Goal: Information Seeking & Learning: Check status

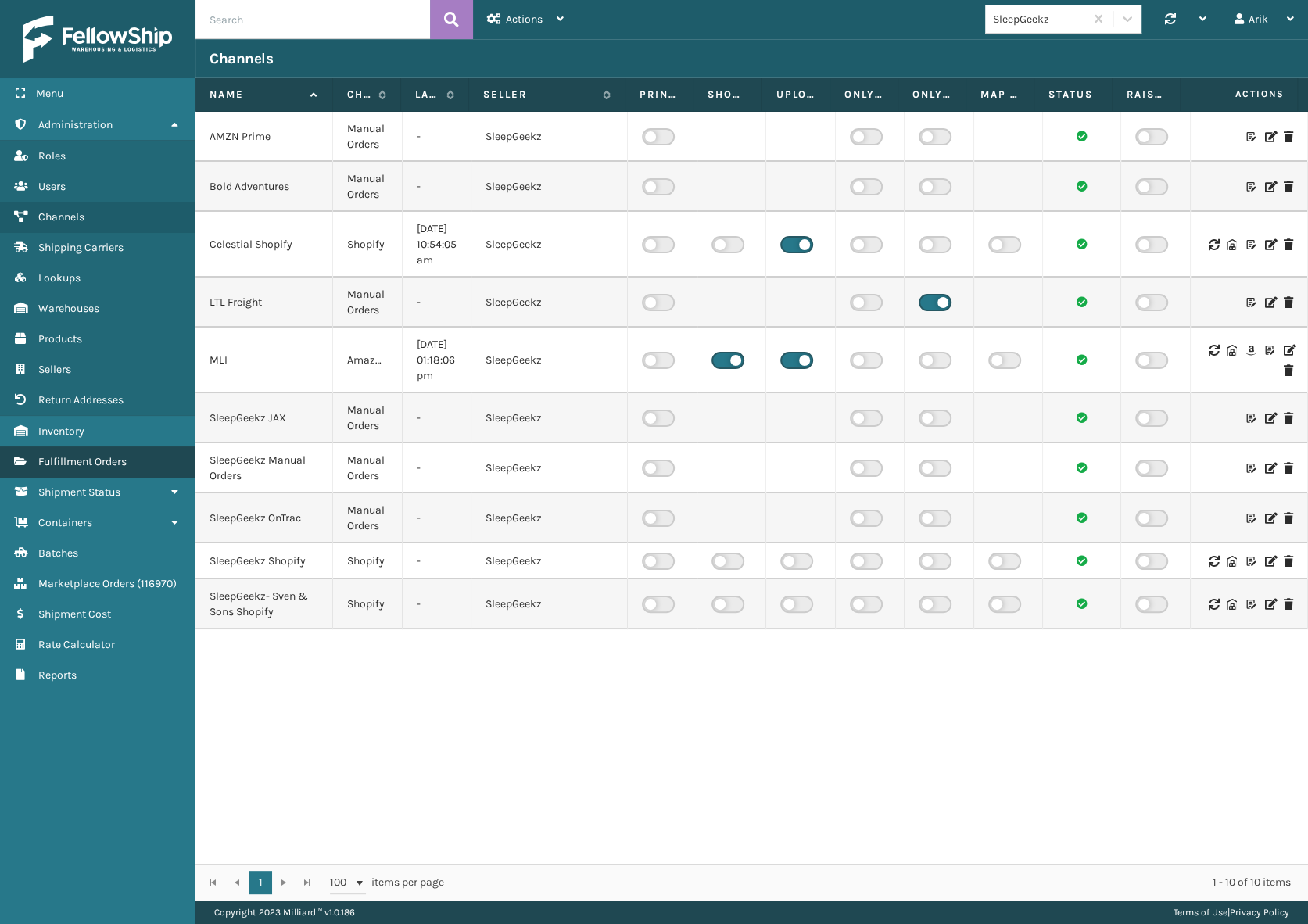
click at [88, 464] on span "Fulfillment Orders" at bounding box center [82, 462] width 89 height 13
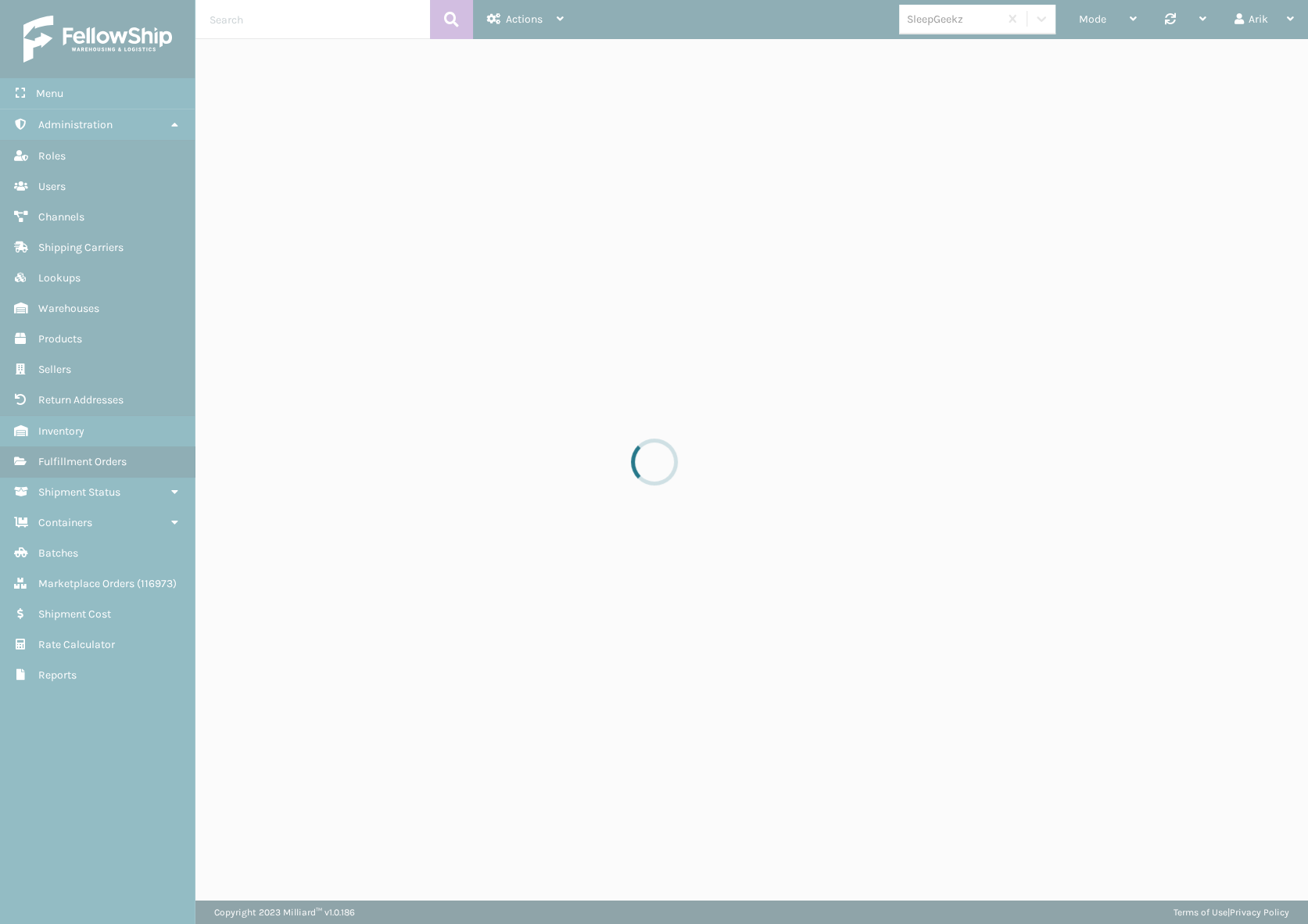
click at [966, 19] on div at bounding box center [654, 462] width 1308 height 924
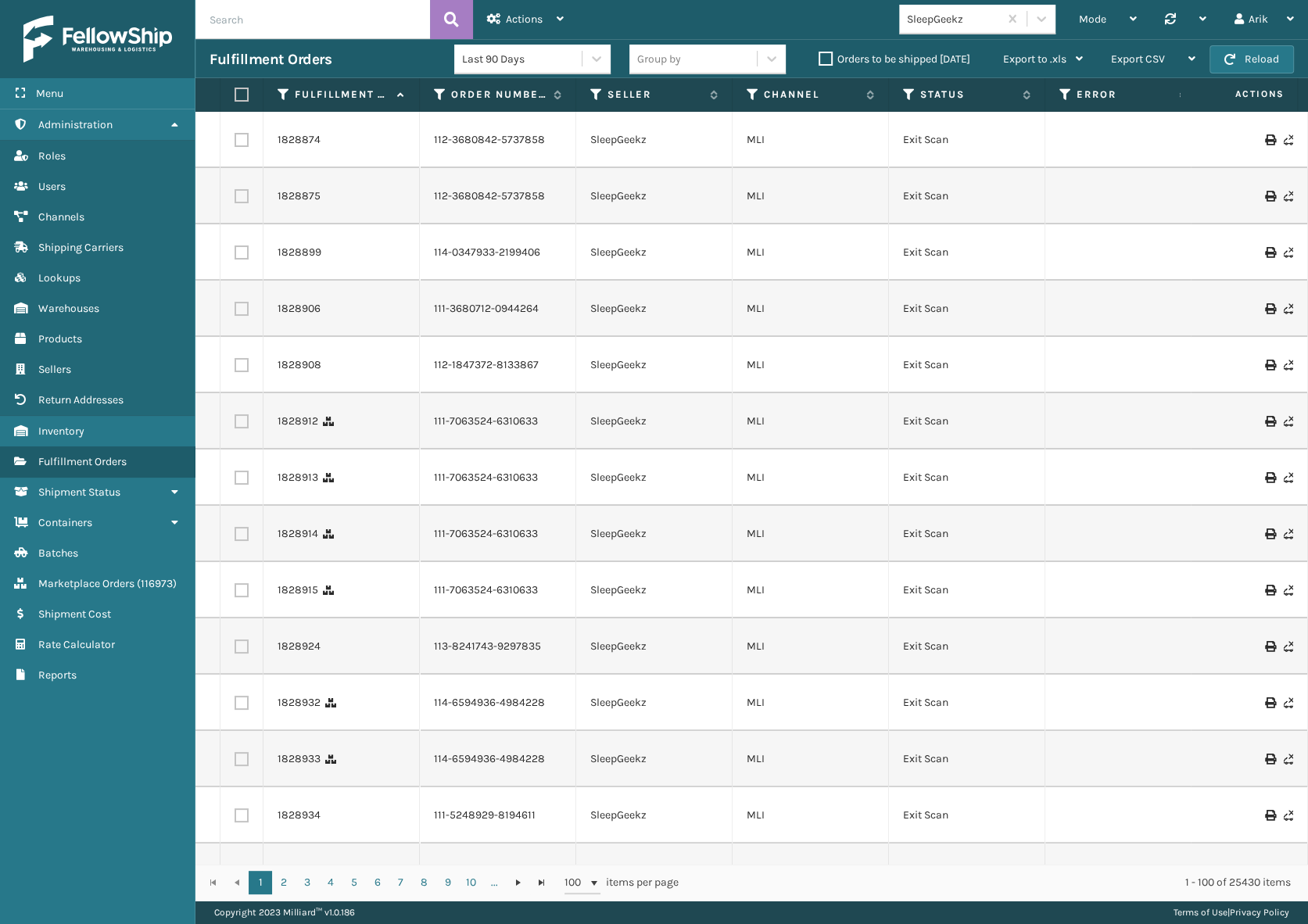
click at [971, 22] on div "SleepGeekz" at bounding box center [953, 19] width 93 height 17
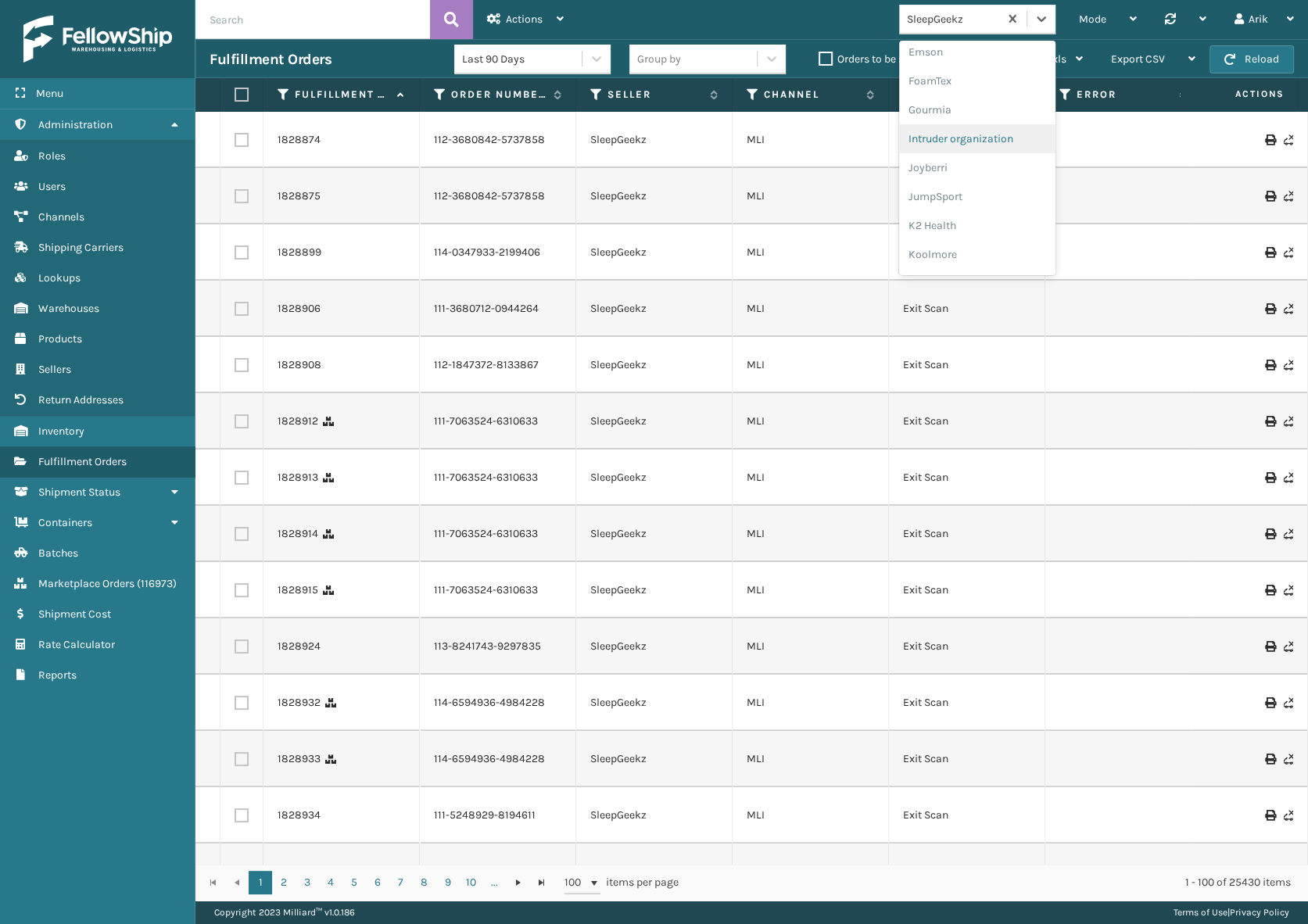
scroll to position [355, 0]
click at [944, 193] on div "JumpSport" at bounding box center [977, 195] width 156 height 29
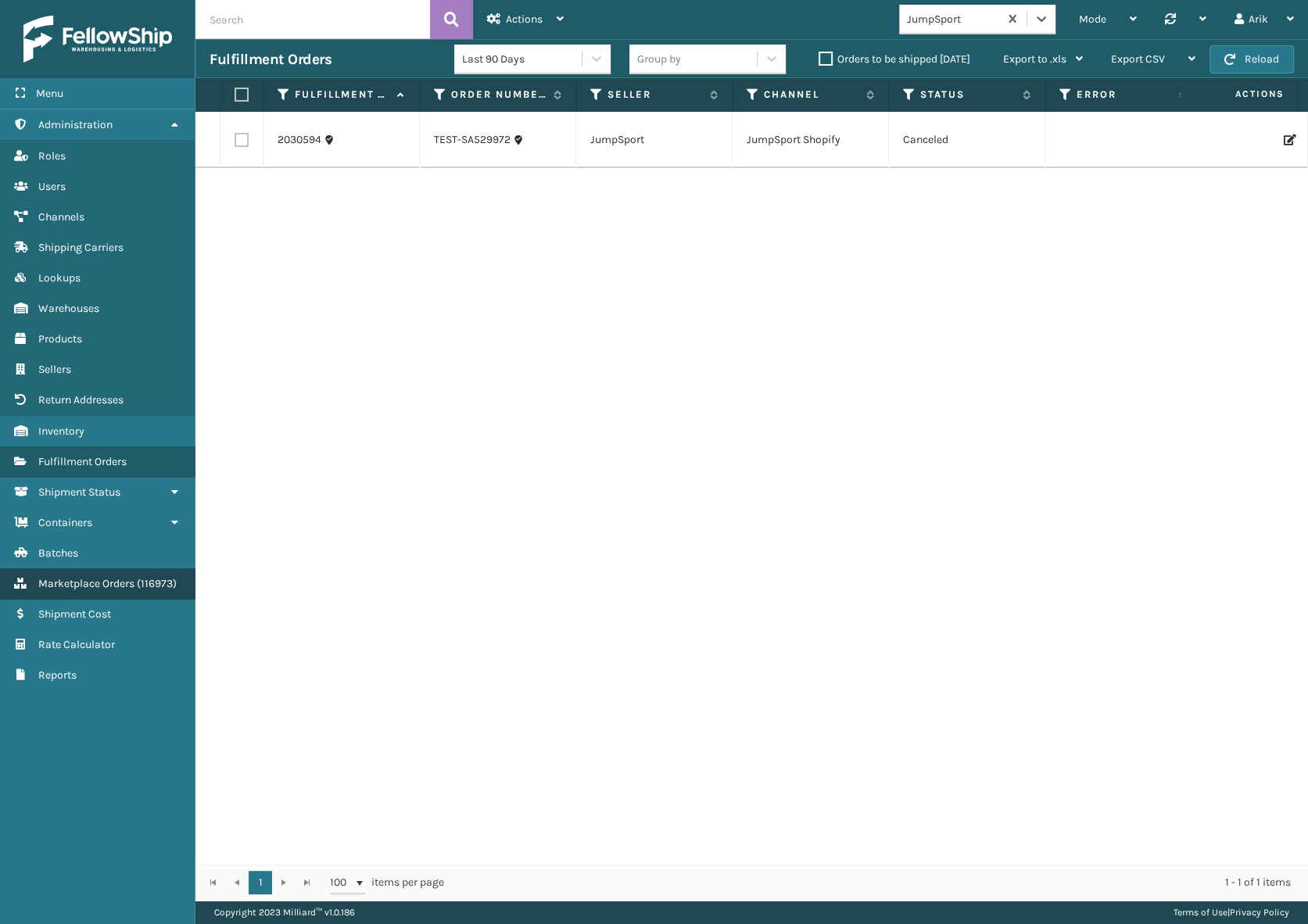
click at [116, 587] on span "Marketplace Orders" at bounding box center [86, 584] width 96 height 13
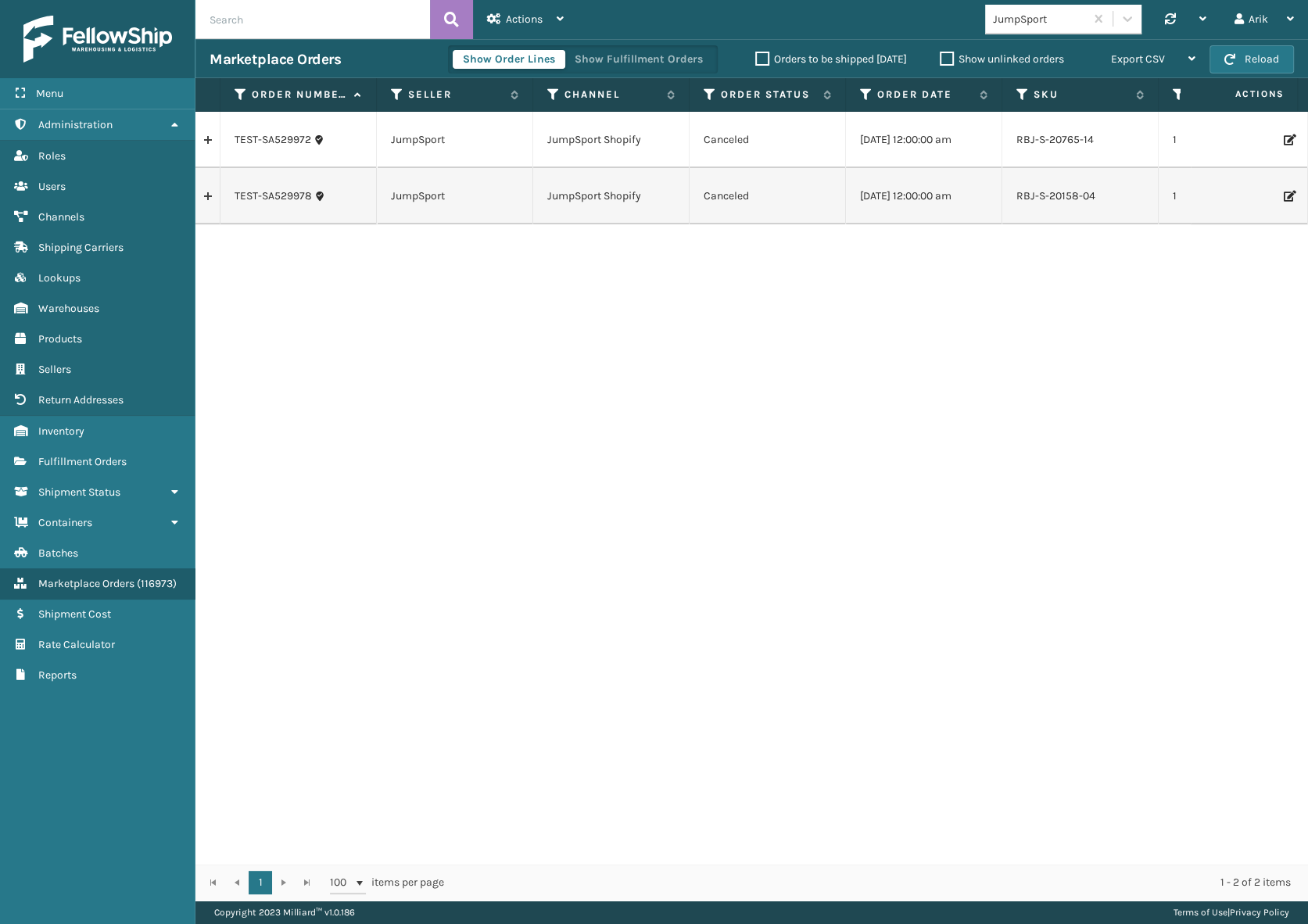
click at [205, 195] on link at bounding box center [207, 196] width 25 height 25
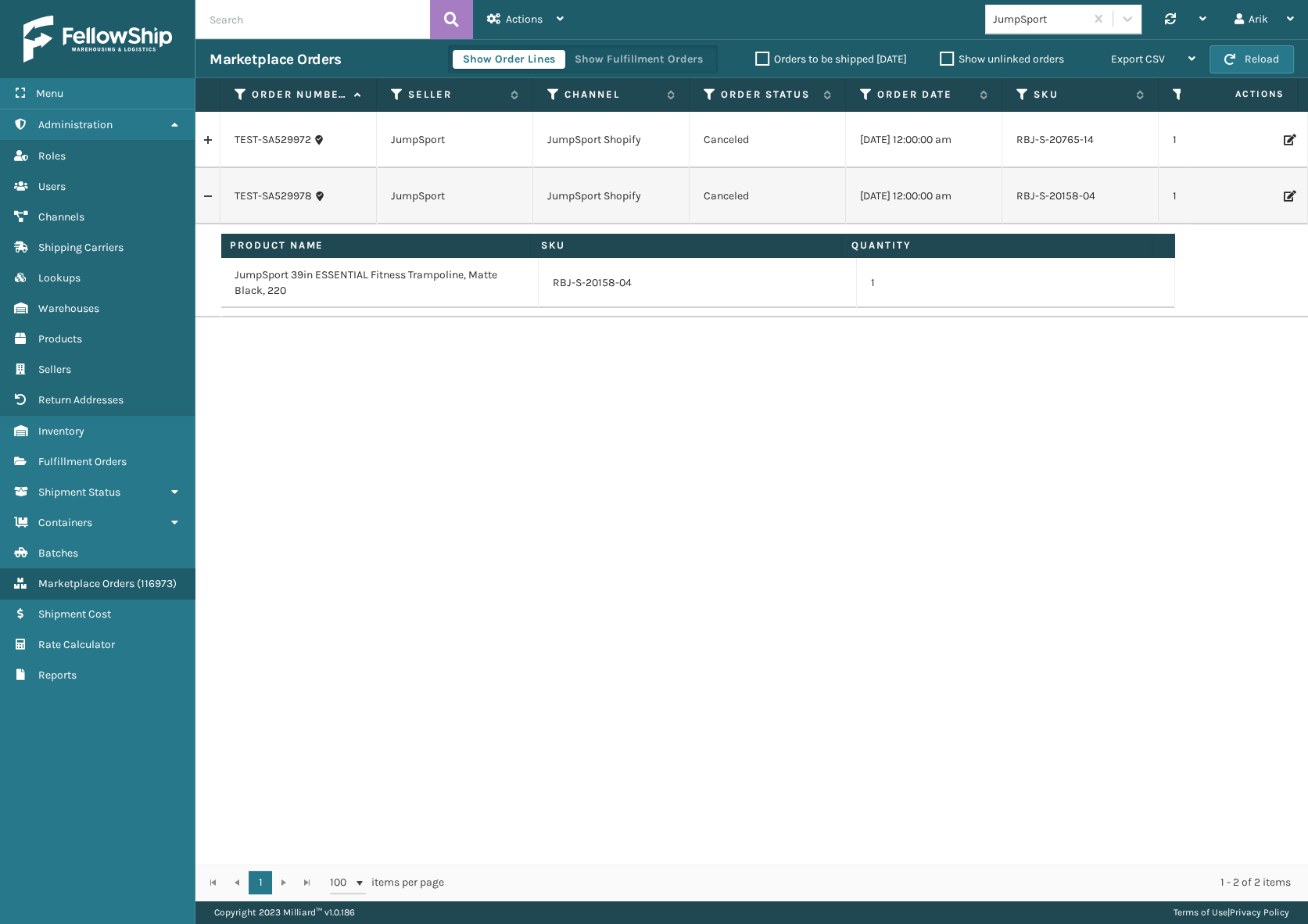
click at [209, 136] on link at bounding box center [207, 140] width 25 height 25
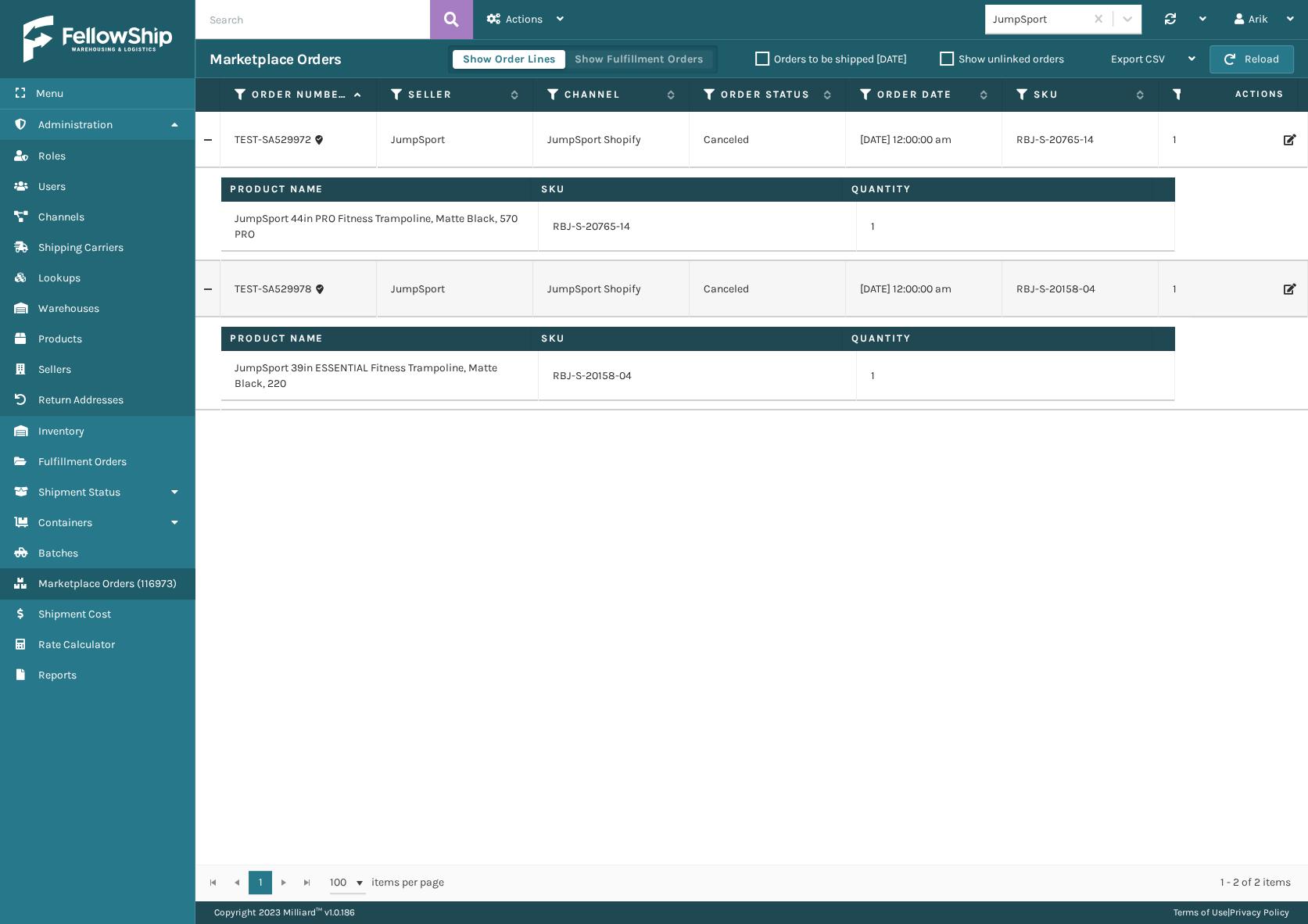
click at [621, 50] on button "Show Fulfillment Orders" at bounding box center [639, 59] width 149 height 19
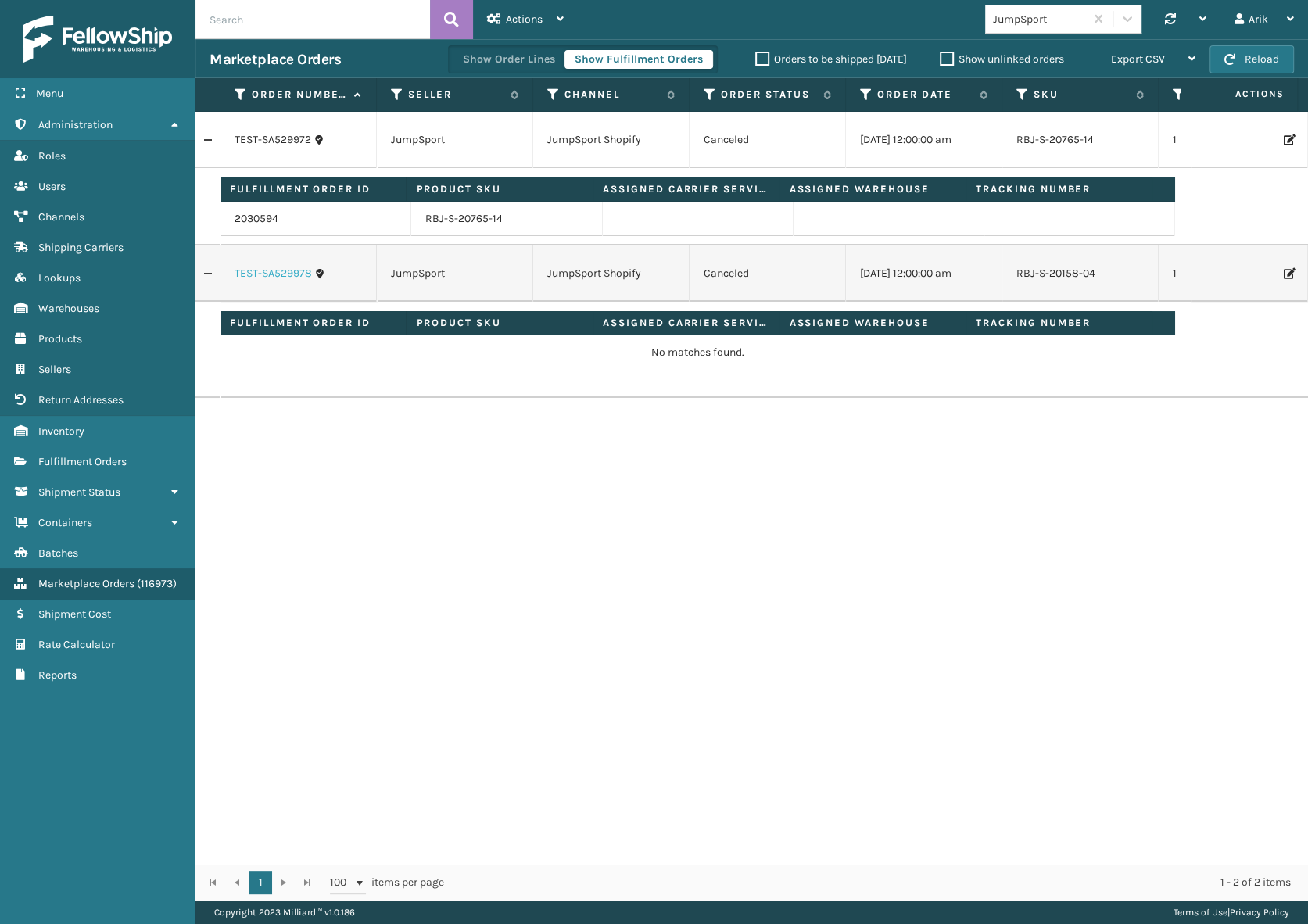
click at [268, 269] on link "TEST-SA529978" at bounding box center [273, 274] width 78 height 16
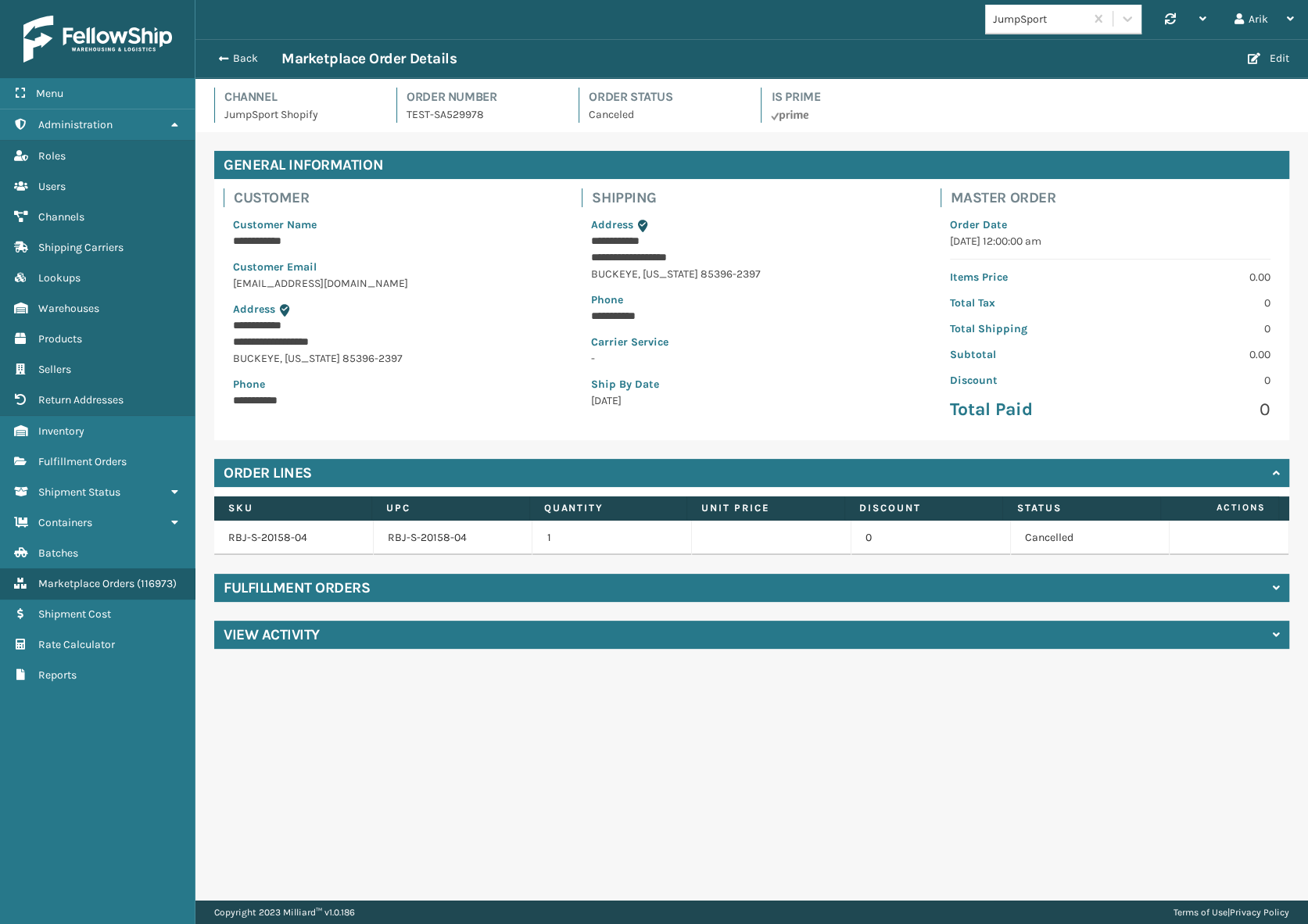
click at [283, 595] on h4 "Fulfillment Orders" at bounding box center [296, 588] width 146 height 19
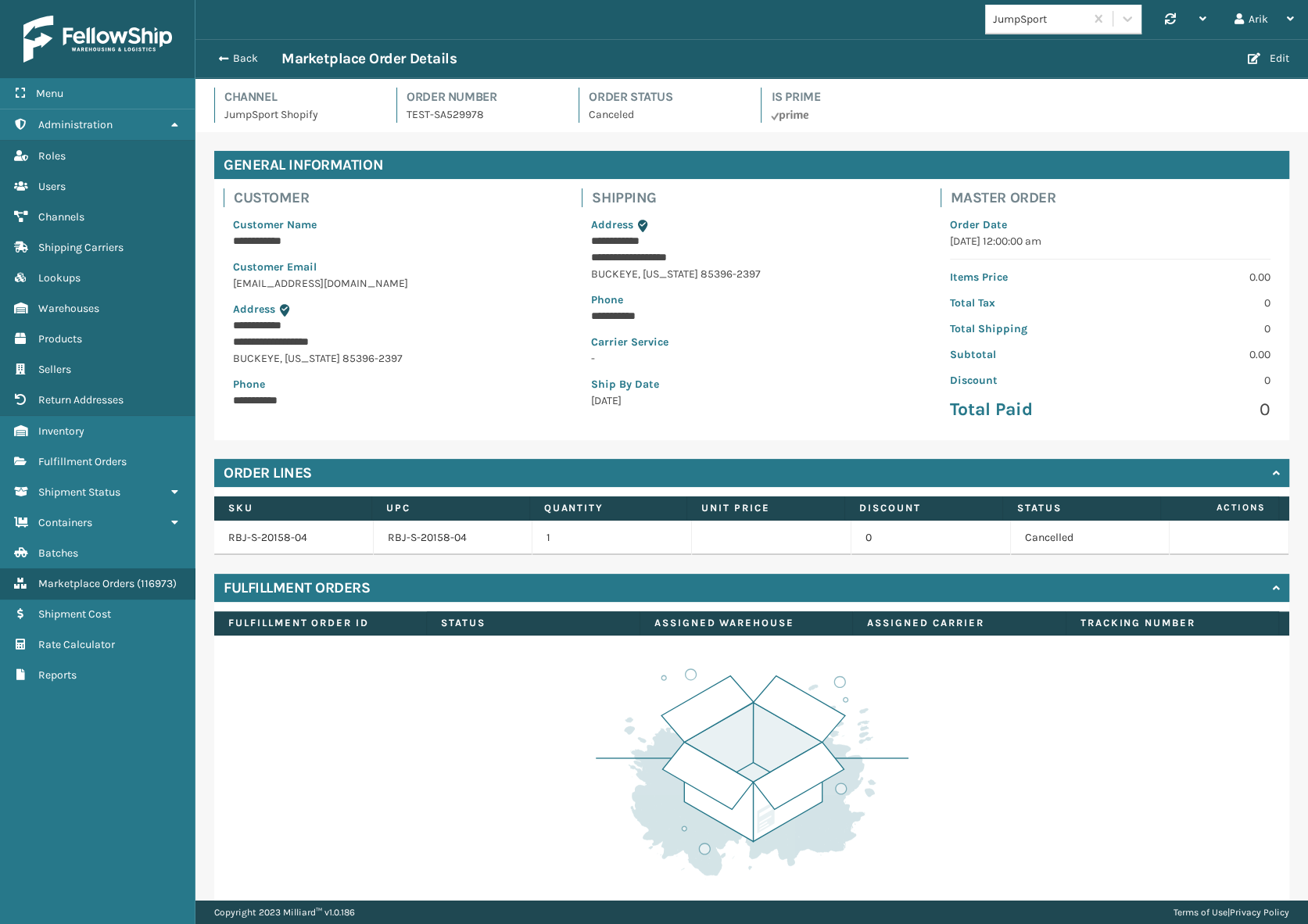
click at [283, 593] on h4 "Fulfillment Orders" at bounding box center [296, 588] width 146 height 19
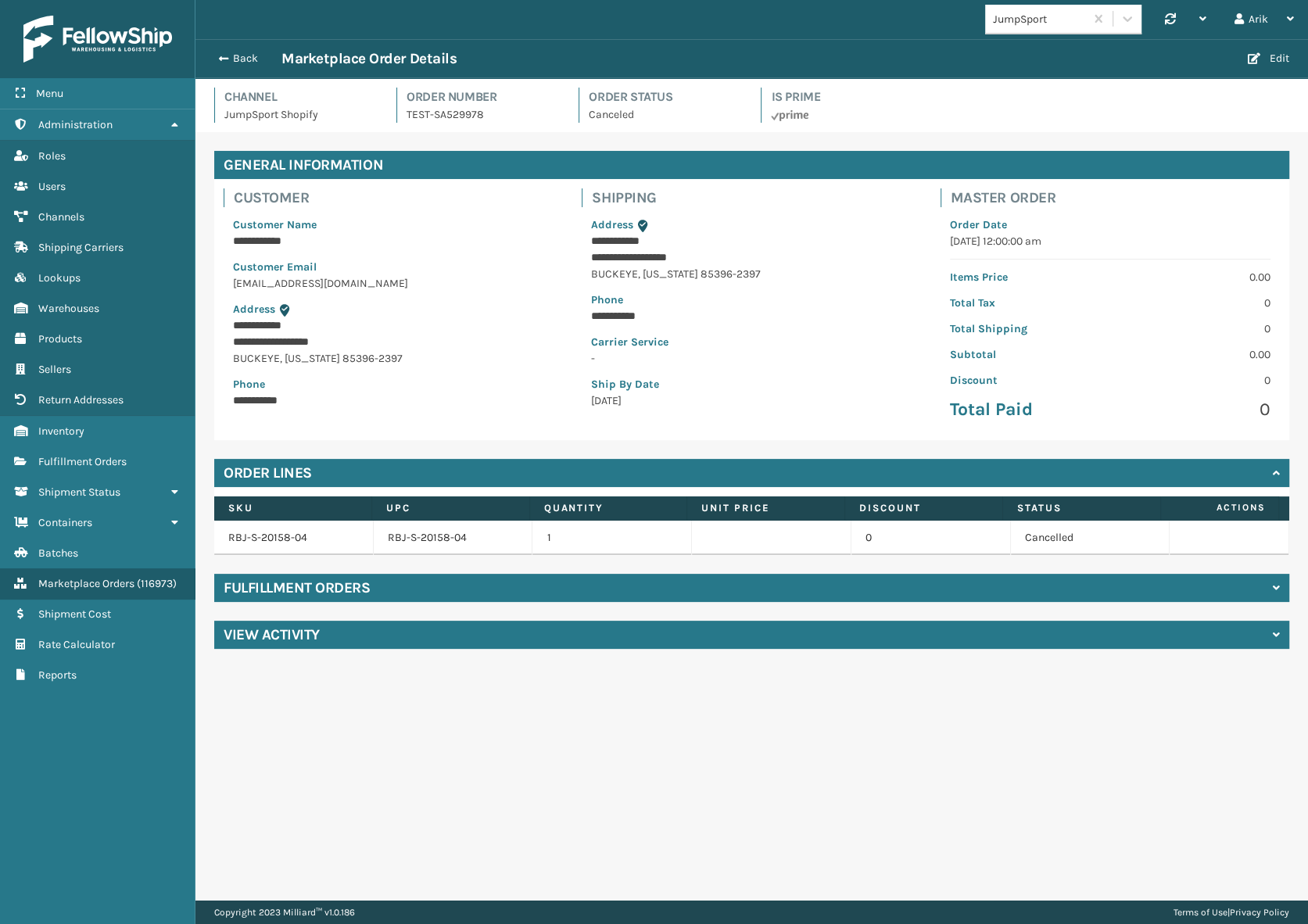
click at [283, 591] on h4 "Fulfillment Orders" at bounding box center [296, 588] width 146 height 19
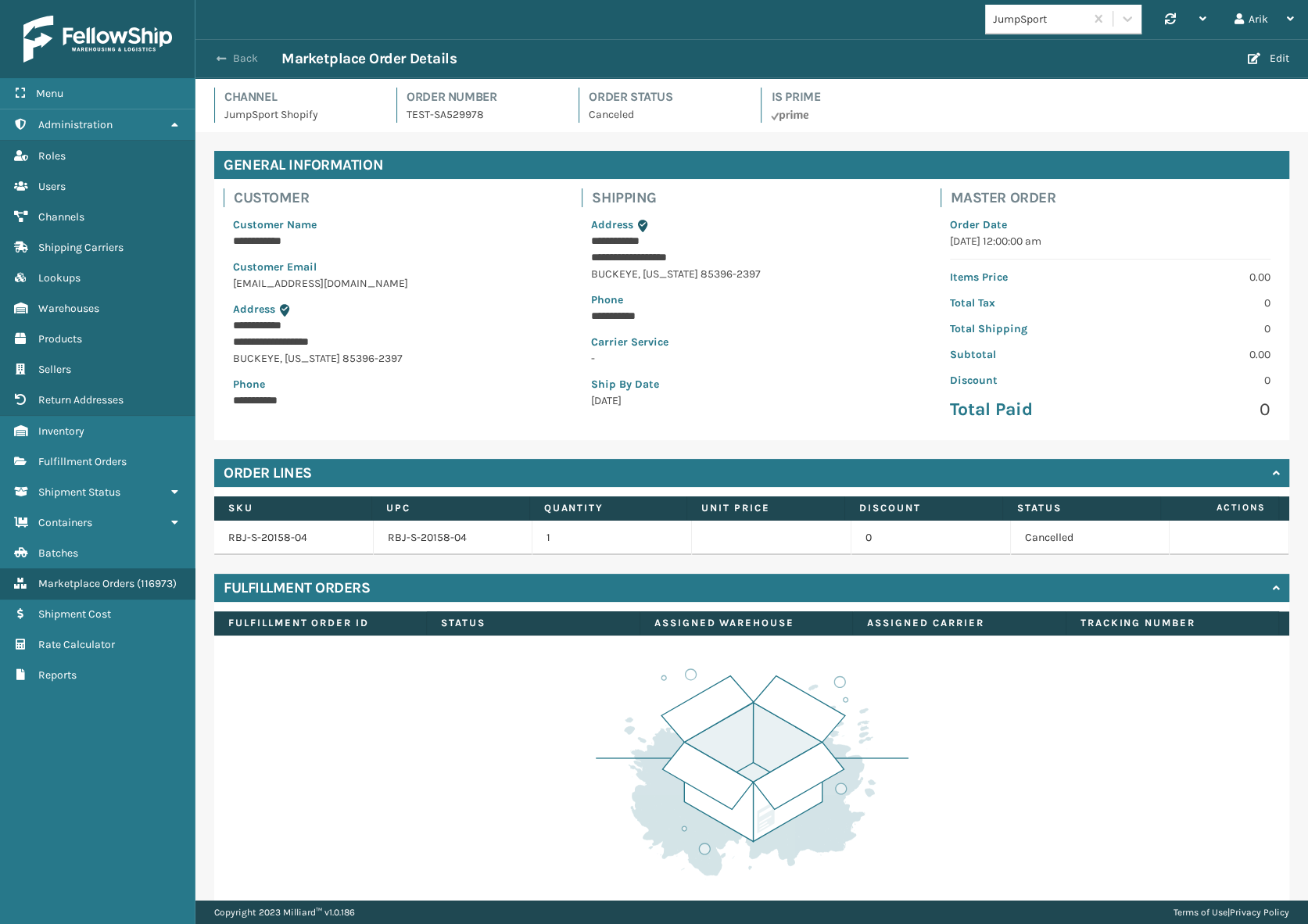
click at [228, 59] on button "Back" at bounding box center [245, 59] width 72 height 14
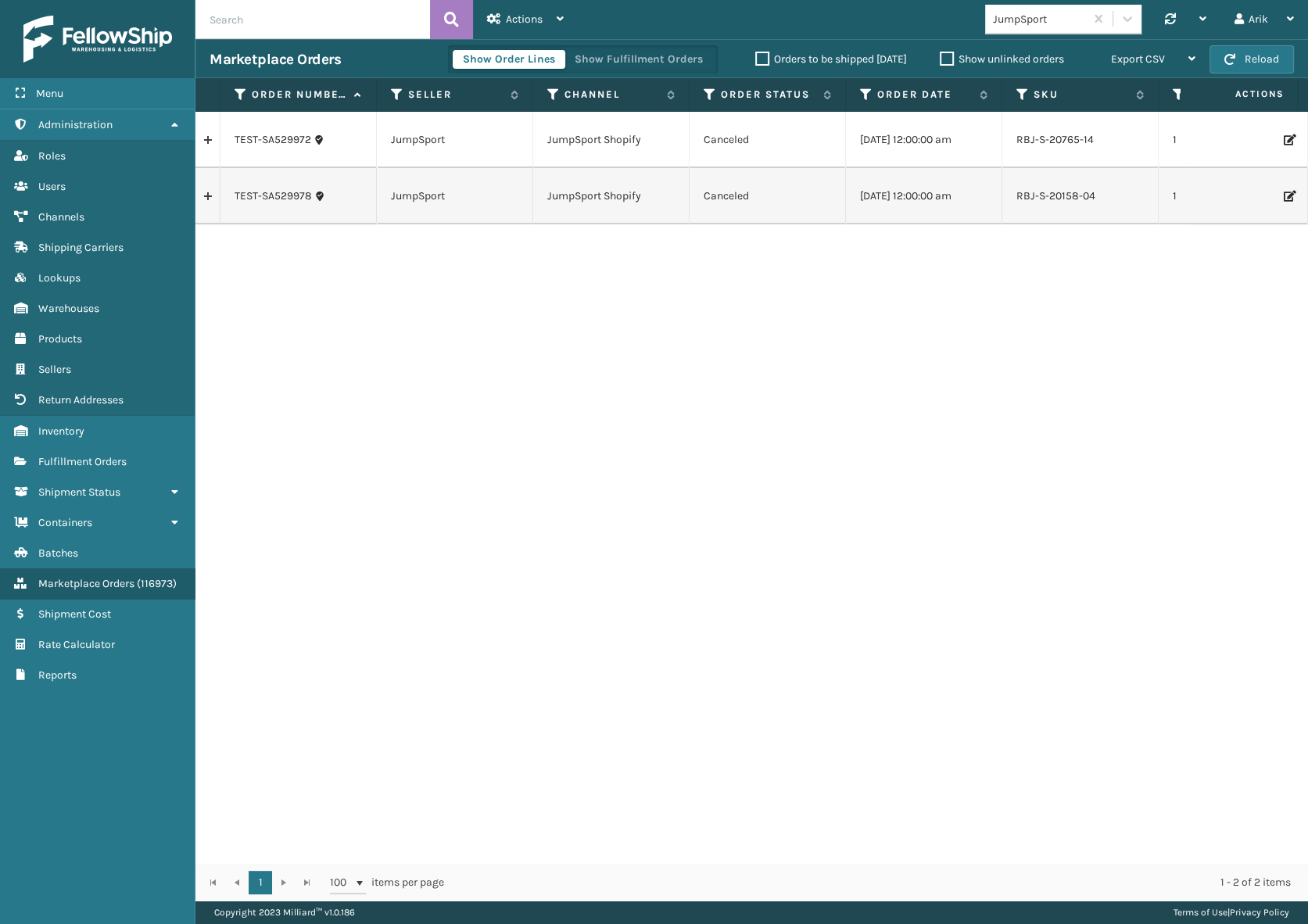
click at [207, 140] on link at bounding box center [207, 140] width 25 height 25
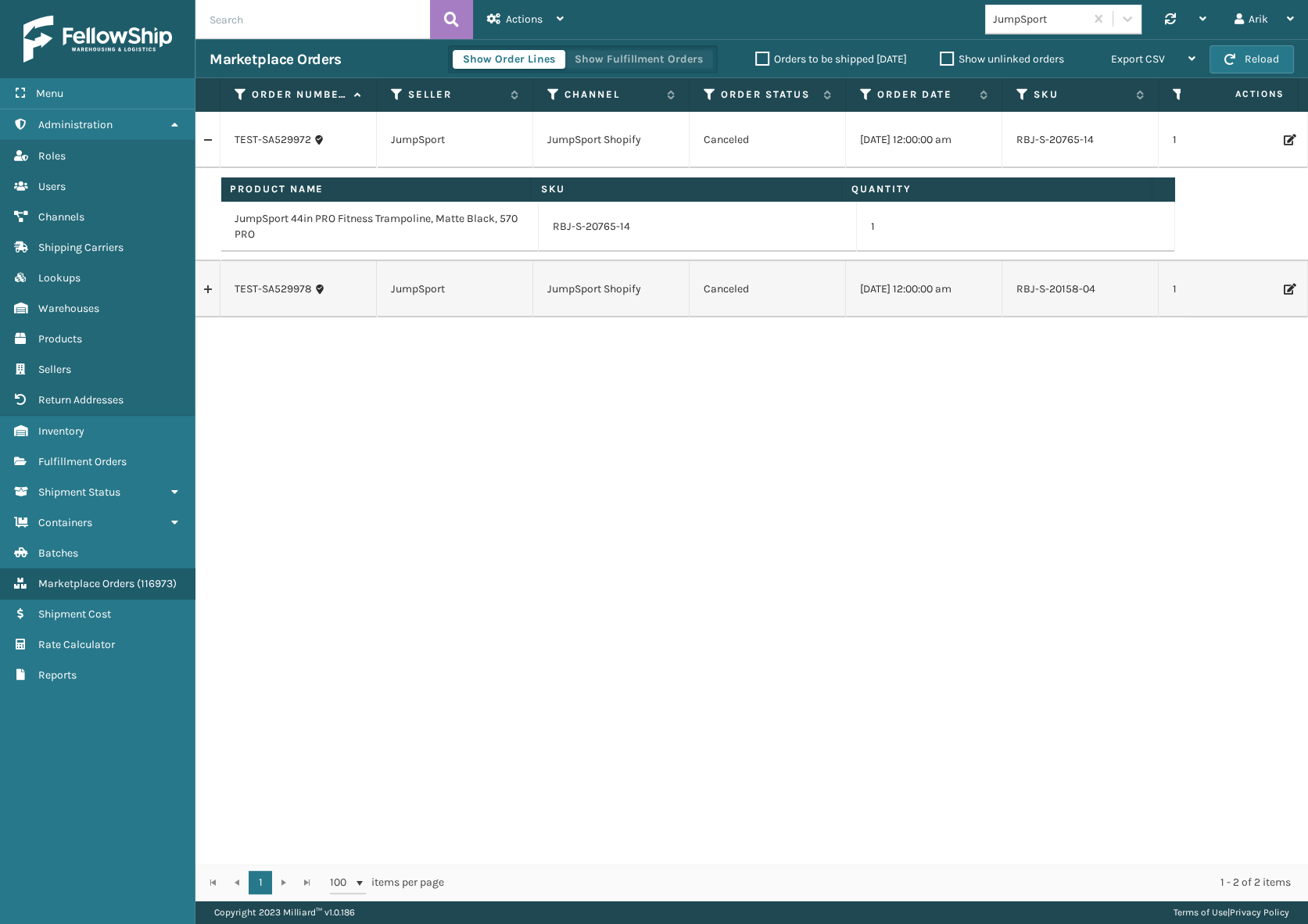
click at [646, 59] on button "Show Fulfillment Orders" at bounding box center [639, 59] width 149 height 19
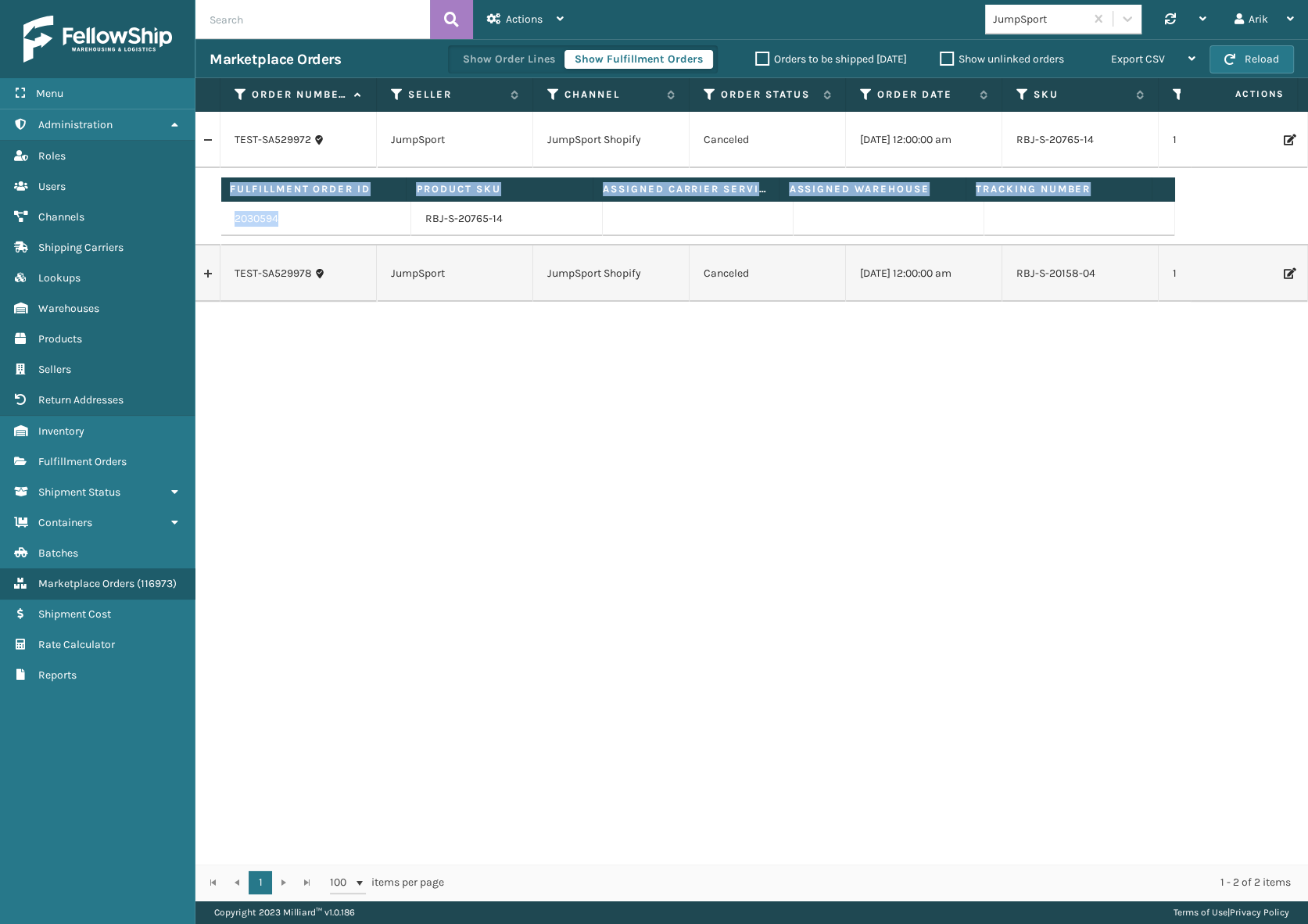
drag, startPoint x: 287, startPoint y: 226, endPoint x: 218, endPoint y: 223, distance: 69.1
click at [290, 219] on div "2030594" at bounding box center [315, 219] width 162 height 16
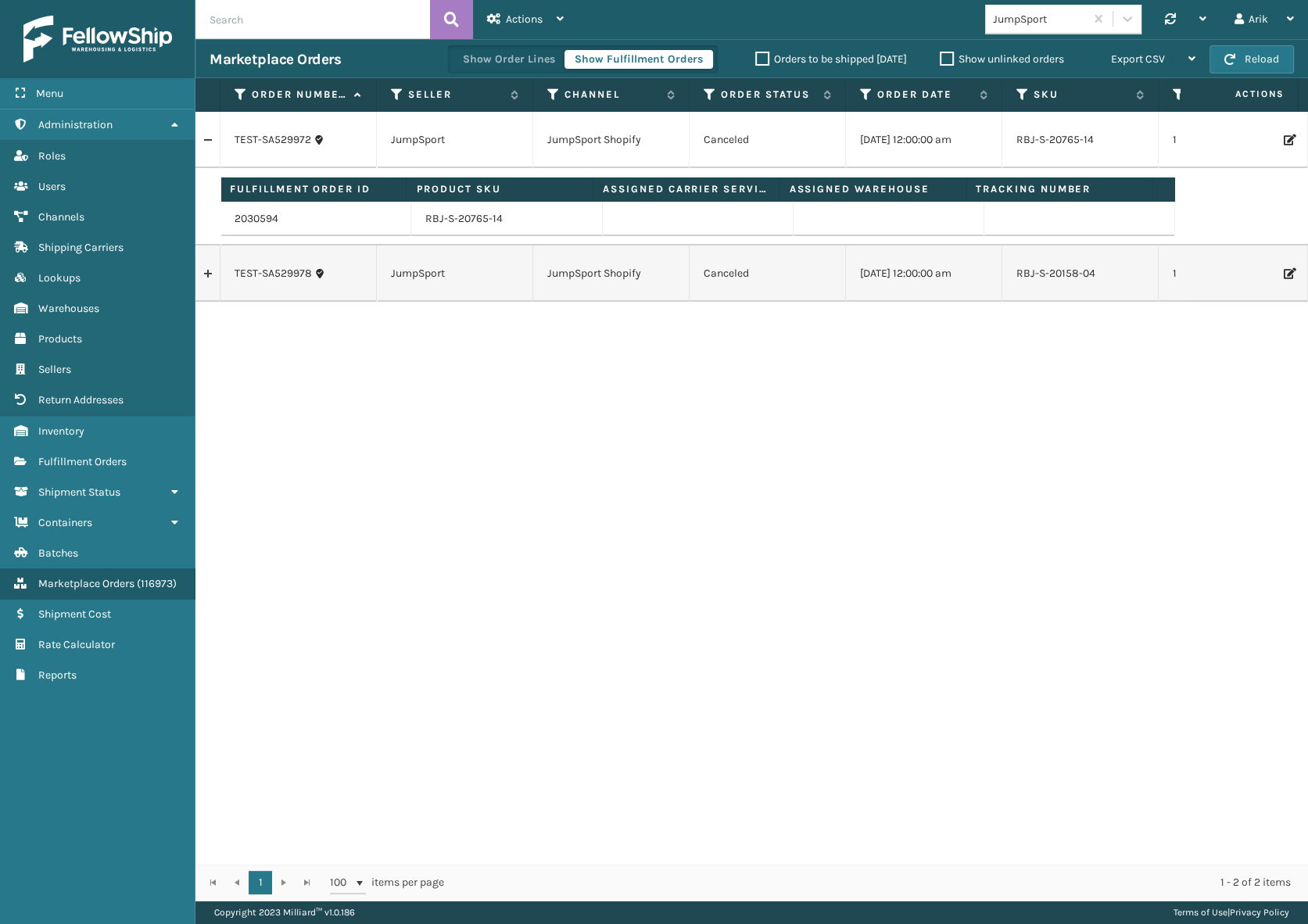
click at [290, 219] on div "2030594" at bounding box center [315, 219] width 162 height 16
copy link "2030594"
click at [1025, 374] on div "TEST-SA529972 JumpSport JumpSport Shopify Canceled [DATE] 12:00:00 am RBJ-S-207…" at bounding box center [751, 488] width 1112 height 752
click at [266, 213] on link "2030594" at bounding box center [256, 219] width 44 height 16
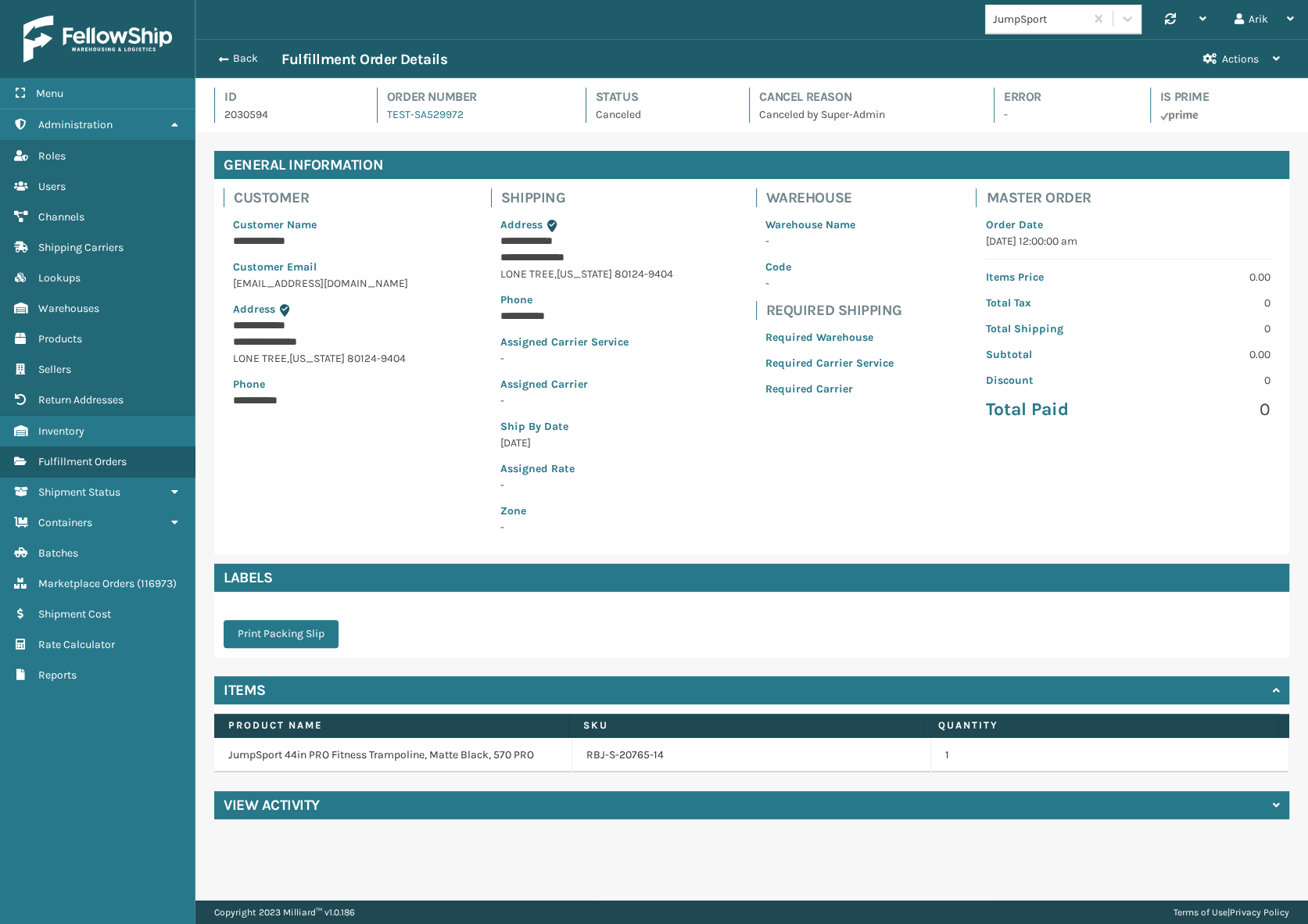
scroll to position [37, 1112]
click at [96, 466] on link "Channels Fulfillment Orders" at bounding box center [97, 462] width 195 height 31
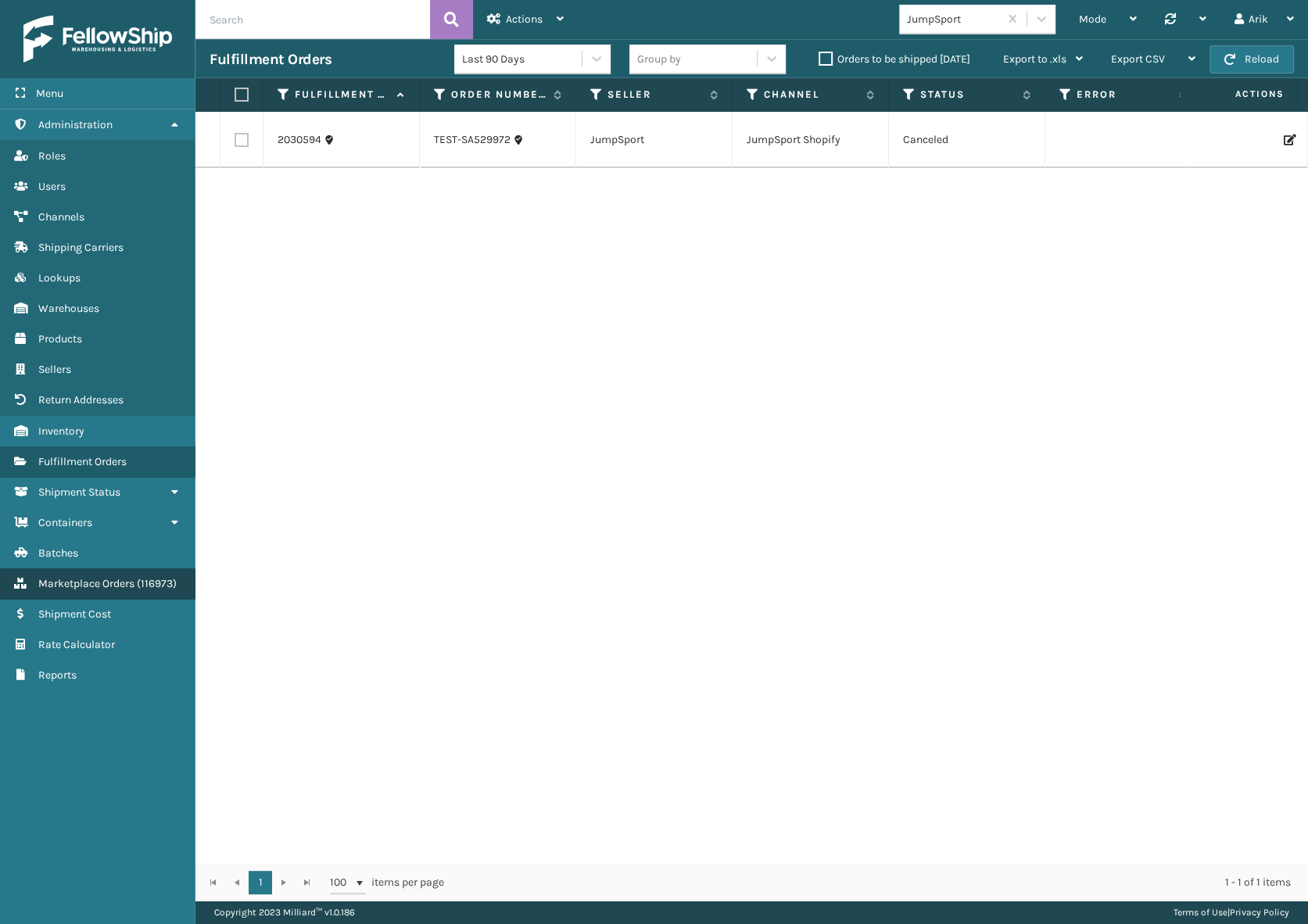
click at [79, 574] on link "Marketplace Orders ( 116973 )" at bounding box center [97, 584] width 195 height 31
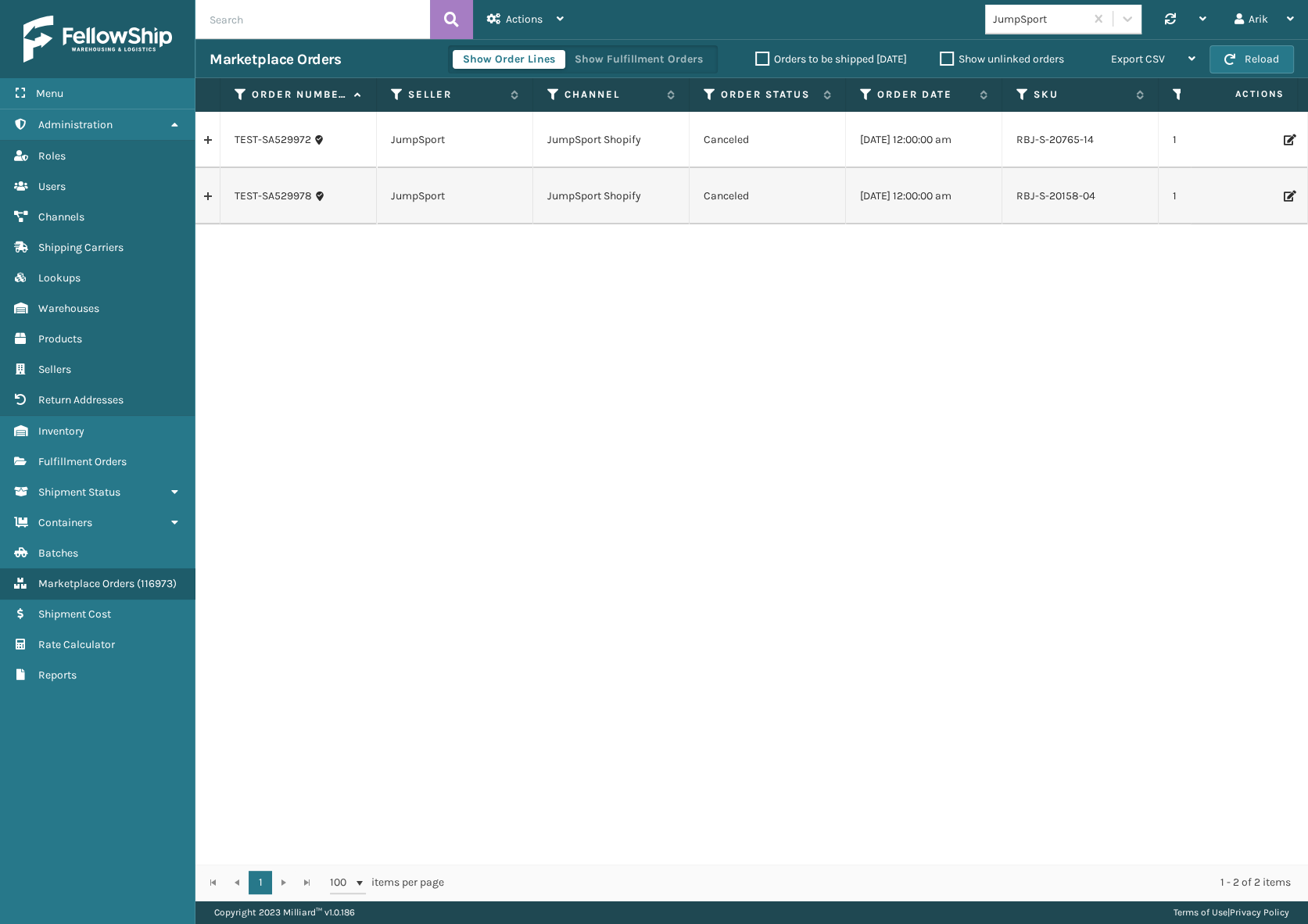
click at [1283, 140] on icon at bounding box center [1288, 140] width 10 height 11
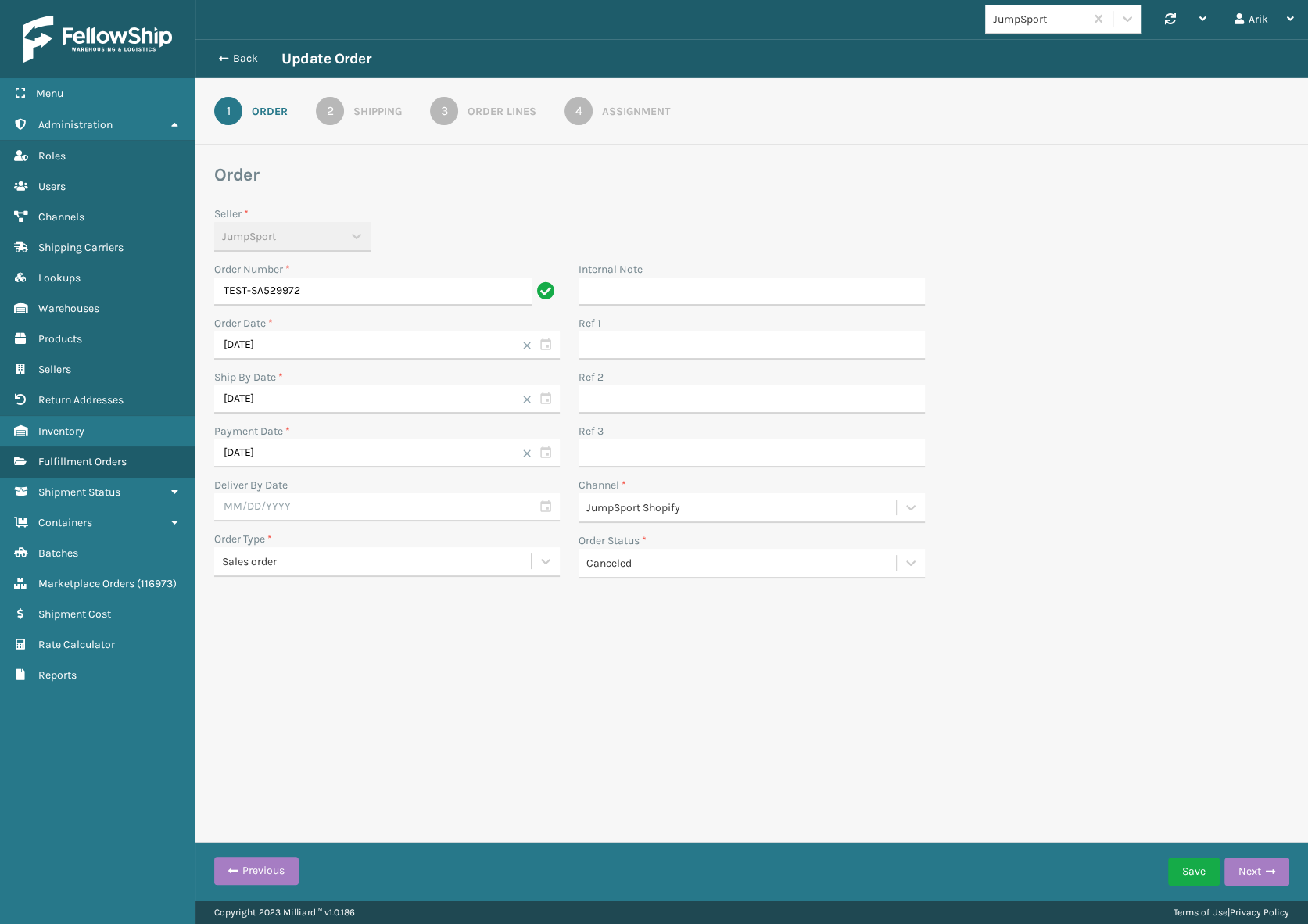
click at [358, 108] on div "Shipping" at bounding box center [377, 111] width 48 height 17
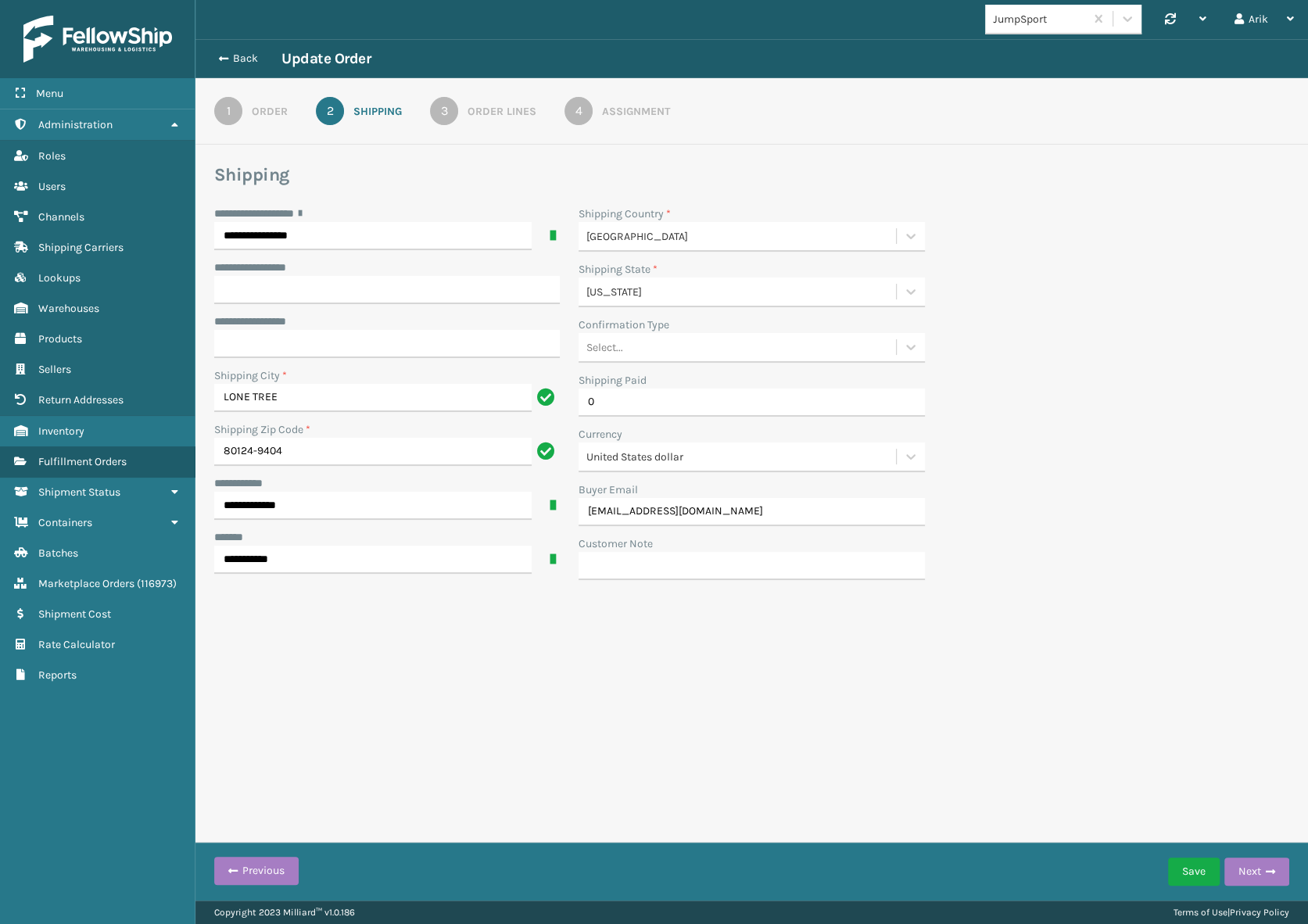
click at [465, 104] on link "3 Order Lines" at bounding box center [483, 111] width 162 height 29
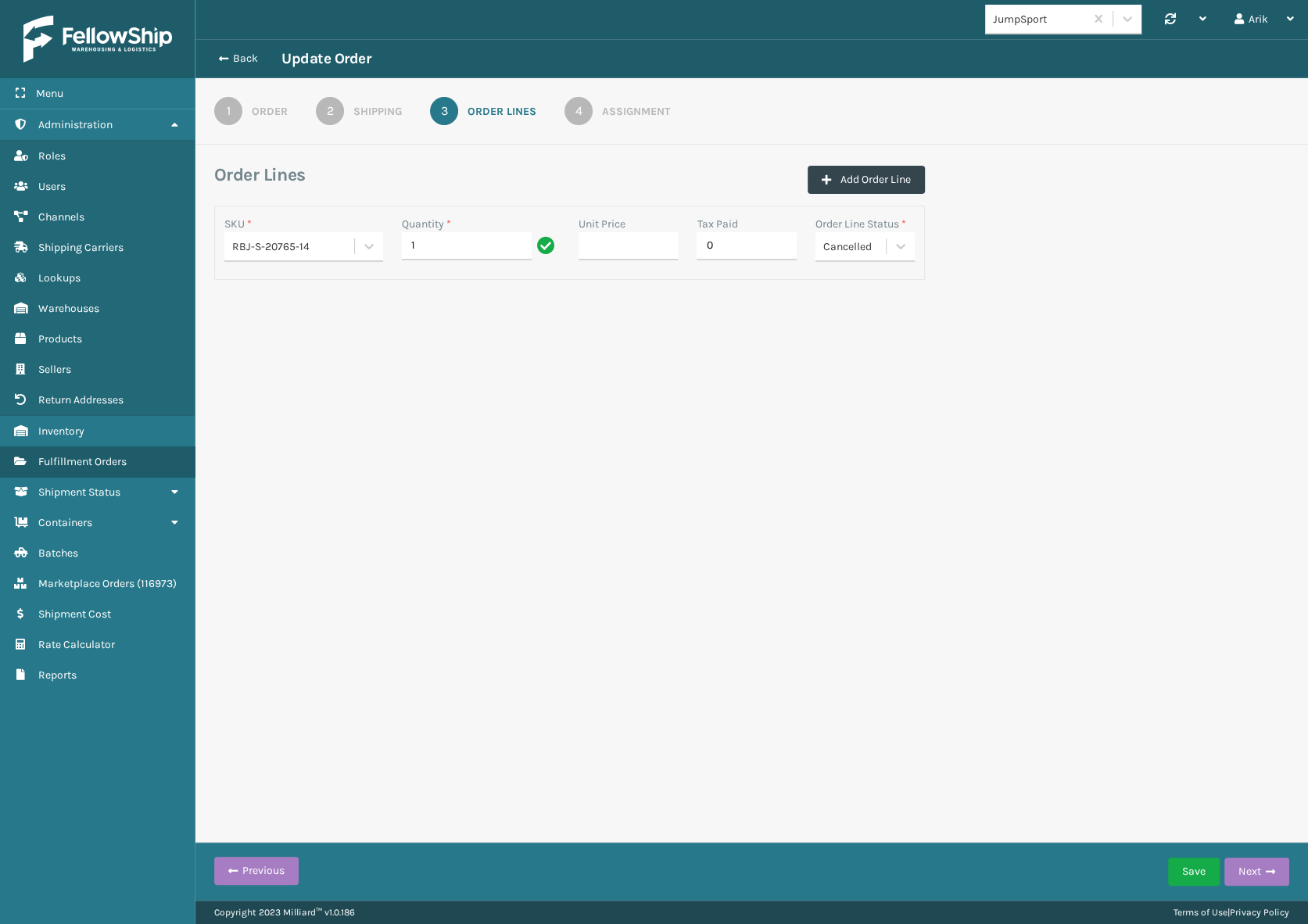
click at [622, 104] on div "Assignment" at bounding box center [636, 111] width 68 height 17
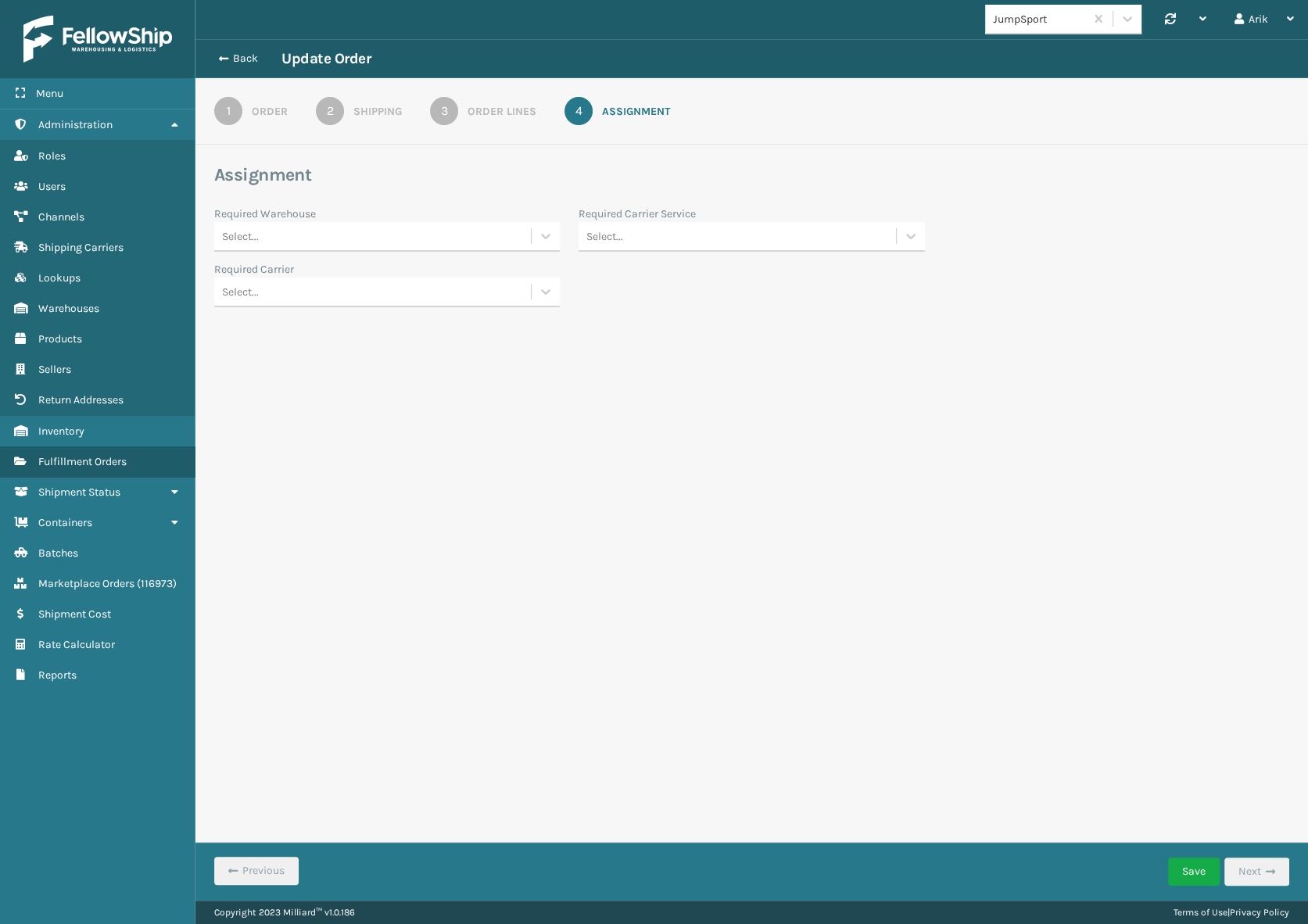
click at [252, 108] on div "Order" at bounding box center [269, 111] width 36 height 17
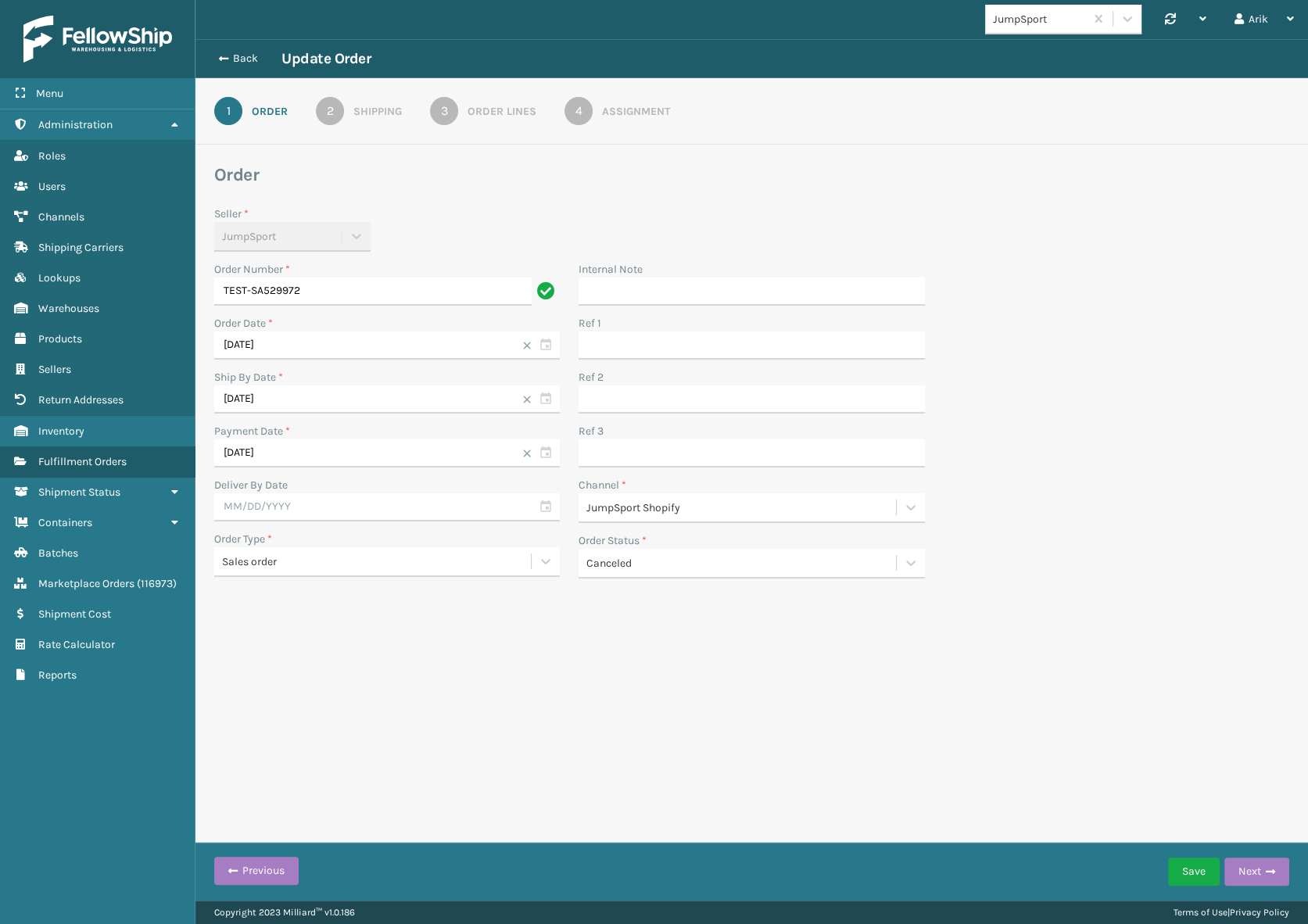
click at [603, 581] on div "Internal Note Ref 1 Ref 2 Ref 3 Channel * JumpSport Shopify Order Status * Canc…" at bounding box center [751, 424] width 364 height 327
click at [606, 573] on div "Canceled" at bounding box center [737, 563] width 317 height 26
click at [617, 748] on div "Unshipped" at bounding box center [751, 747] width 345 height 29
click at [1195, 868] on button "Save" at bounding box center [1193, 872] width 51 height 29
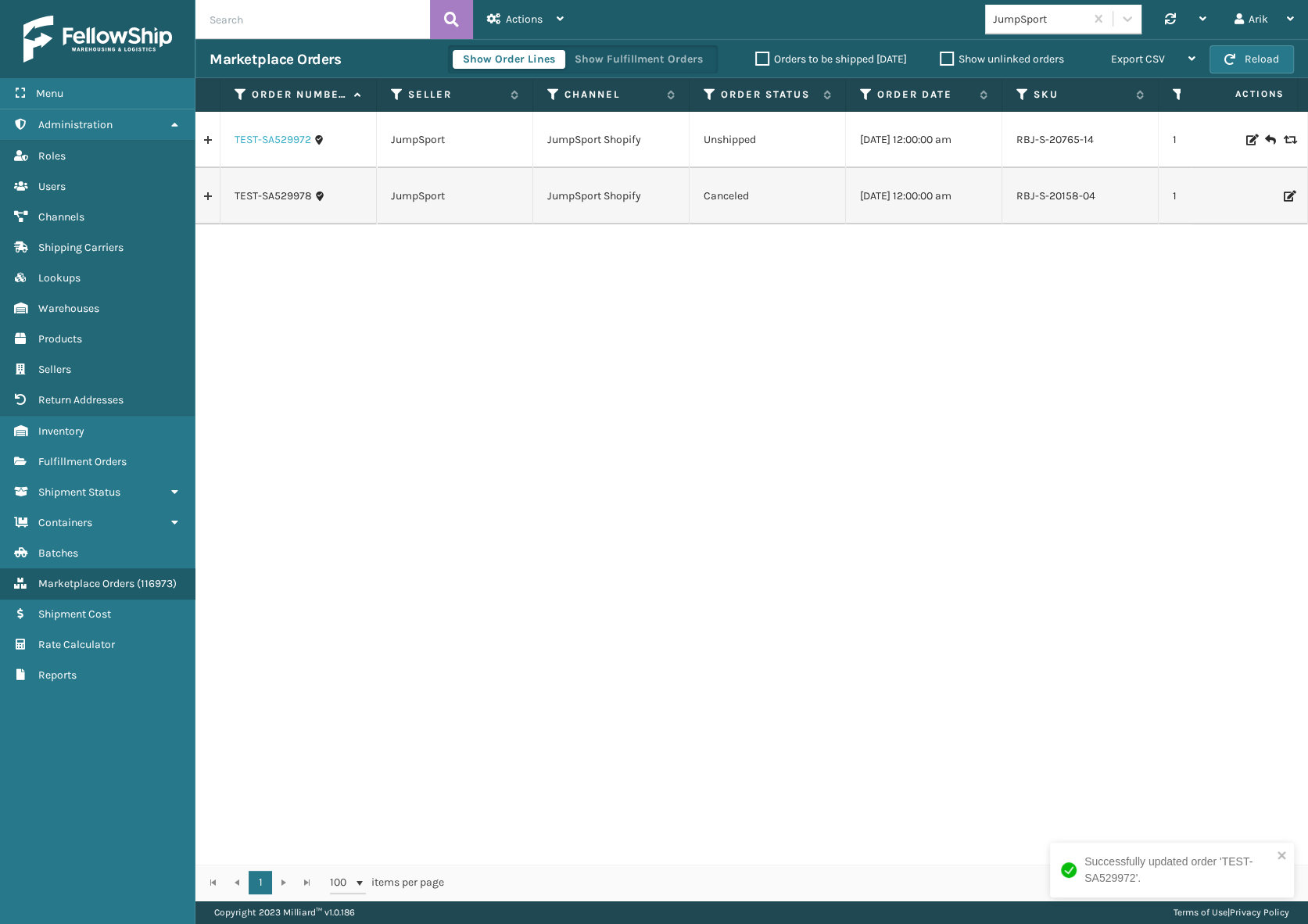
click at [275, 140] on link "TEST-SA529972" at bounding box center [272, 140] width 77 height 16
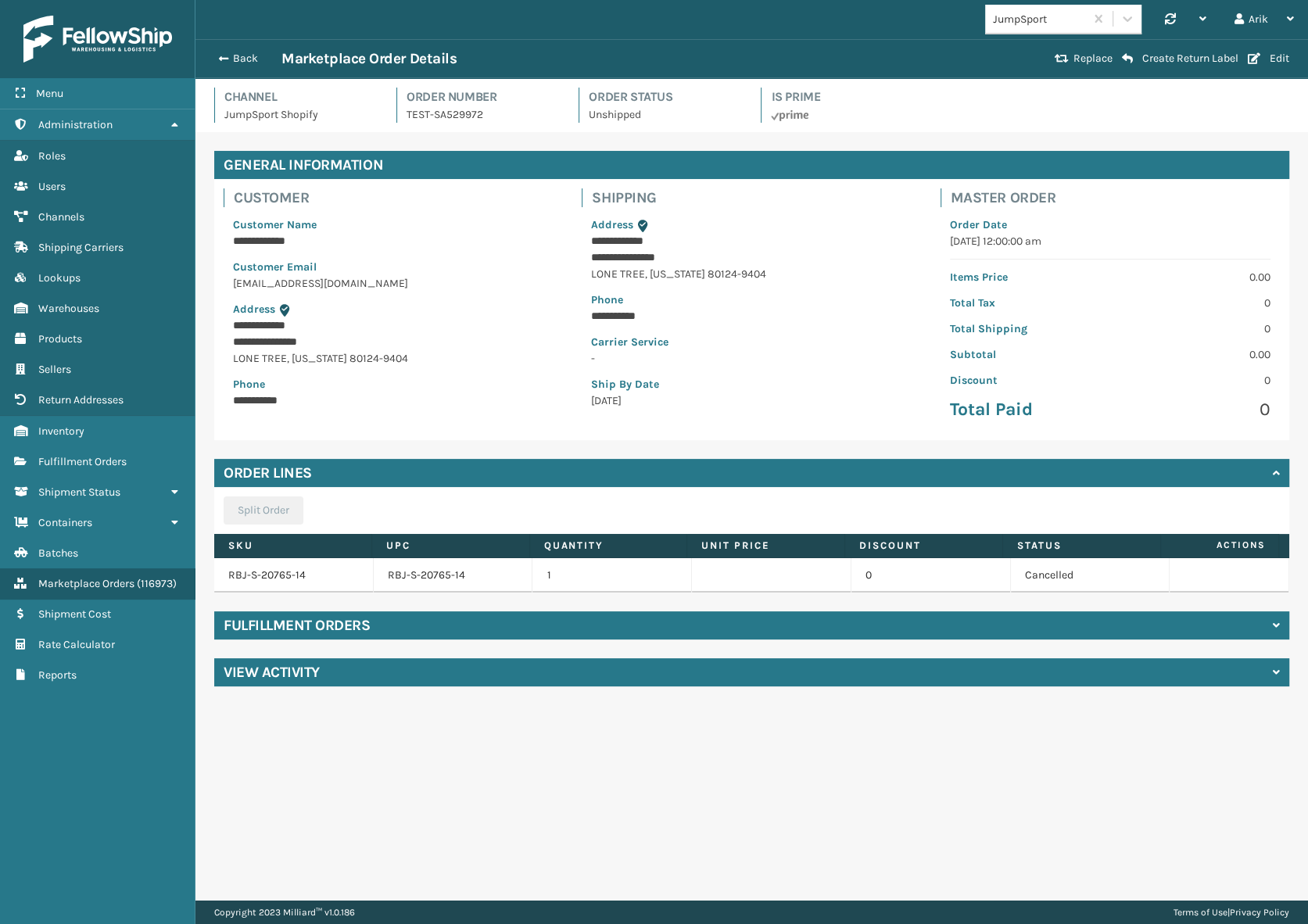
click at [865, 458] on div "**********" at bounding box center [751, 419] width 1112 height 573
click at [462, 325] on p "**********" at bounding box center [393, 325] width 321 height 17
click at [751, 409] on div "**********" at bounding box center [751, 313] width 340 height 211
click at [317, 629] on h4 "Fulfillment Orders" at bounding box center [296, 626] width 146 height 19
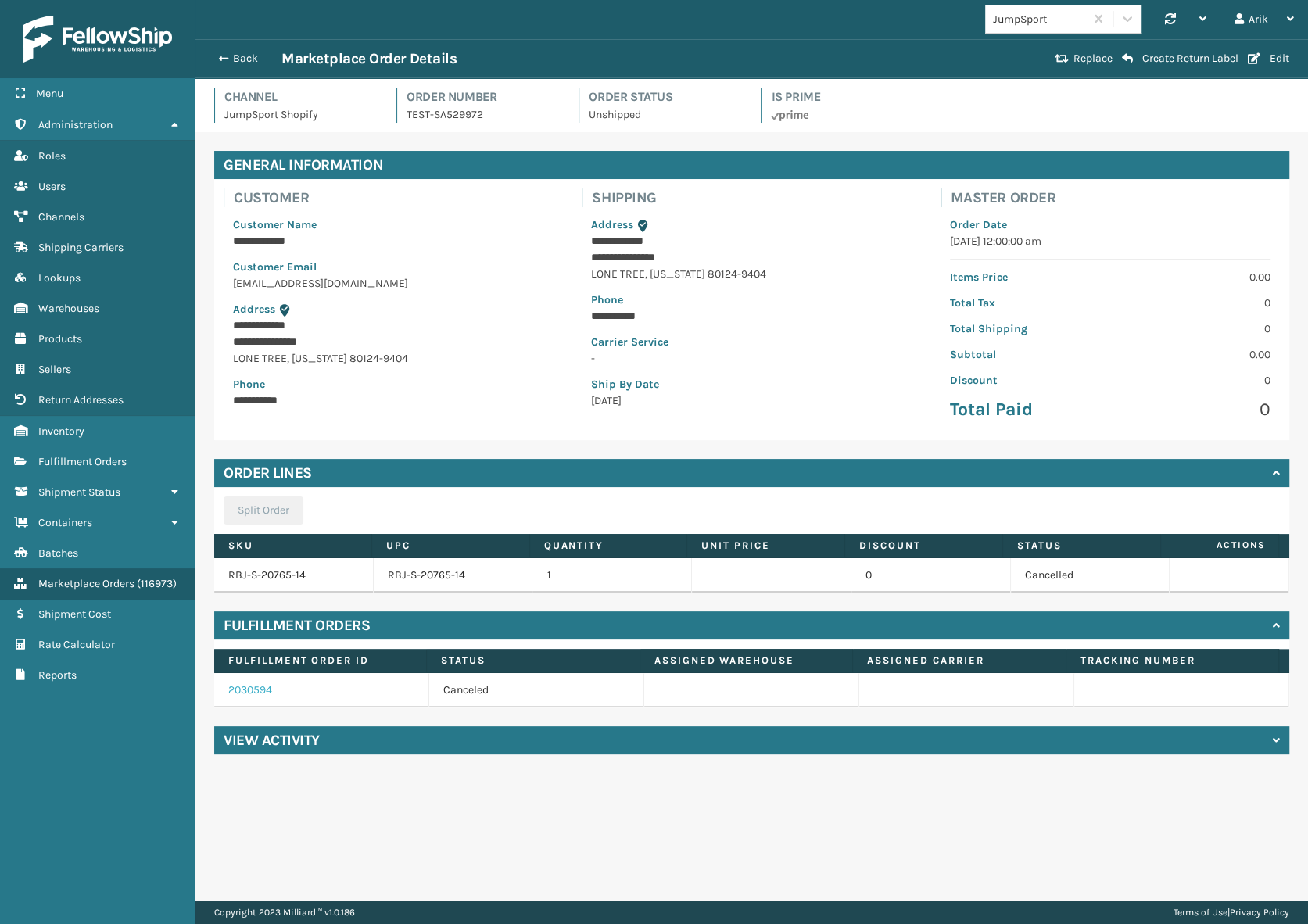
click at [253, 689] on link "2030594" at bounding box center [249, 690] width 44 height 13
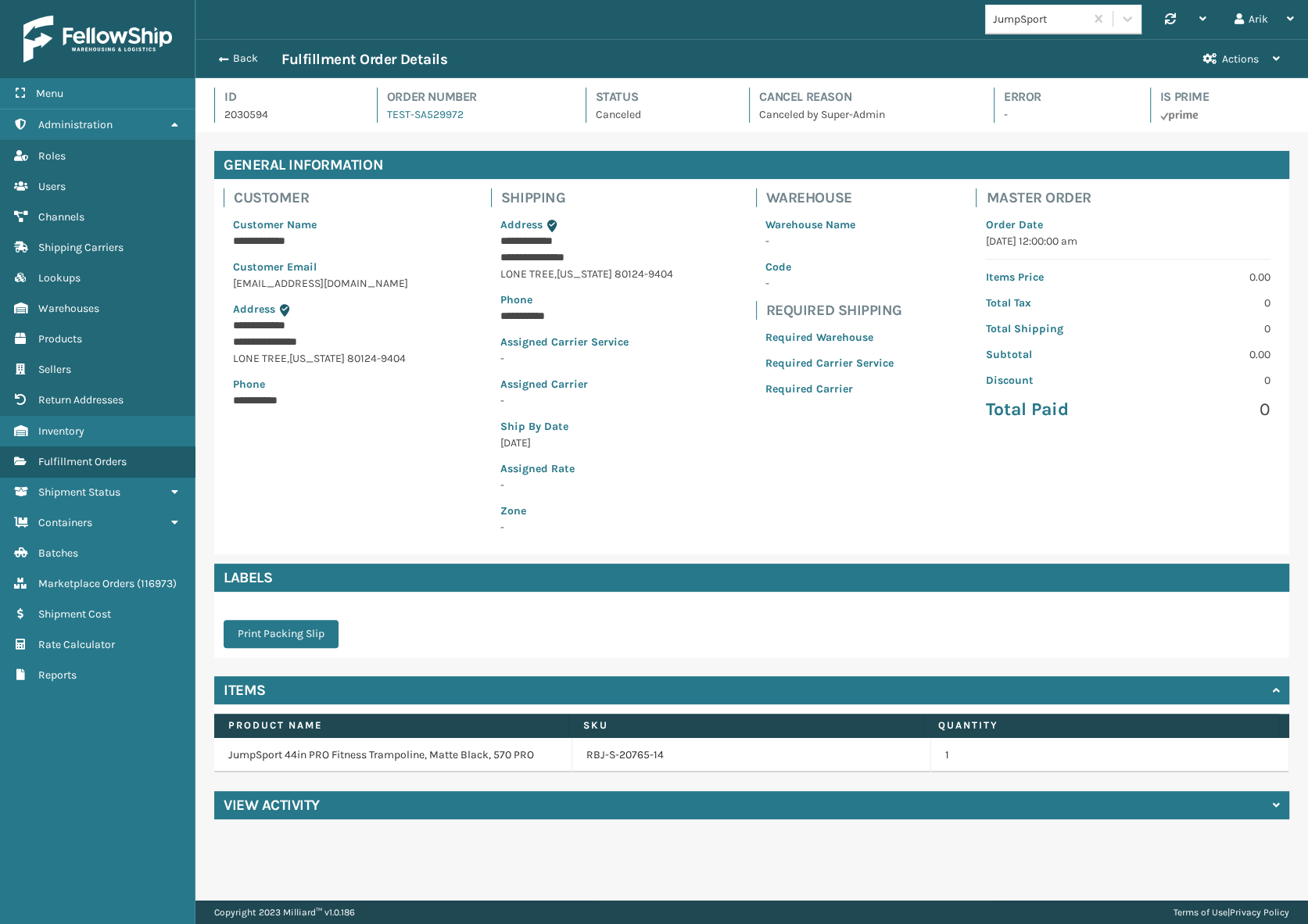
scroll to position [37, 1112]
click at [1274, 63] on button "Actions" at bounding box center [1241, 59] width 105 height 38
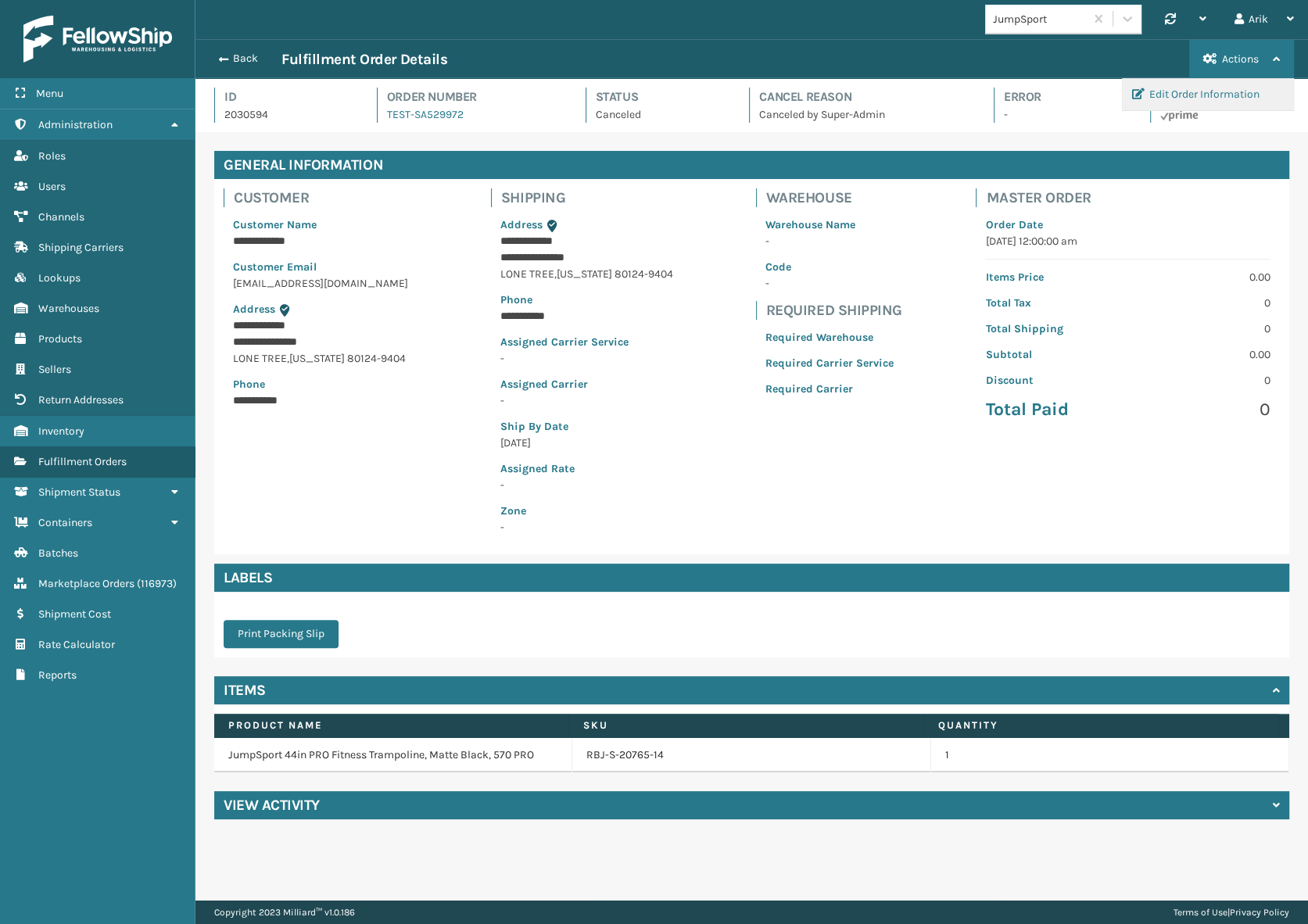
click at [1225, 96] on button "Edit Order Information" at bounding box center [1207, 94] width 170 height 31
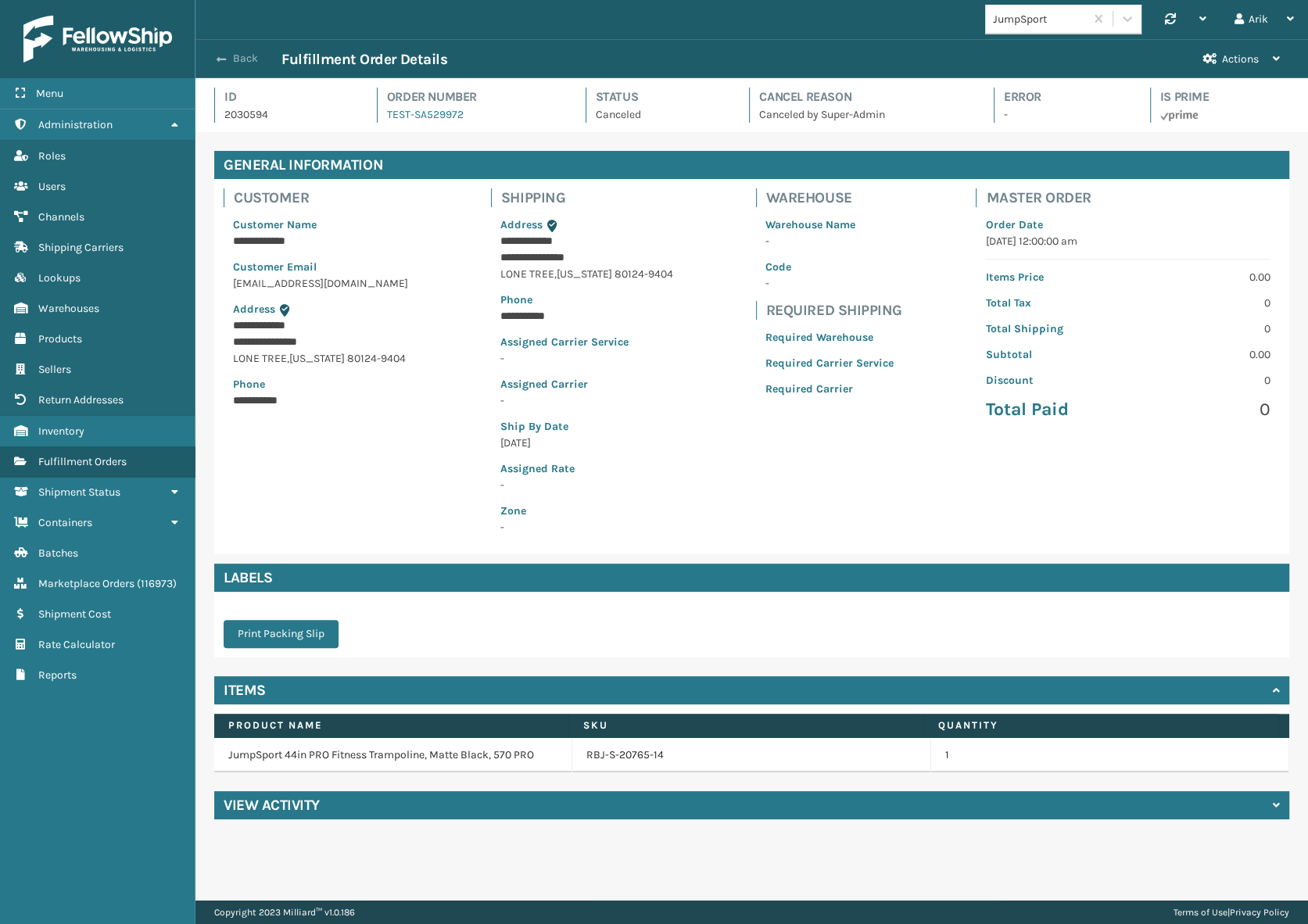
click at [225, 55] on span "button" at bounding box center [222, 59] width 10 height 11
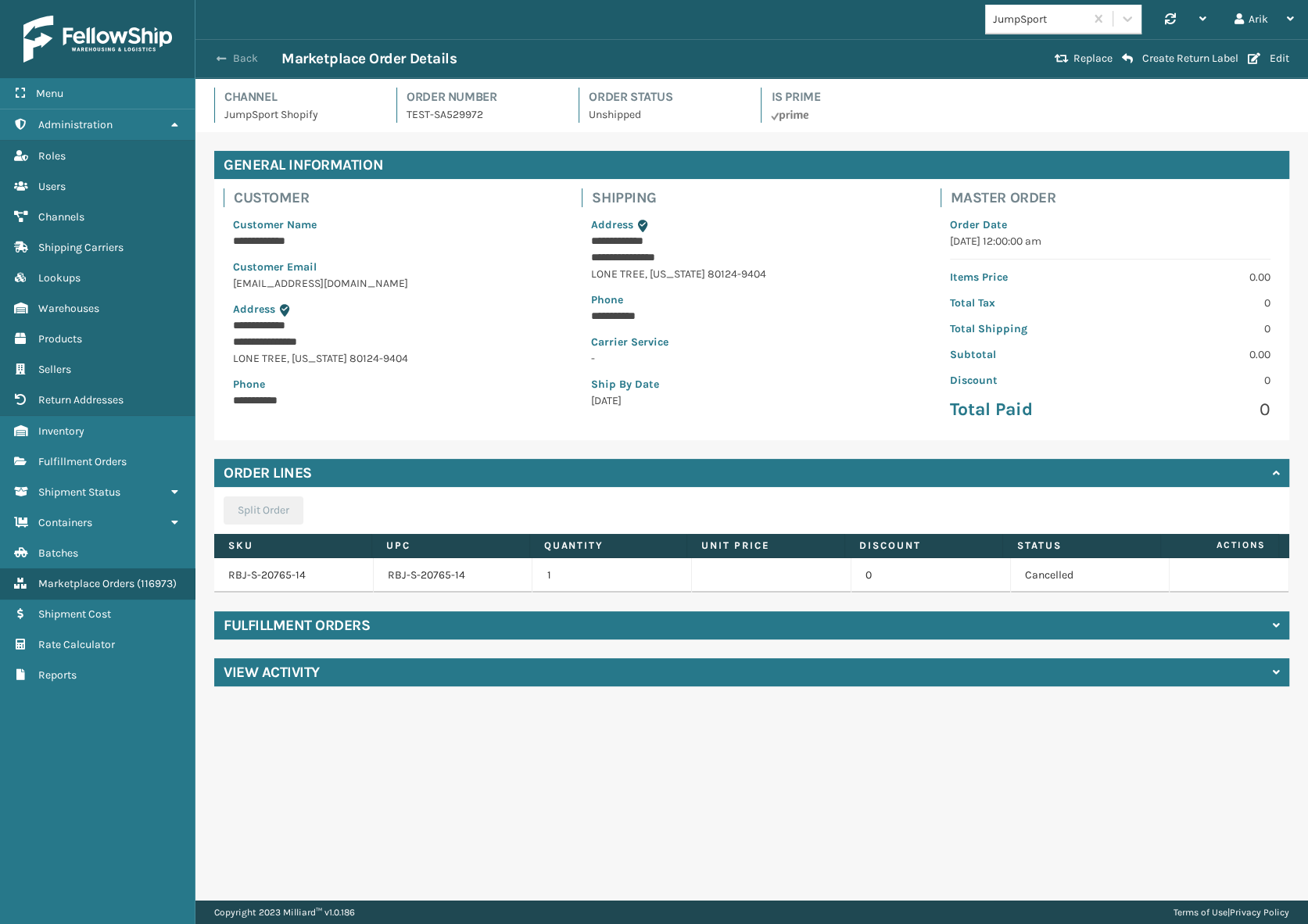
click at [224, 56] on span "button" at bounding box center [222, 59] width 10 height 11
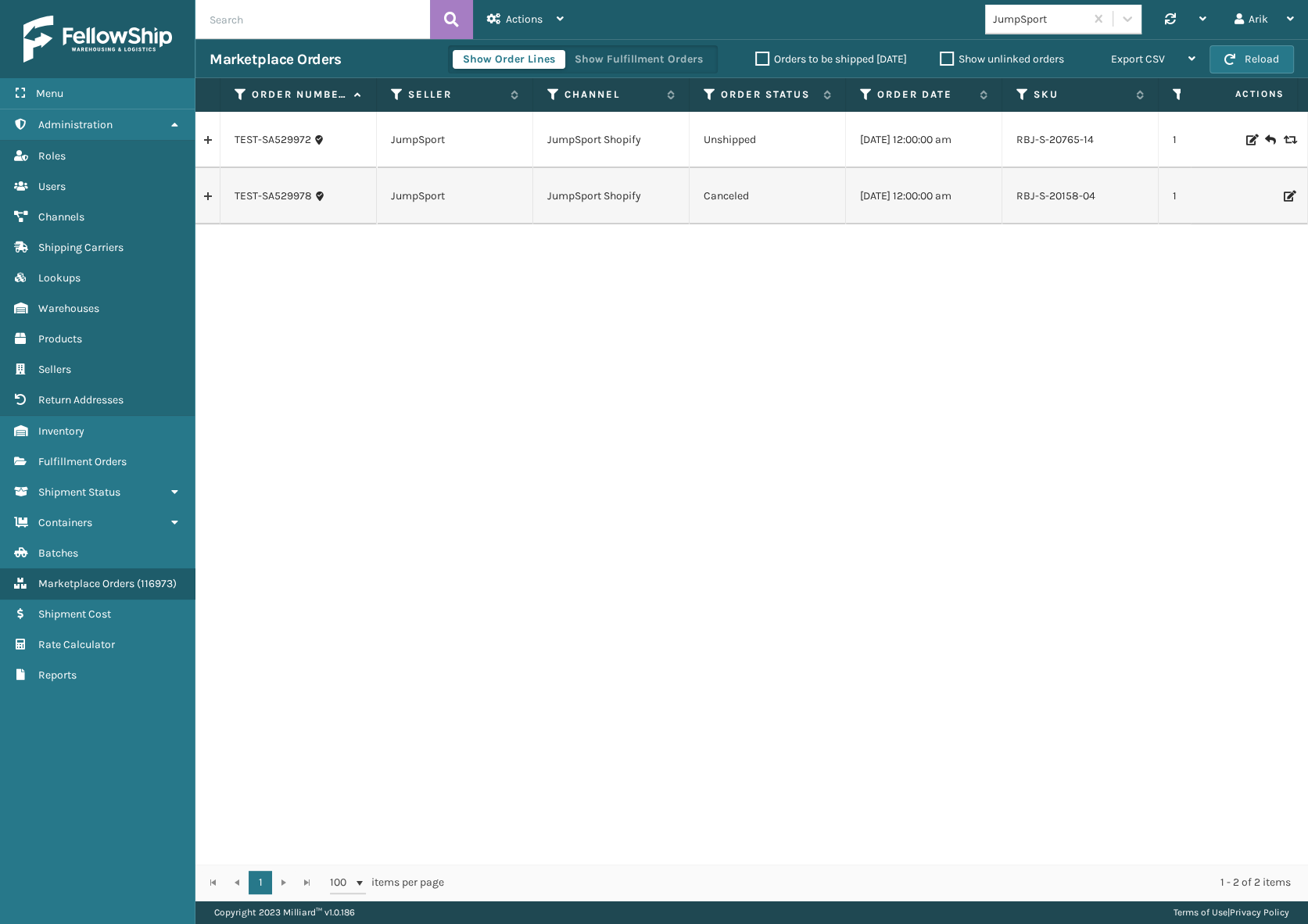
click at [1246, 140] on icon at bounding box center [1251, 140] width 10 height 11
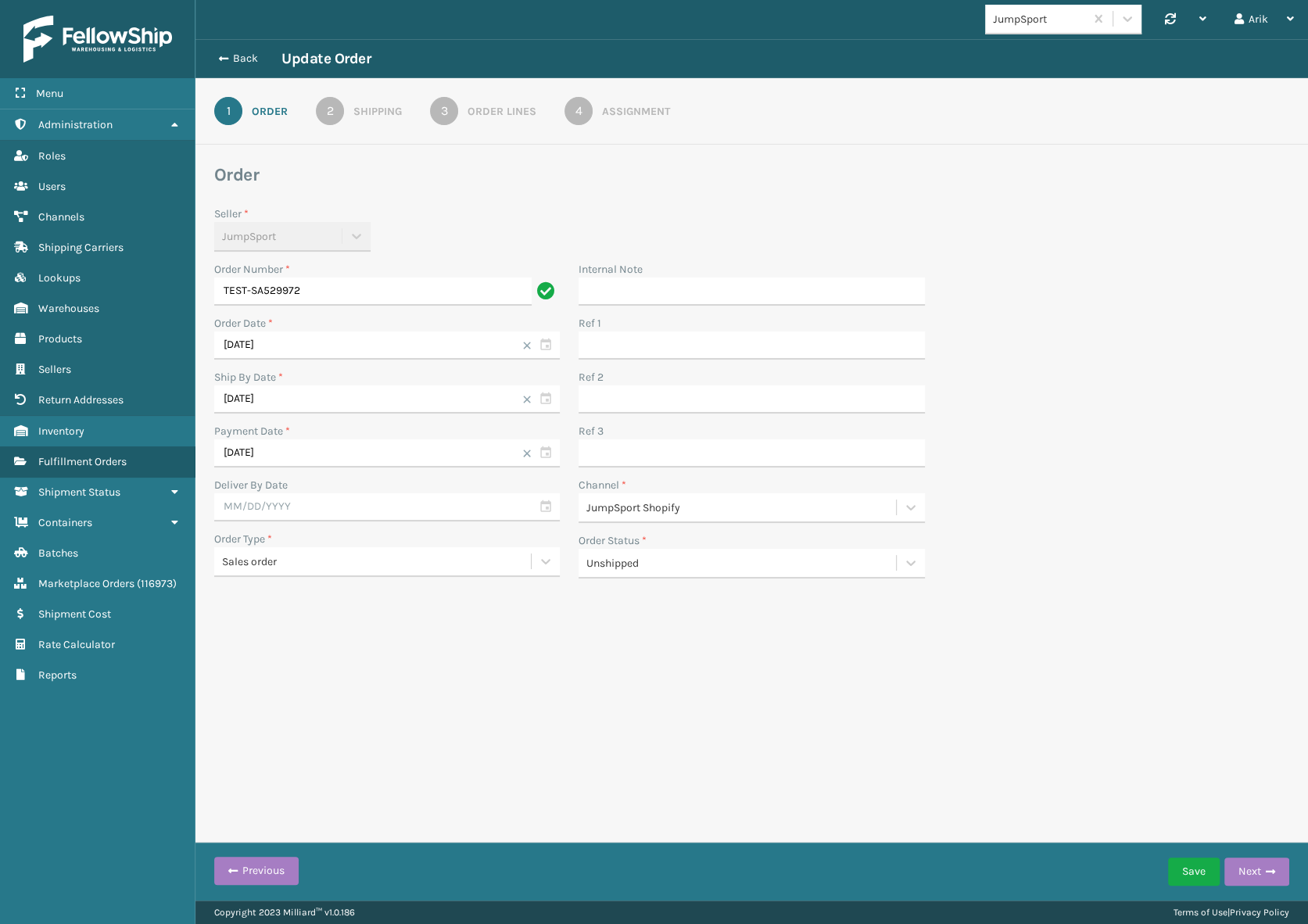
click at [645, 571] on div "Unshipped" at bounding box center [737, 563] width 317 height 26
click at [605, 607] on div "Canceled" at bounding box center [751, 603] width 345 height 29
click at [1191, 873] on button "Save" at bounding box center [1193, 872] width 51 height 29
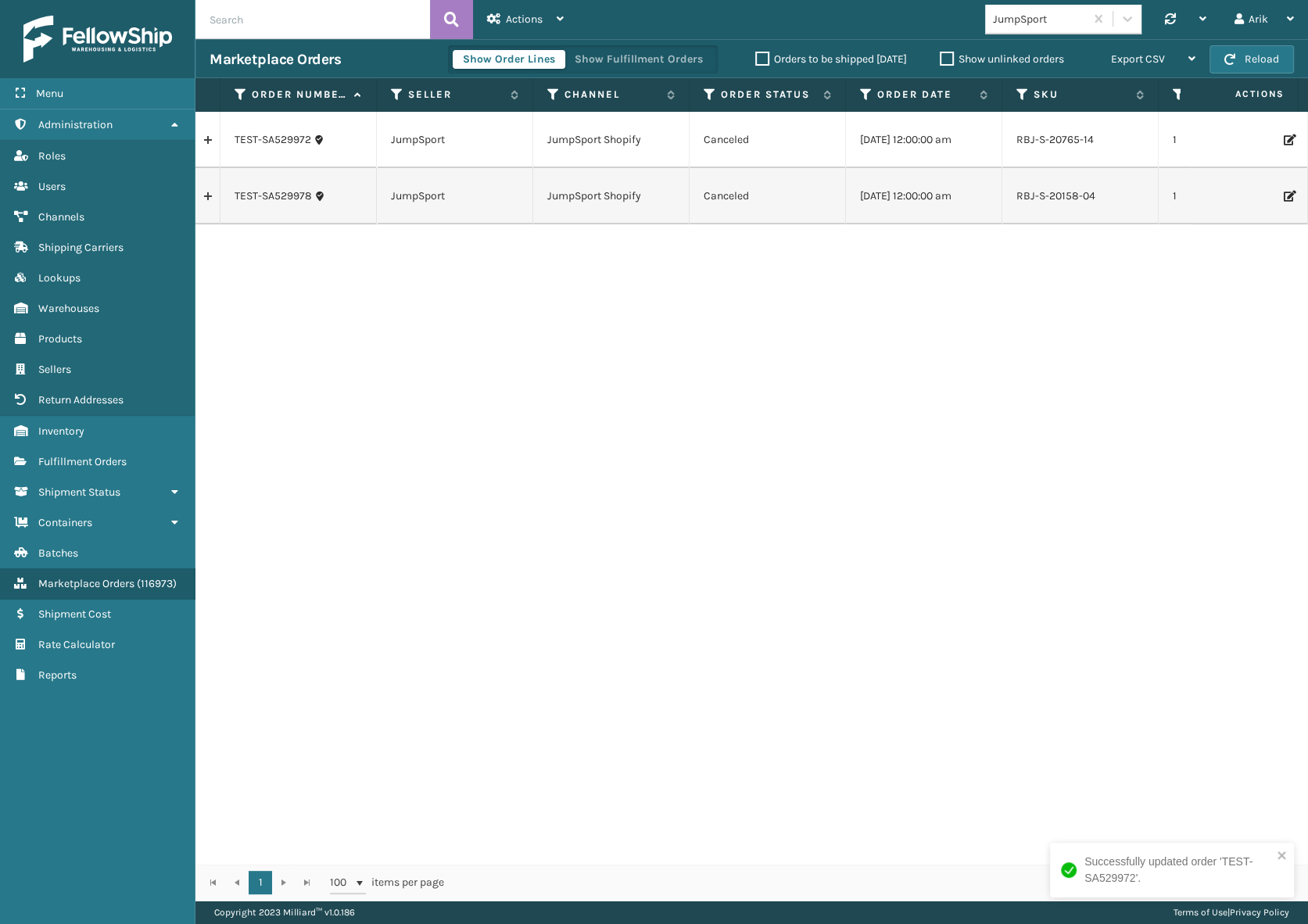
click at [207, 195] on link at bounding box center [207, 196] width 25 height 25
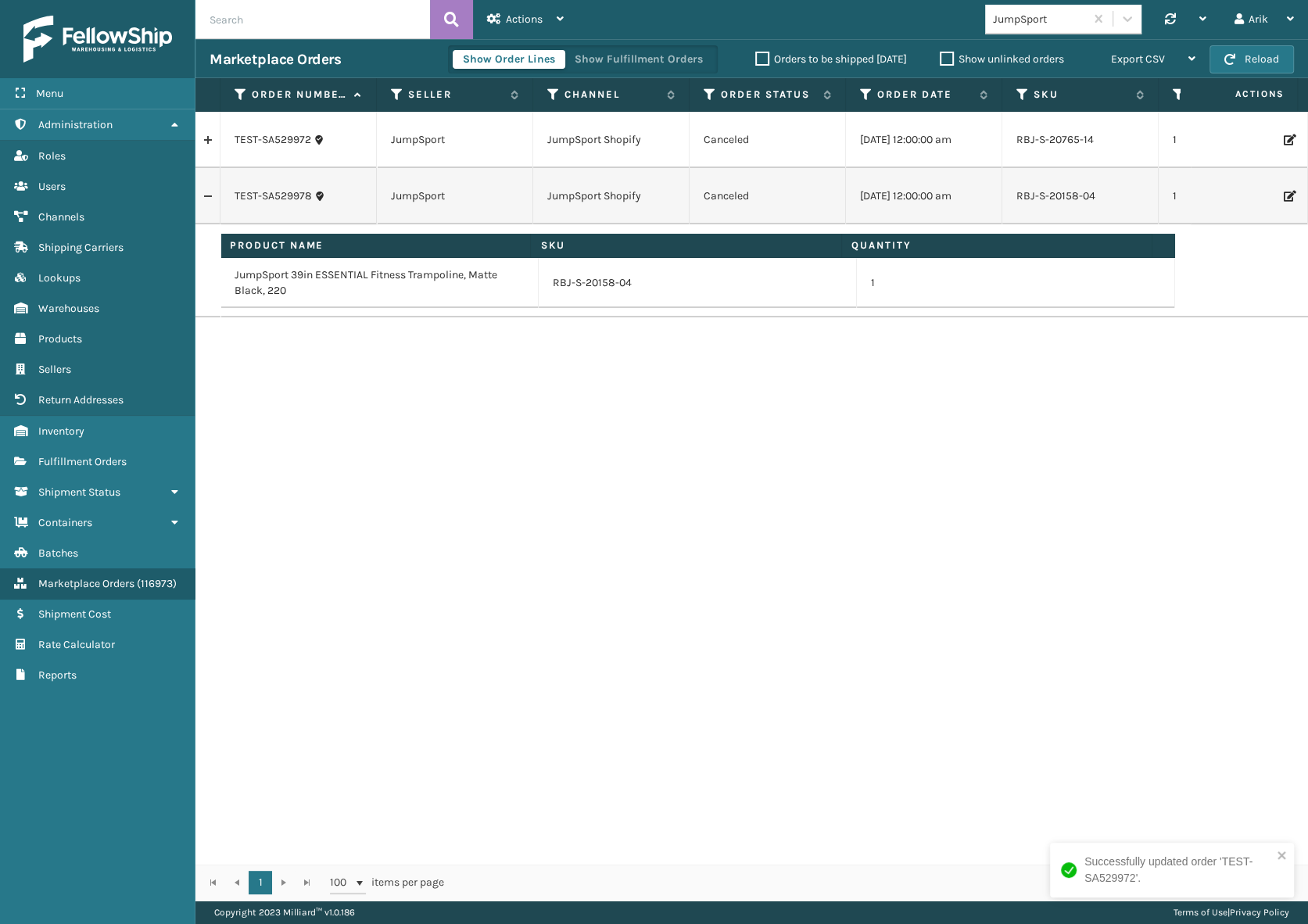
click at [670, 69] on div "Show Order Lines Show Fulfillment Orders" at bounding box center [583, 59] width 270 height 29
click at [667, 62] on button "Show Fulfillment Orders" at bounding box center [639, 59] width 149 height 19
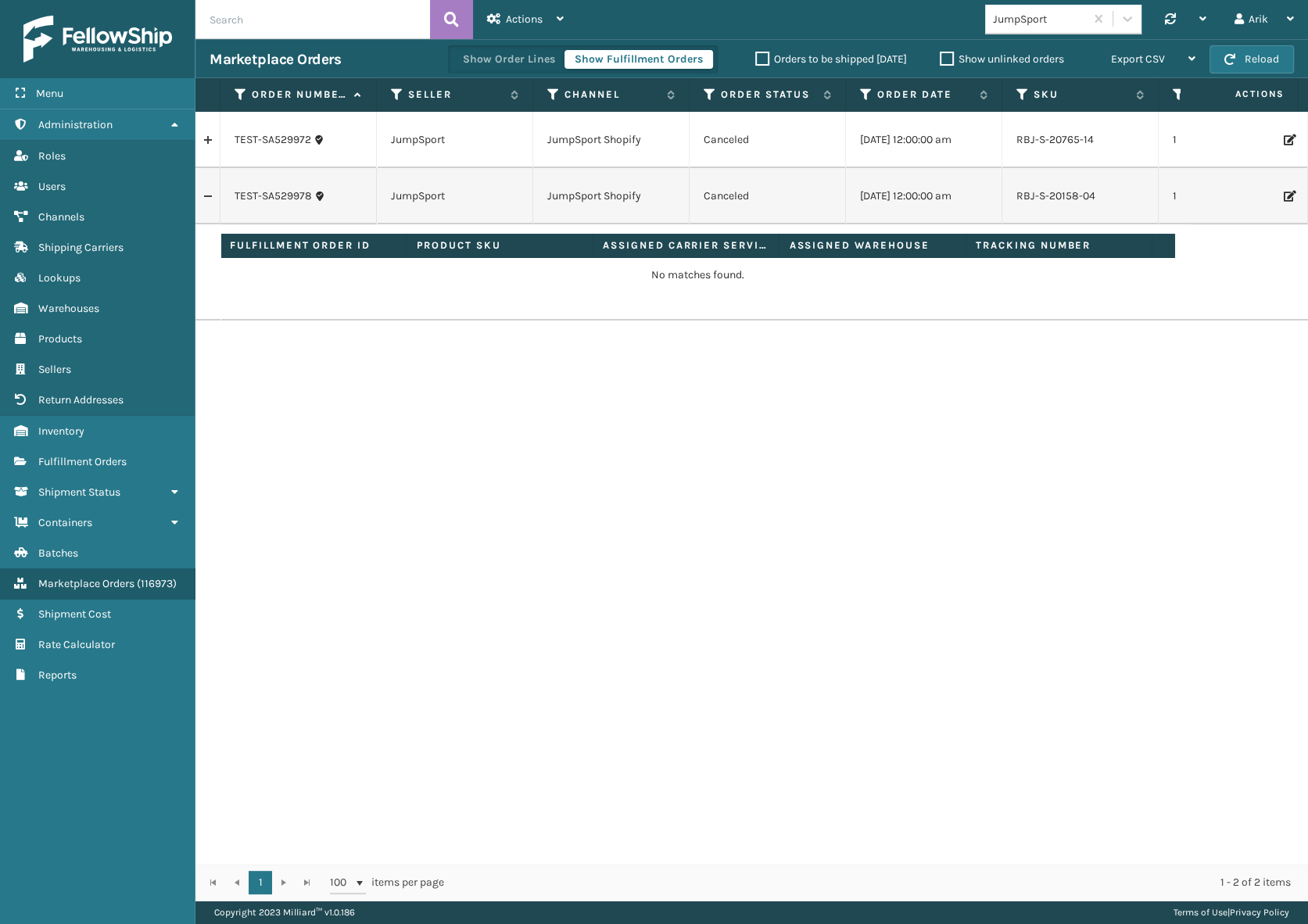
click at [204, 139] on link at bounding box center [207, 140] width 25 height 25
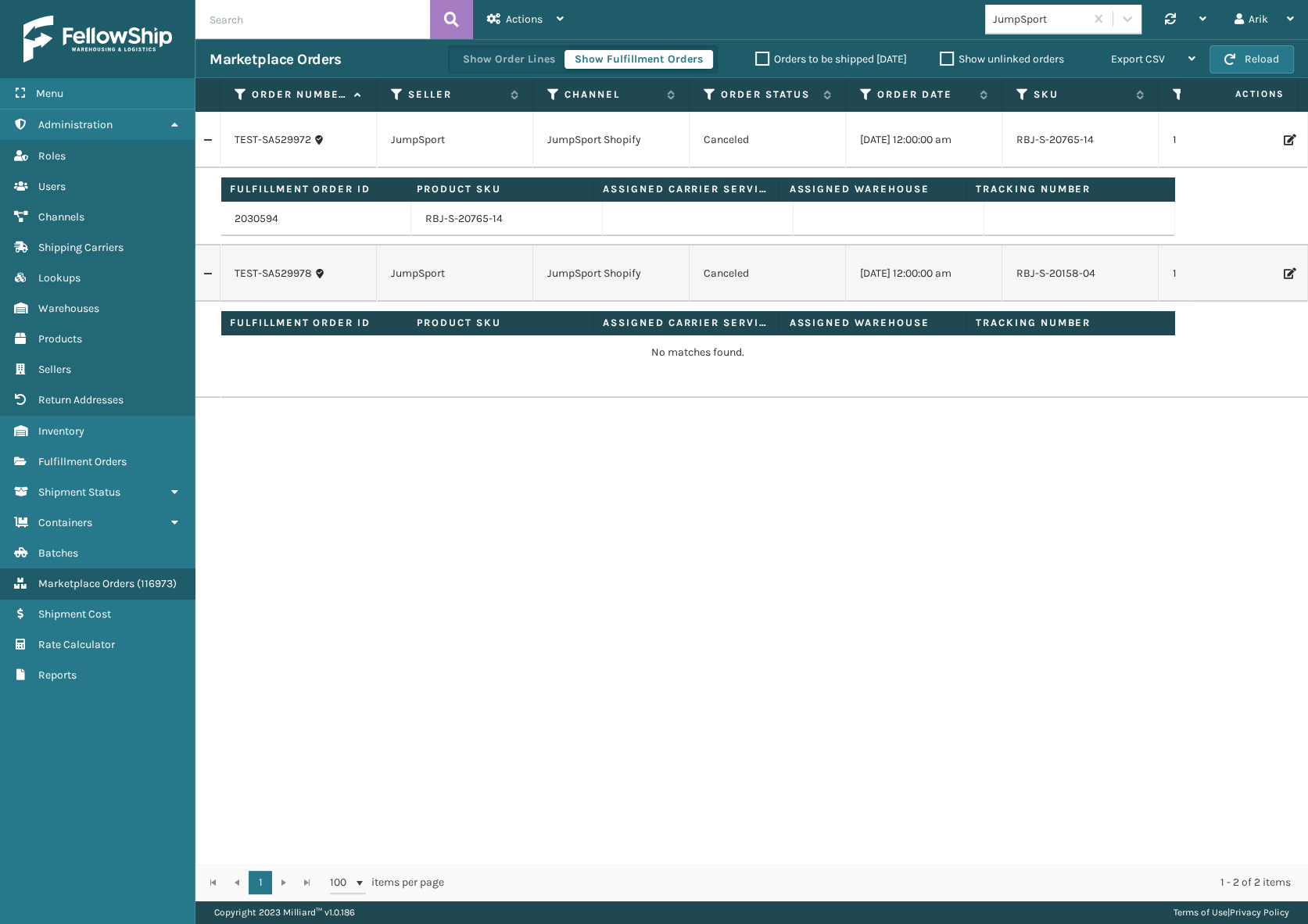
click at [304, 380] on td "No matches found." at bounding box center [698, 362] width 955 height 53
click at [492, 429] on div "TEST-SA529972 JumpSport JumpSport Shopify Canceled [DATE] 12:00:00 am RBJ-S-207…" at bounding box center [751, 488] width 1112 height 752
click at [286, 141] on link "TEST-SA529972" at bounding box center [272, 140] width 77 height 16
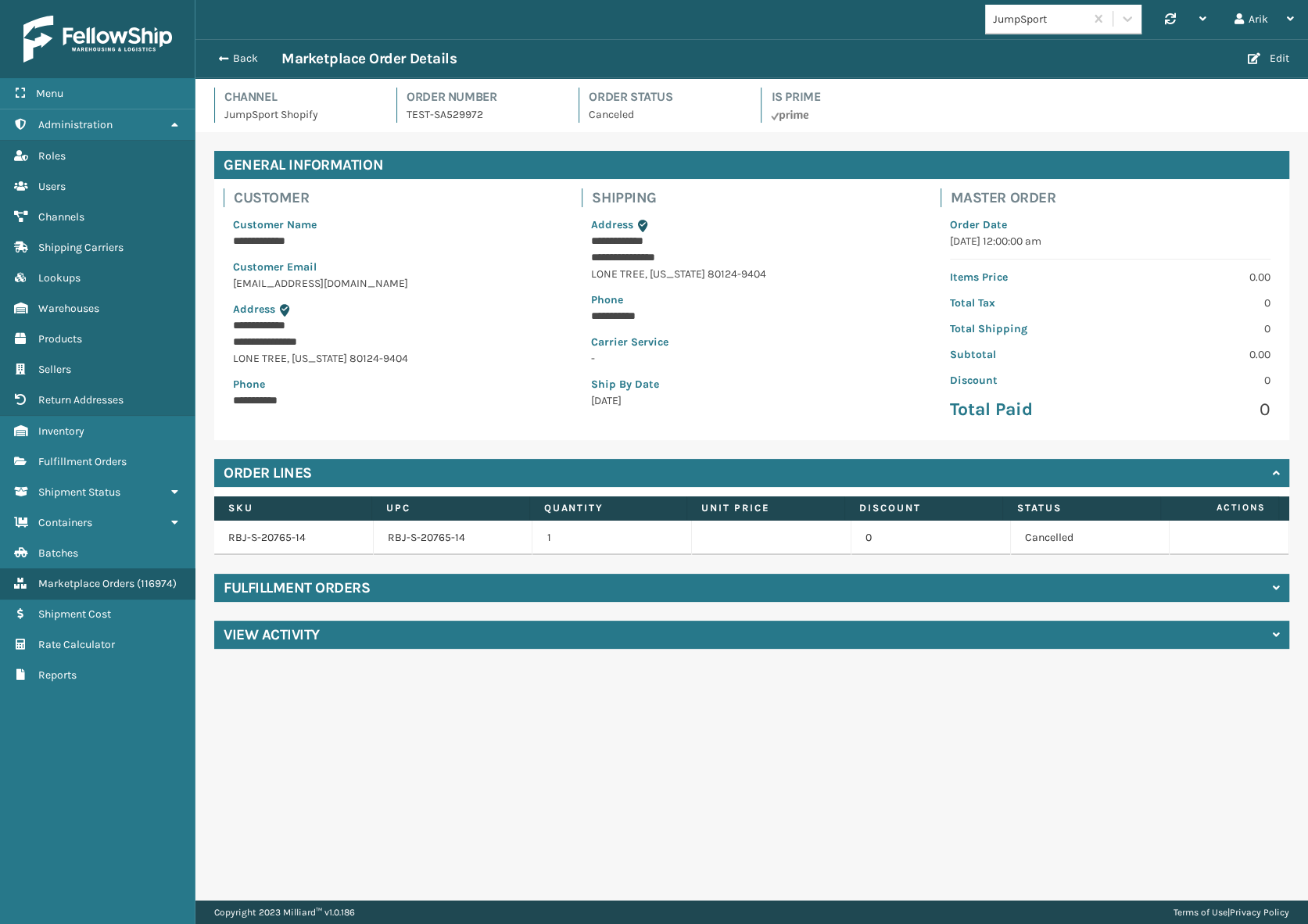
click at [261, 281] on p "[EMAIL_ADDRESS][DOMAIN_NAME]" at bounding box center [393, 283] width 321 height 17
click at [462, 115] on p "TEST-SA529972" at bounding box center [483, 114] width 154 height 17
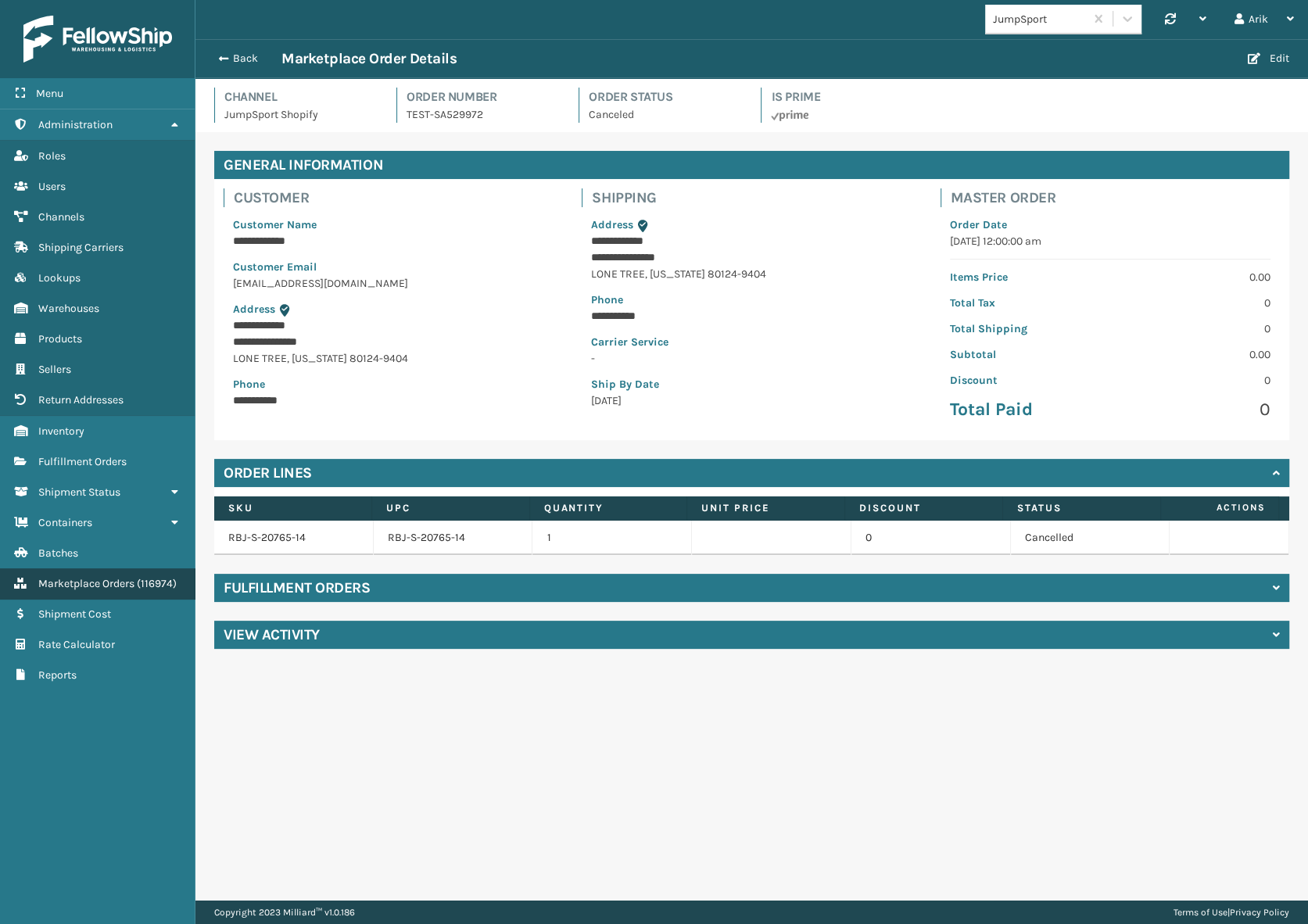
click at [86, 583] on span "Marketplace Orders" at bounding box center [86, 584] width 96 height 13
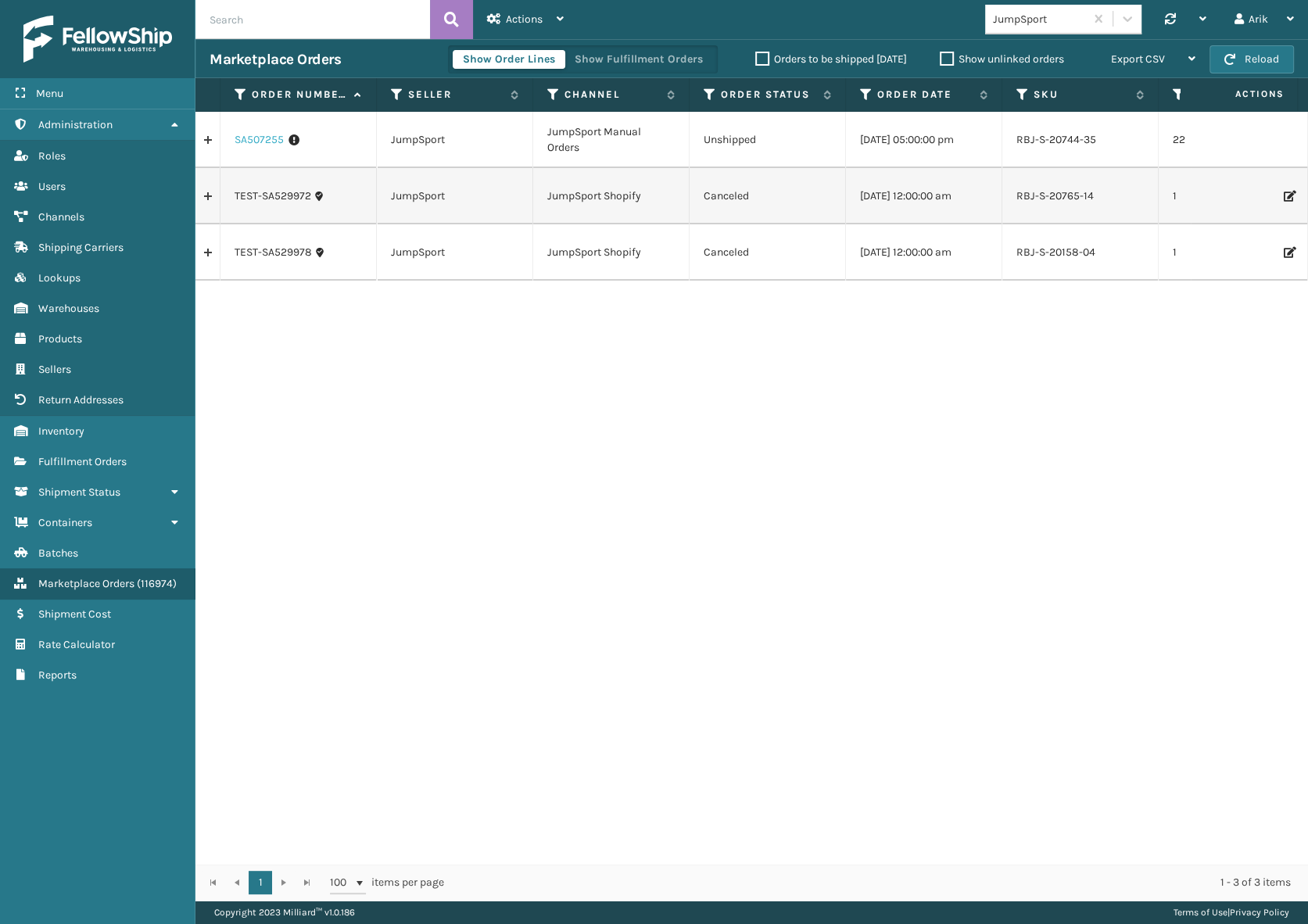
click at [257, 139] on link "SA507255" at bounding box center [259, 140] width 49 height 16
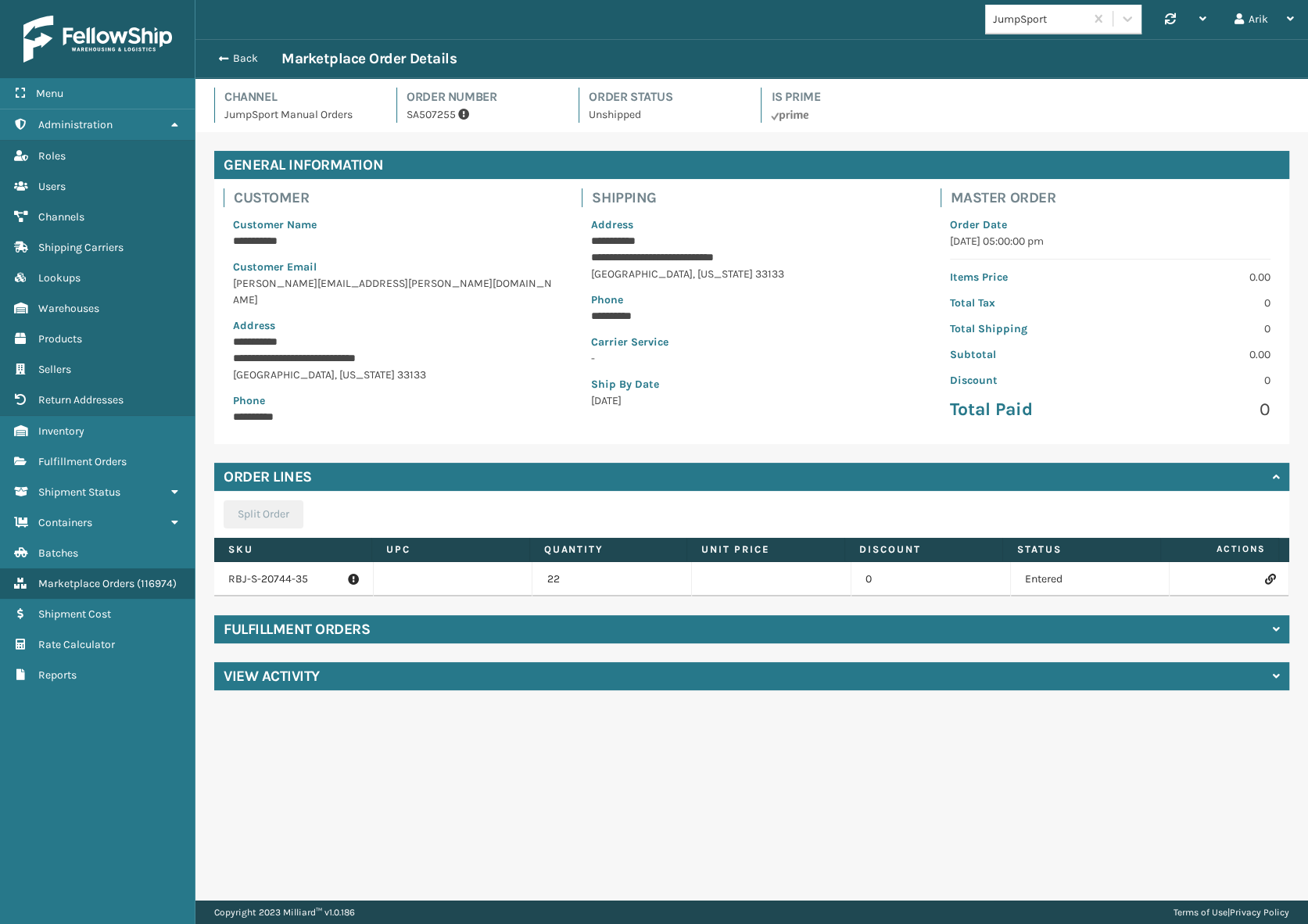
click at [253, 576] on p "RBJ-S-20744-35" at bounding box center [293, 580] width 131 height 16
copy p "RBJ-S-20744-35"
click at [1265, 574] on icon at bounding box center [1270, 580] width 10 height 11
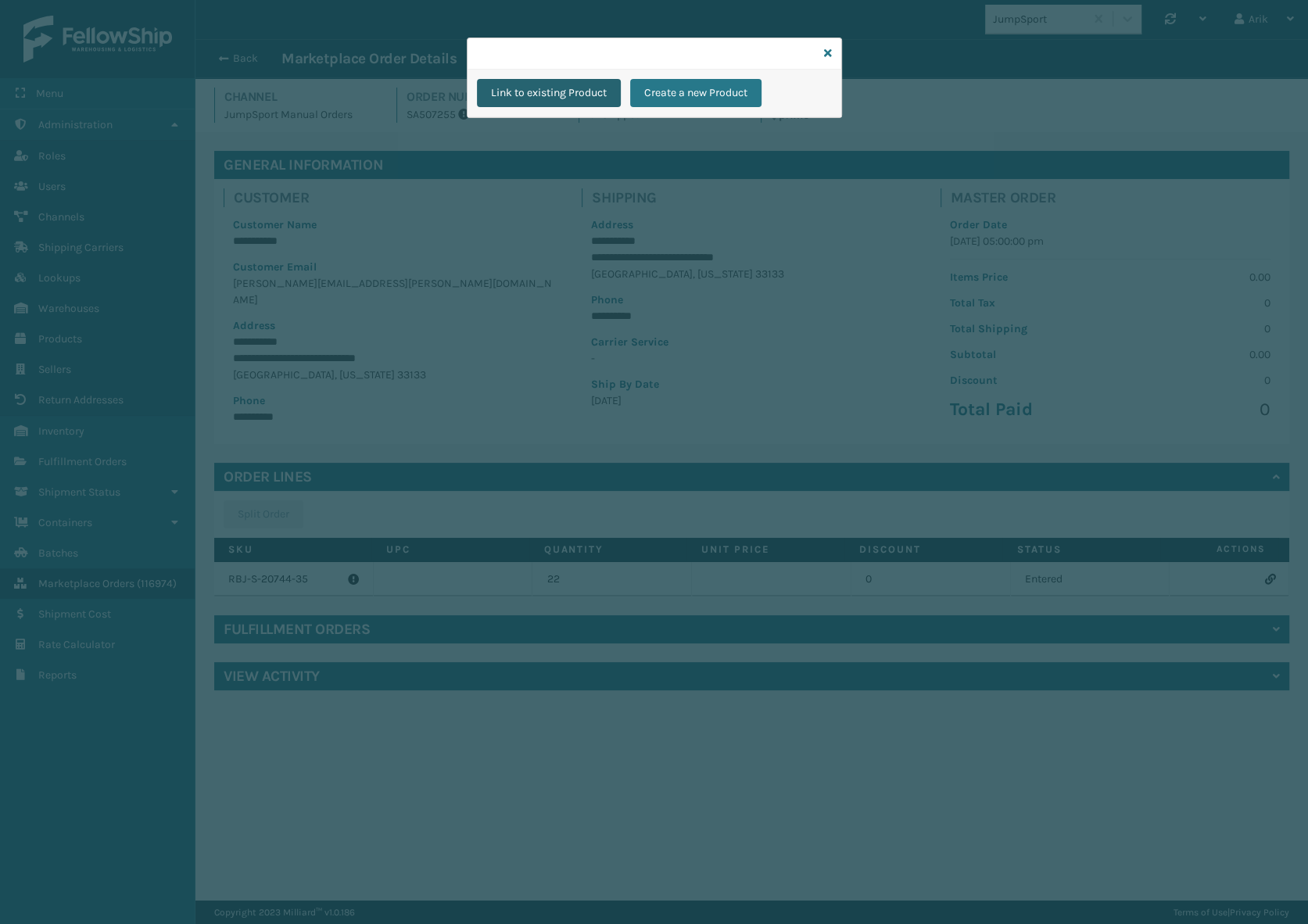
click at [565, 85] on button "Link to existing Product" at bounding box center [549, 93] width 144 height 29
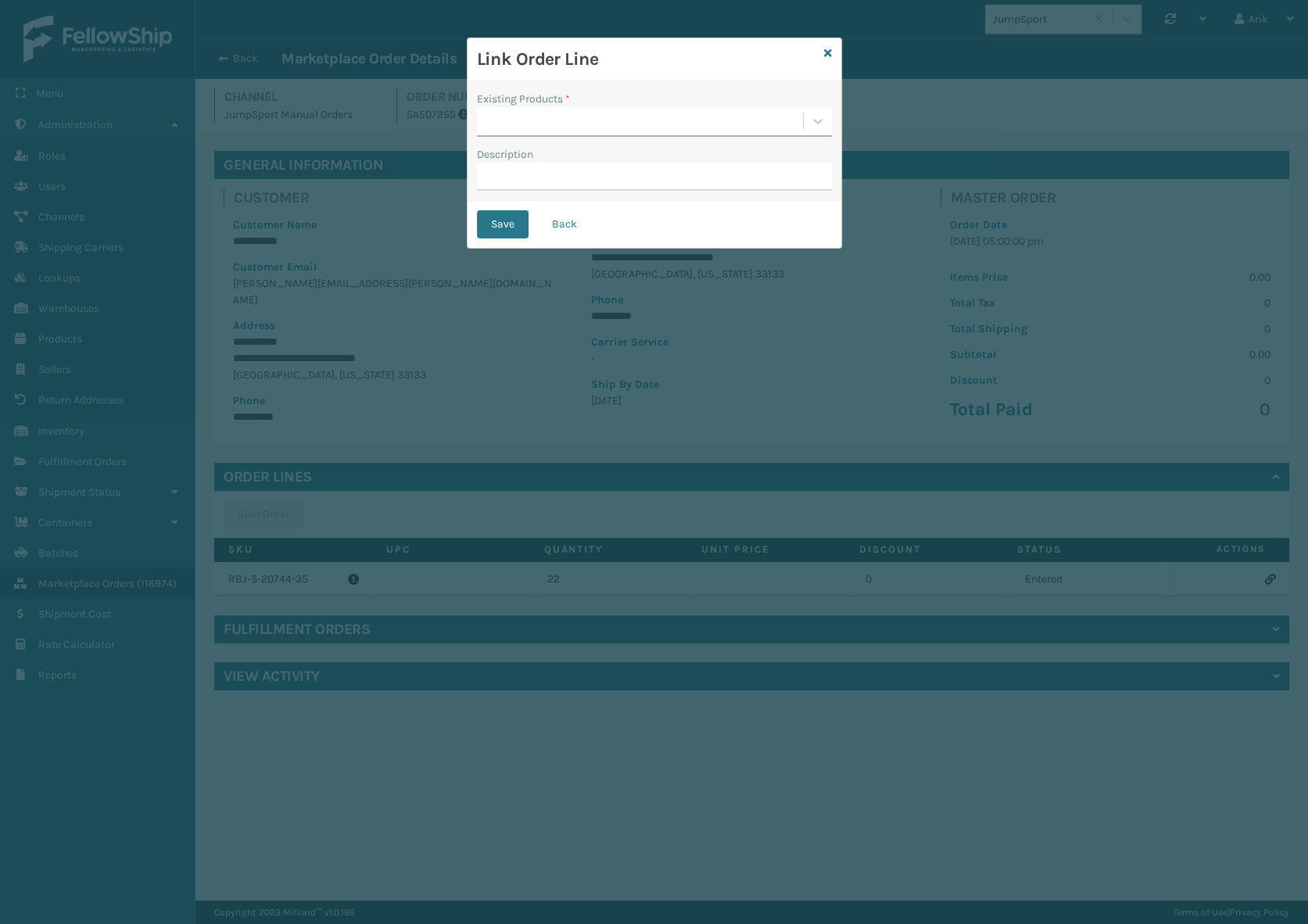
click at [538, 126] on div at bounding box center [640, 121] width 326 height 26
paste input "RBJ-S-20744-35"
type input "RBJ-S-20744-35"
click at [536, 158] on div "RBJ-S-20744-35" at bounding box center [653, 161] width 355 height 29
click at [497, 226] on button "Save" at bounding box center [502, 225] width 51 height 29
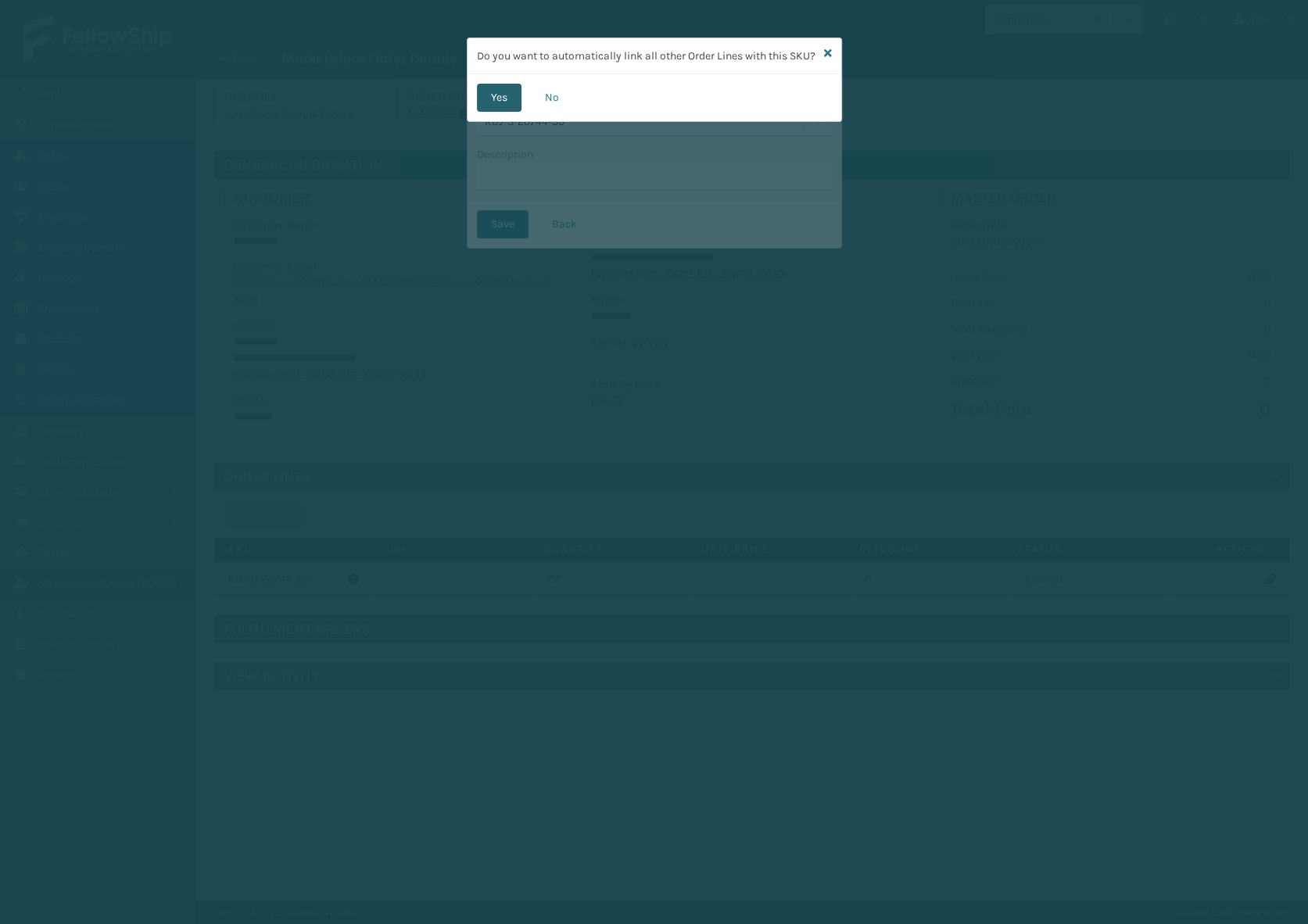
click at [492, 112] on button "Yes" at bounding box center [499, 98] width 44 height 29
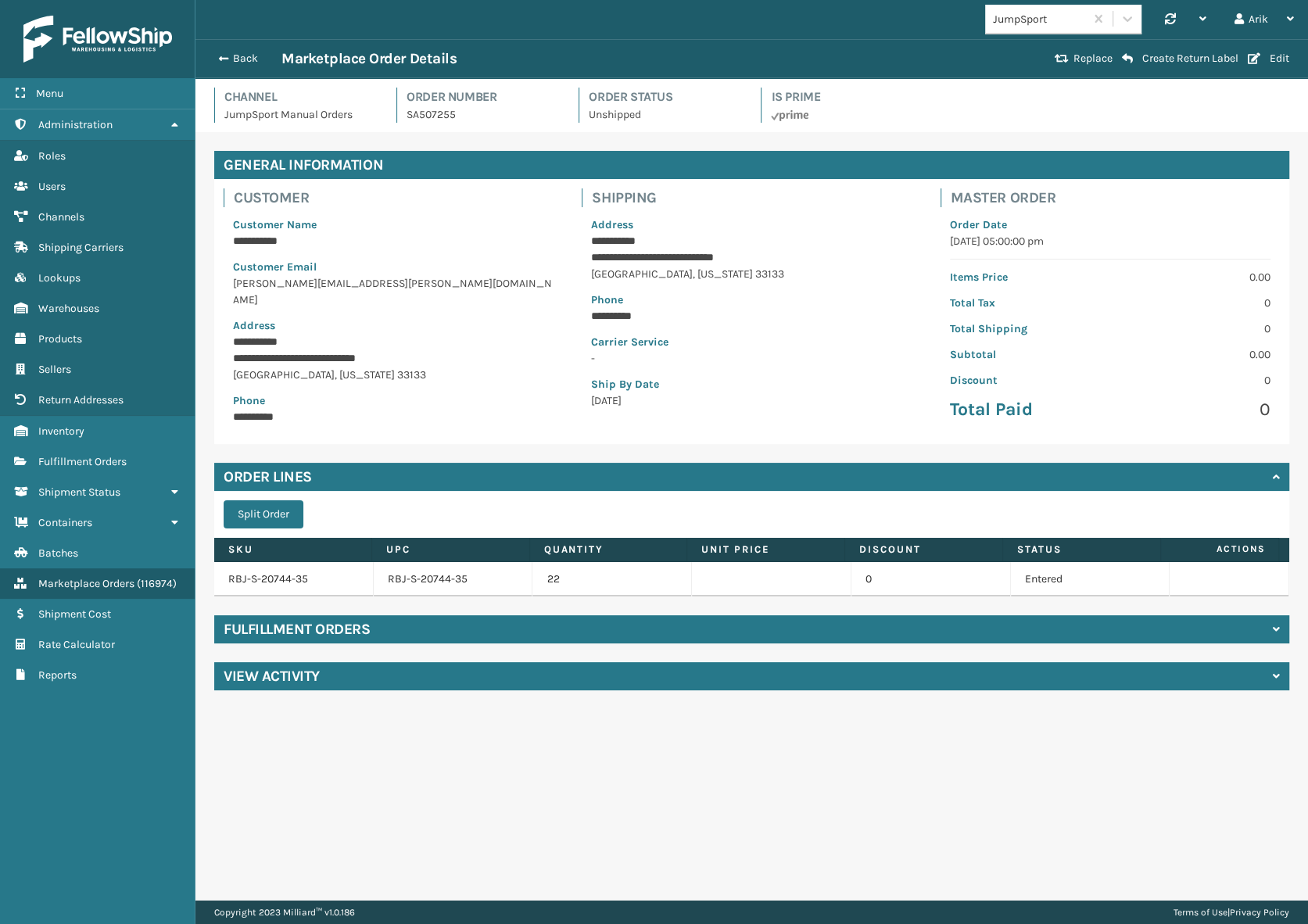
click at [660, 620] on div "Fulfillment Orders" at bounding box center [752, 629] width 1075 height 29
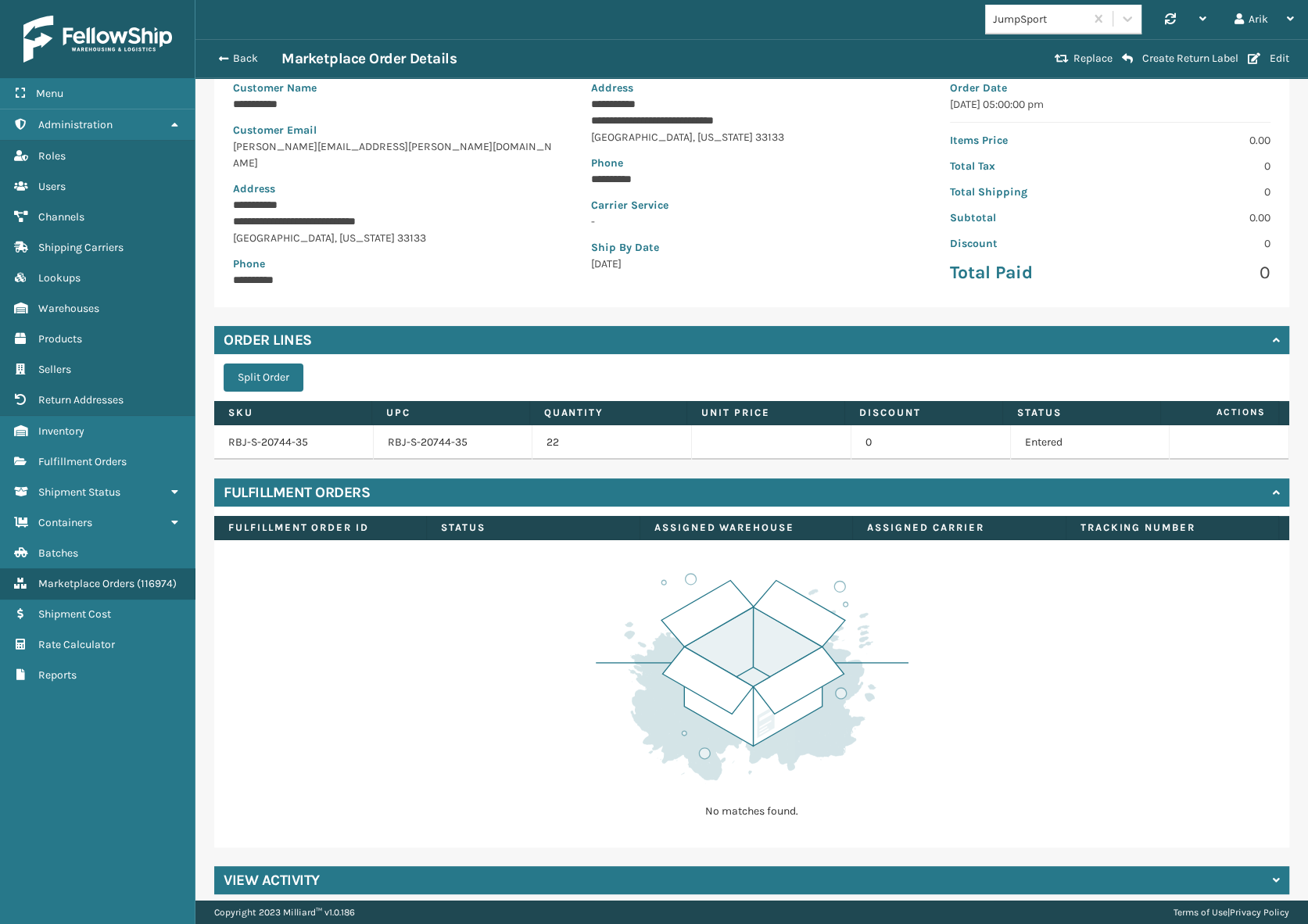
scroll to position [142, 0]
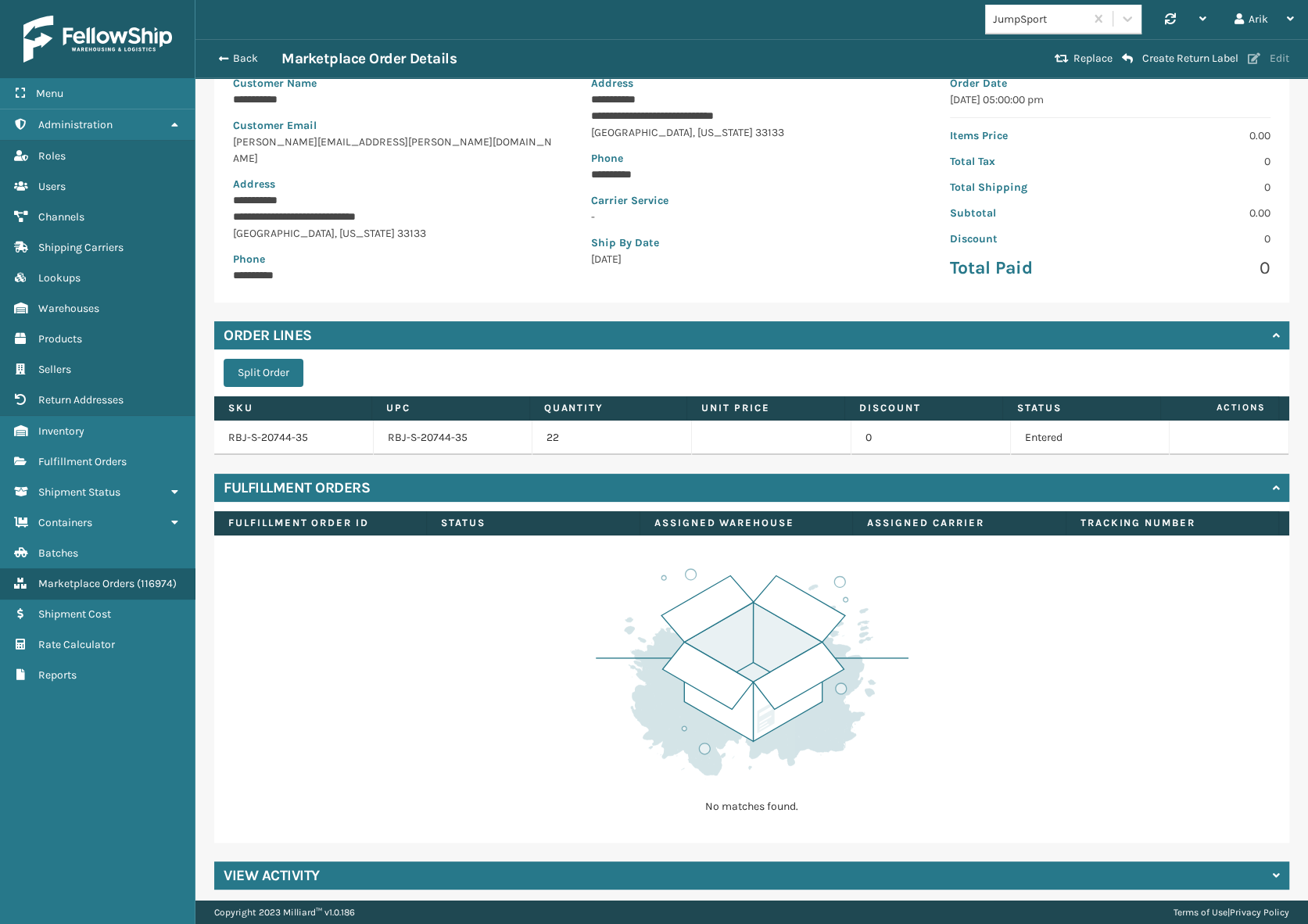
click at [1274, 59] on button "Edit" at bounding box center [1268, 59] width 51 height 14
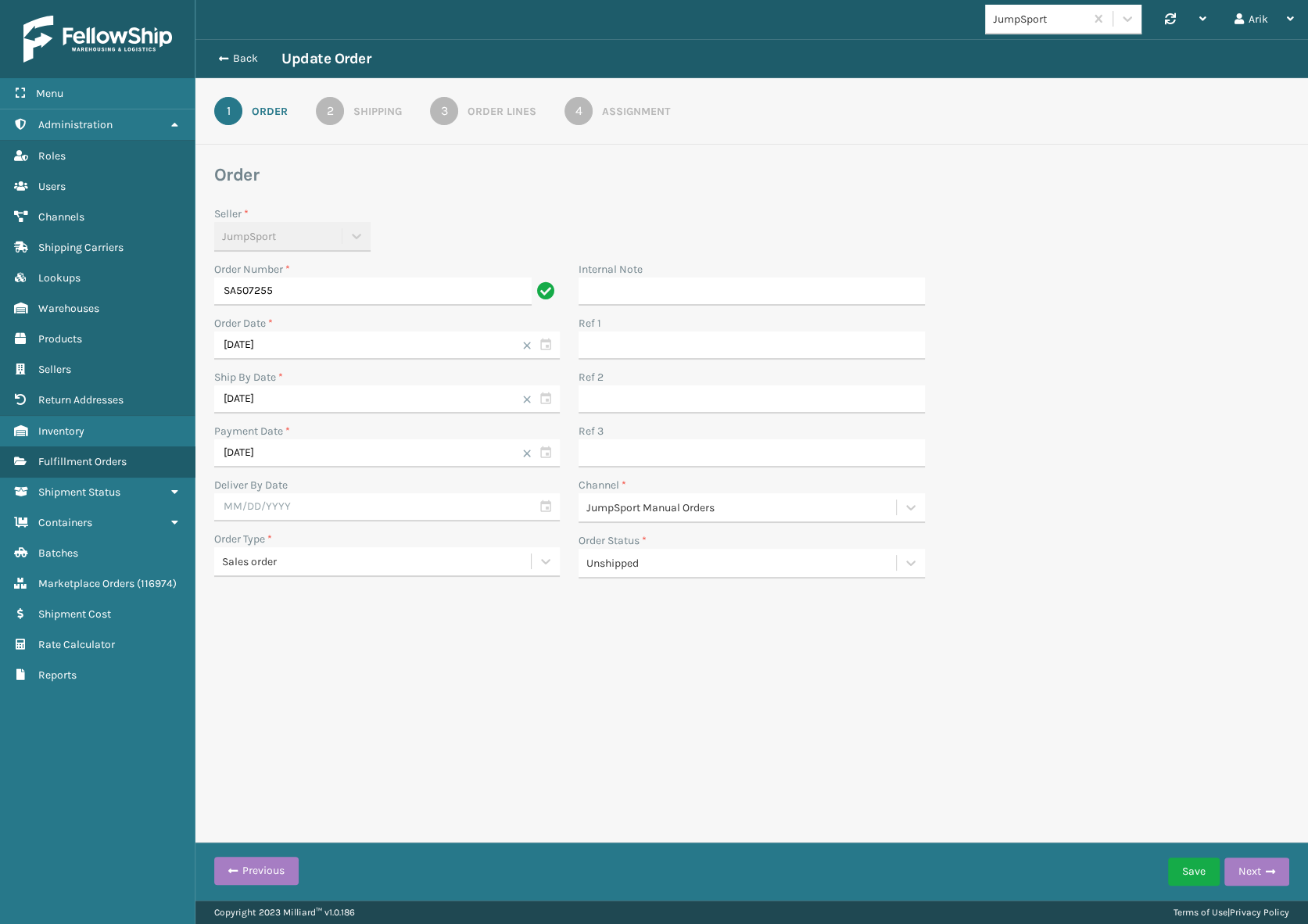
click at [641, 566] on div "Unshipped" at bounding box center [742, 563] width 310 height 17
click at [597, 695] on div "Pending" at bounding box center [751, 689] width 345 height 29
click at [1189, 871] on button "Save" at bounding box center [1193, 872] width 51 height 29
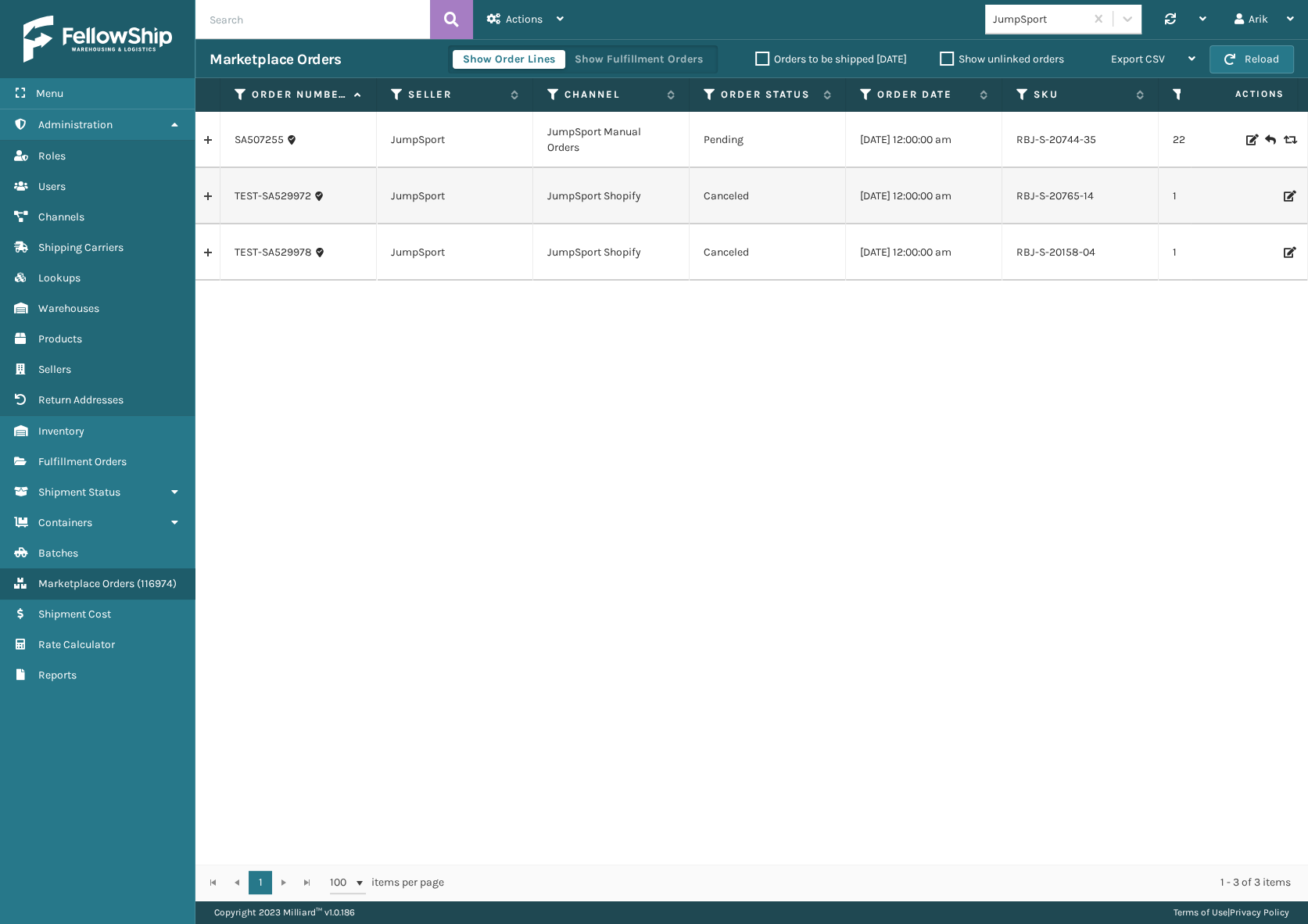
click at [700, 450] on div "SA507255 JumpSport JumpSport Manual Orders Pending [DATE] 12:00:00 am RBJ-S-207…" at bounding box center [751, 488] width 1112 height 752
click at [1246, 141] on icon at bounding box center [1251, 140] width 10 height 11
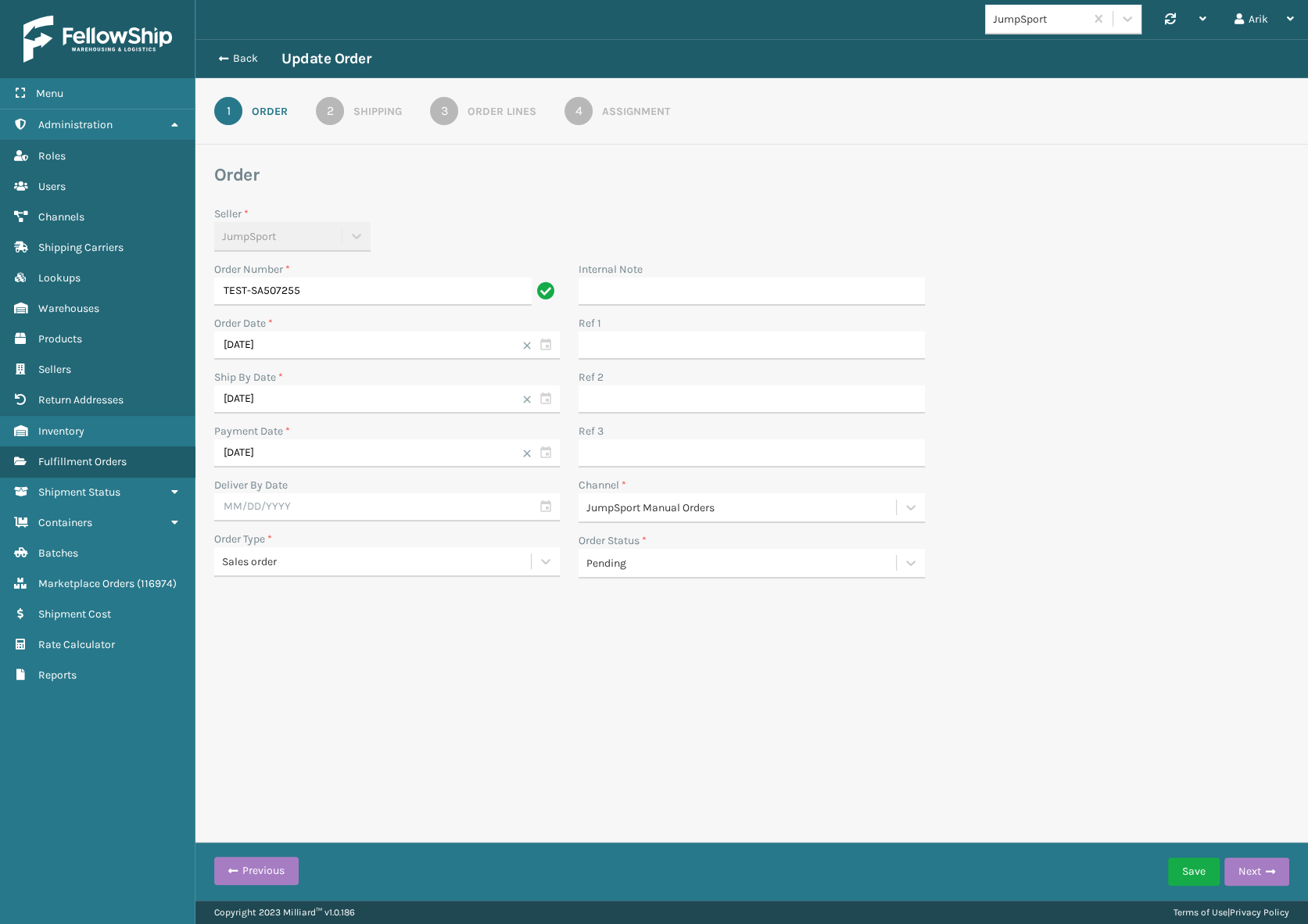
type input "TEST-SA507255"
click at [653, 565] on div "Pending" at bounding box center [742, 563] width 310 height 17
click at [635, 597] on div "Canceled" at bounding box center [751, 603] width 345 height 29
click at [1203, 871] on button "Save" at bounding box center [1193, 872] width 51 height 29
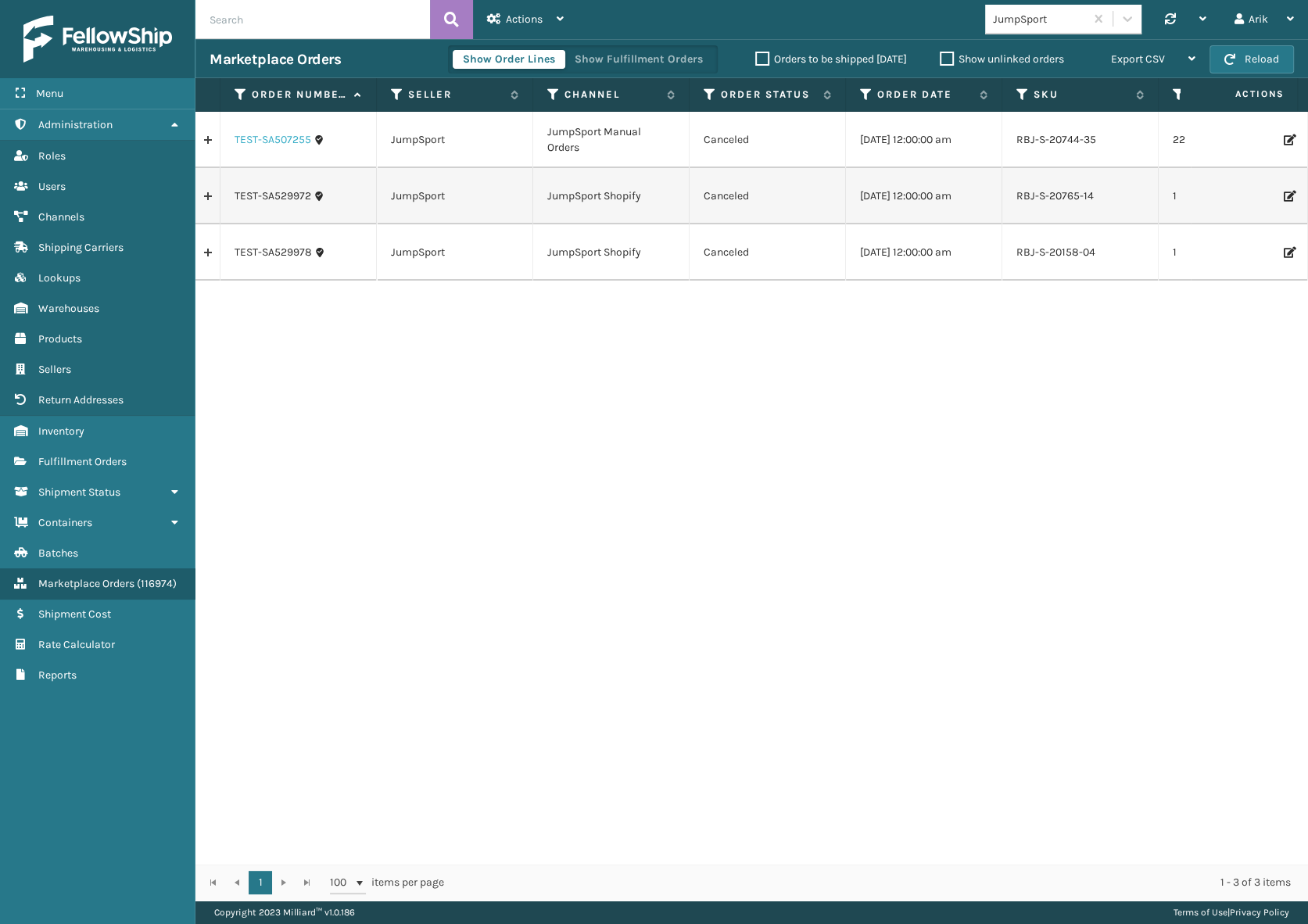
click at [253, 141] on link "TEST-SA507255" at bounding box center [272, 140] width 77 height 16
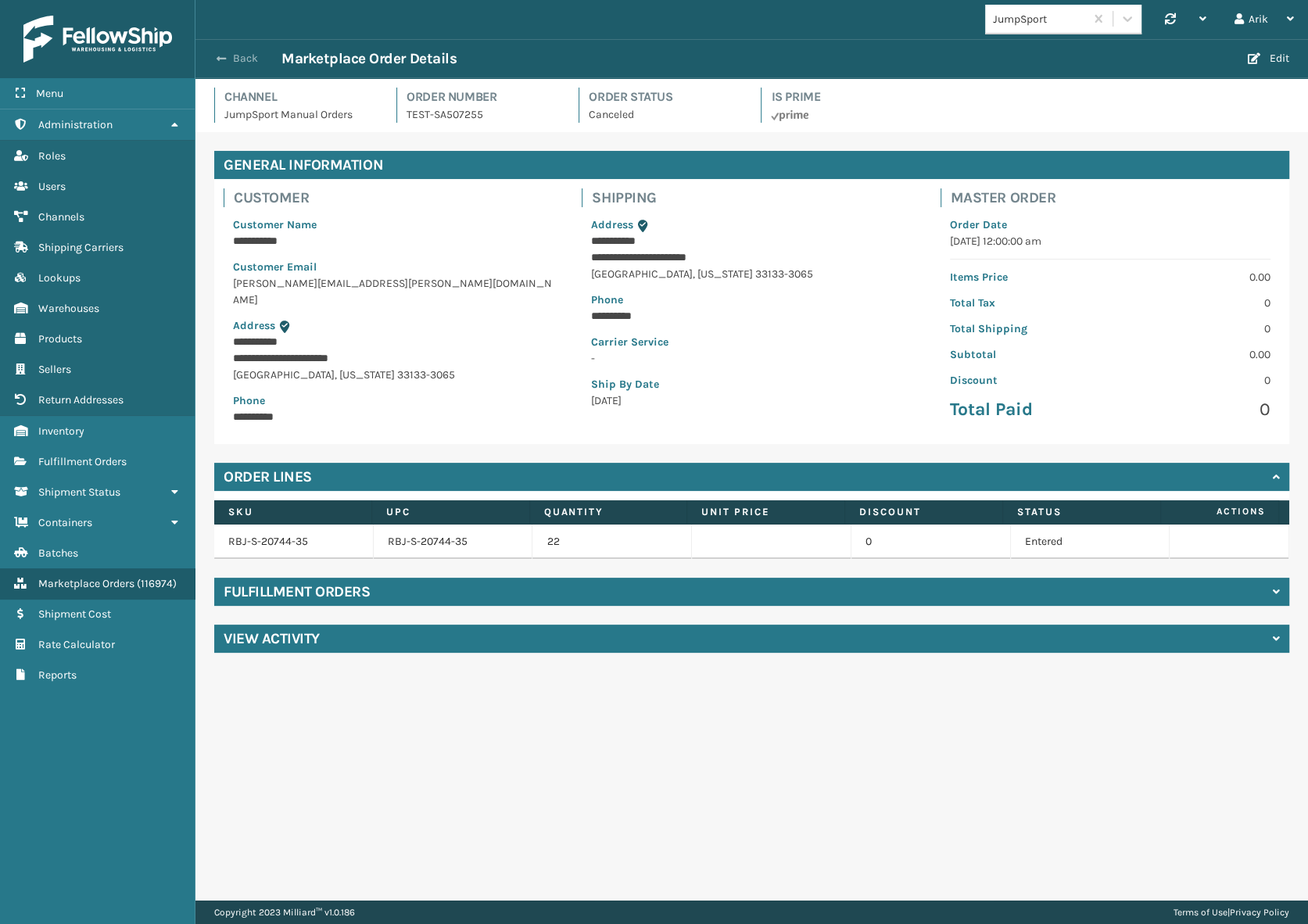
click at [219, 57] on span "button" at bounding box center [222, 59] width 10 height 11
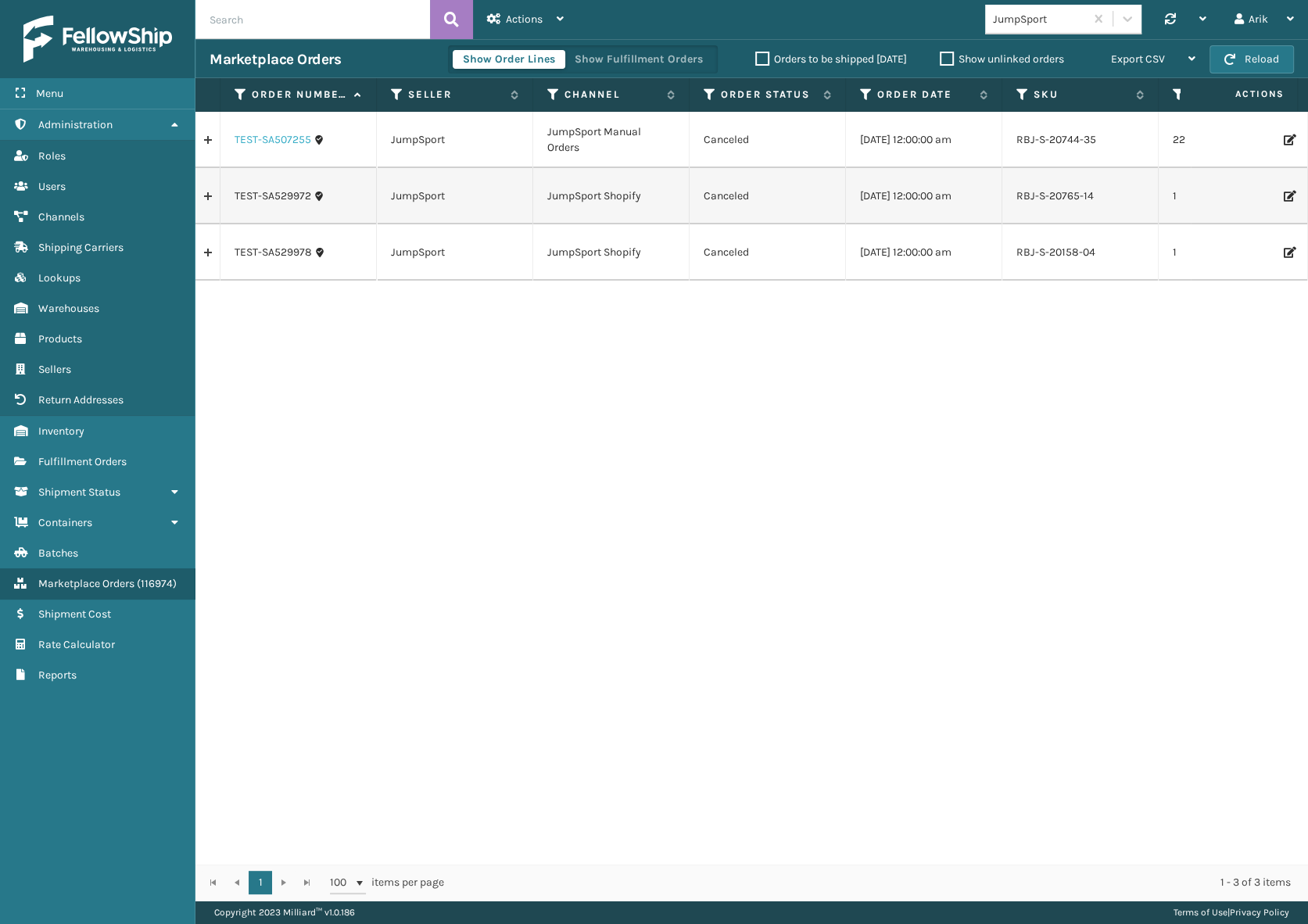
click at [267, 142] on link "TEST-SA507255" at bounding box center [272, 140] width 77 height 16
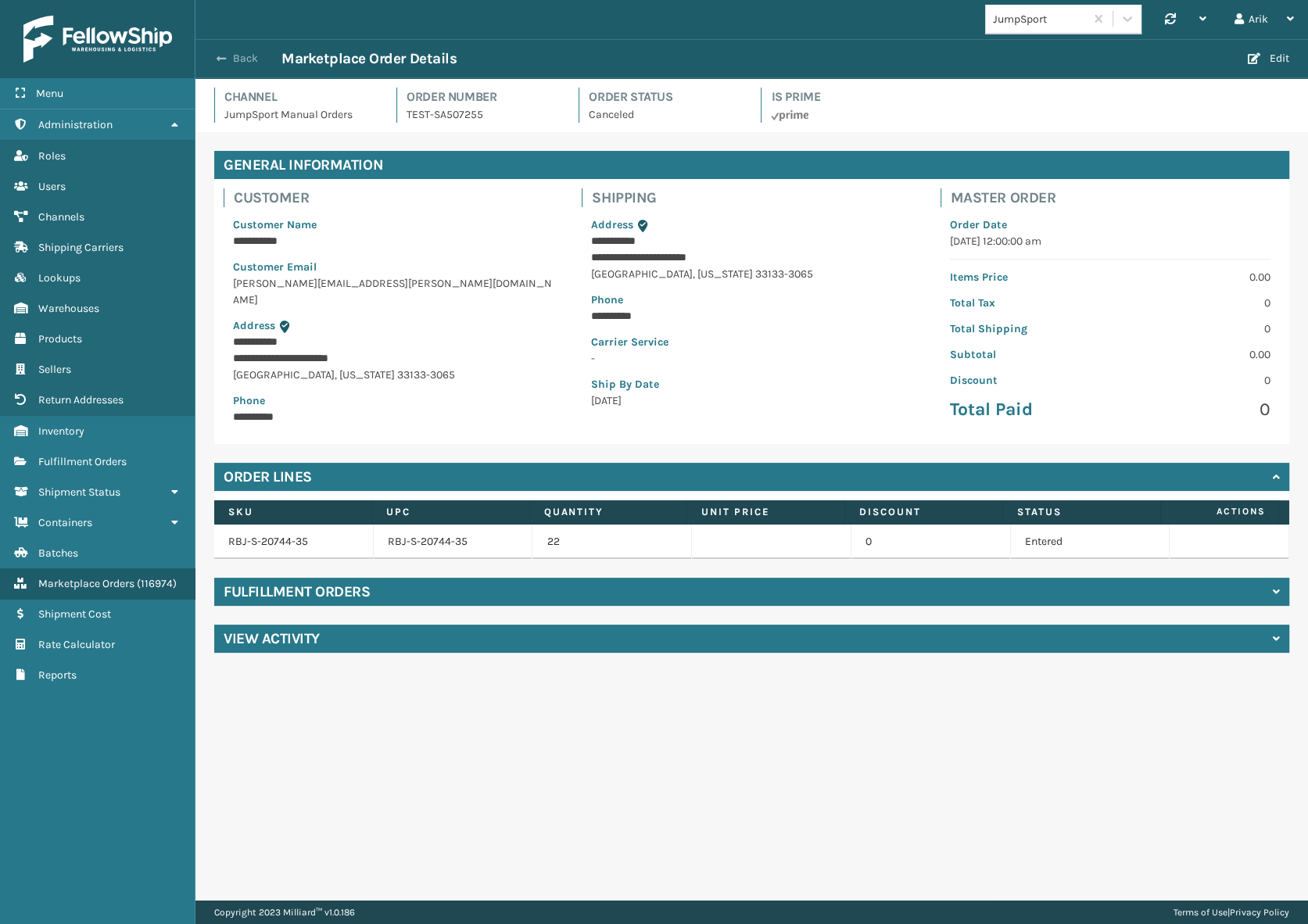
click at [220, 55] on span "button" at bounding box center [222, 59] width 10 height 11
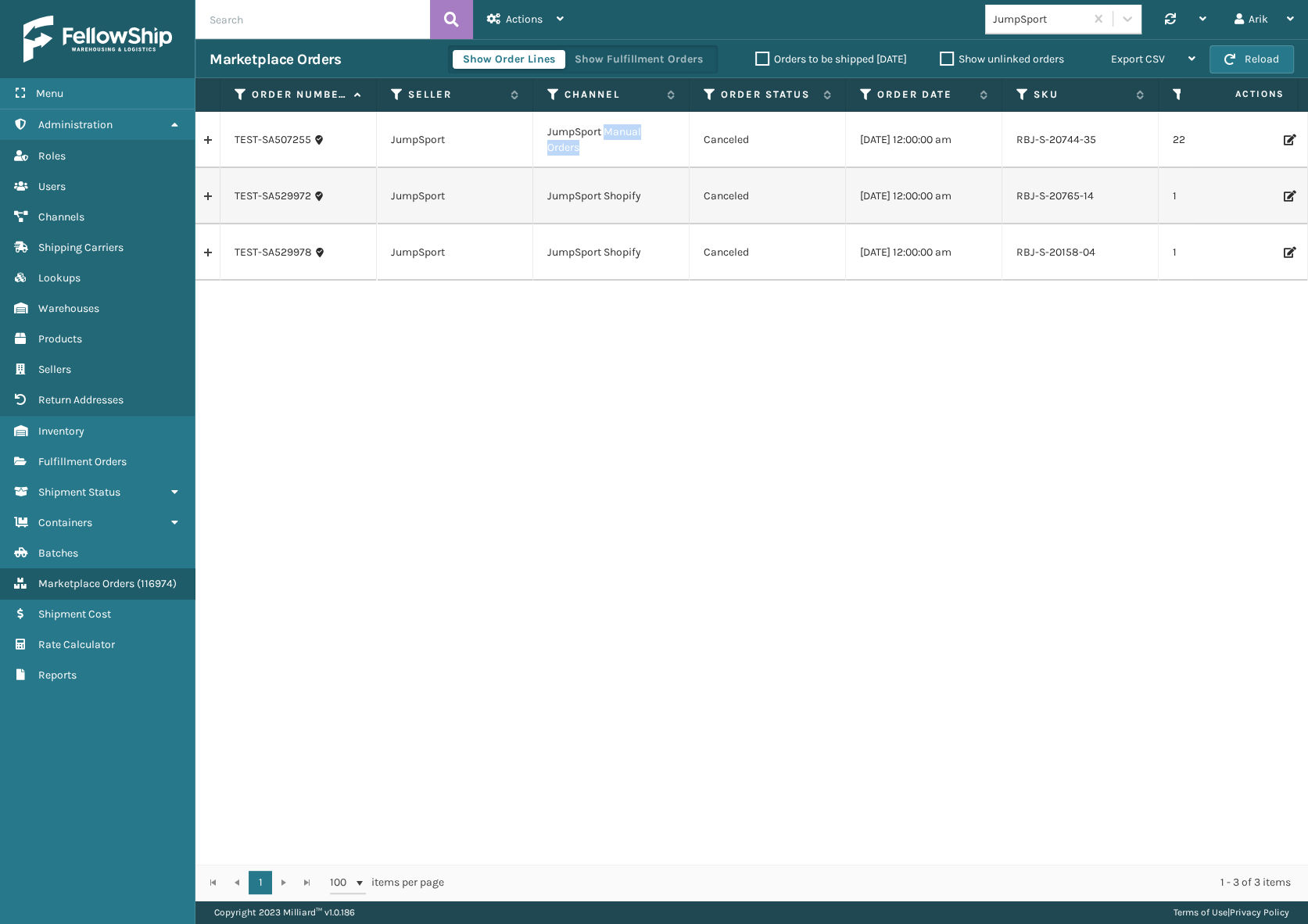
drag, startPoint x: 615, startPoint y: 149, endPoint x: 608, endPoint y: 133, distance: 17.5
click at [608, 133] on td "JumpSport Manual Orders" at bounding box center [610, 139] width 156 height 56
click at [603, 147] on td "JumpSport Manual Orders" at bounding box center [610, 139] width 156 height 56
click at [602, 147] on td "JumpSport Manual Orders" at bounding box center [610, 139] width 156 height 56
drag, startPoint x: 540, startPoint y: 130, endPoint x: 595, endPoint y: 149, distance: 58.2
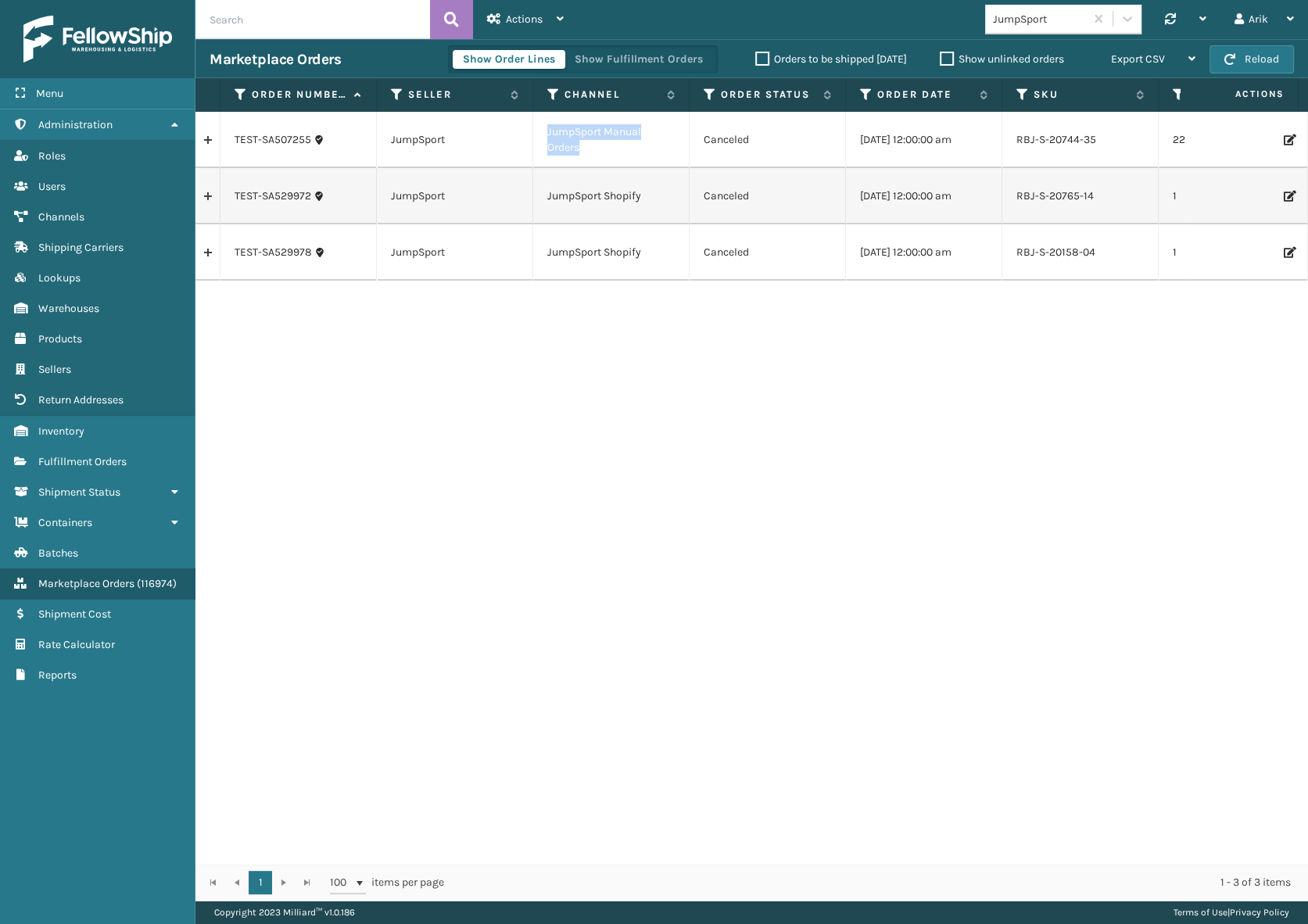
click at [595, 149] on td "JumpSport Manual Orders" at bounding box center [610, 139] width 156 height 56
click at [63, 249] on span "Shipping Carriers" at bounding box center [81, 247] width 86 height 13
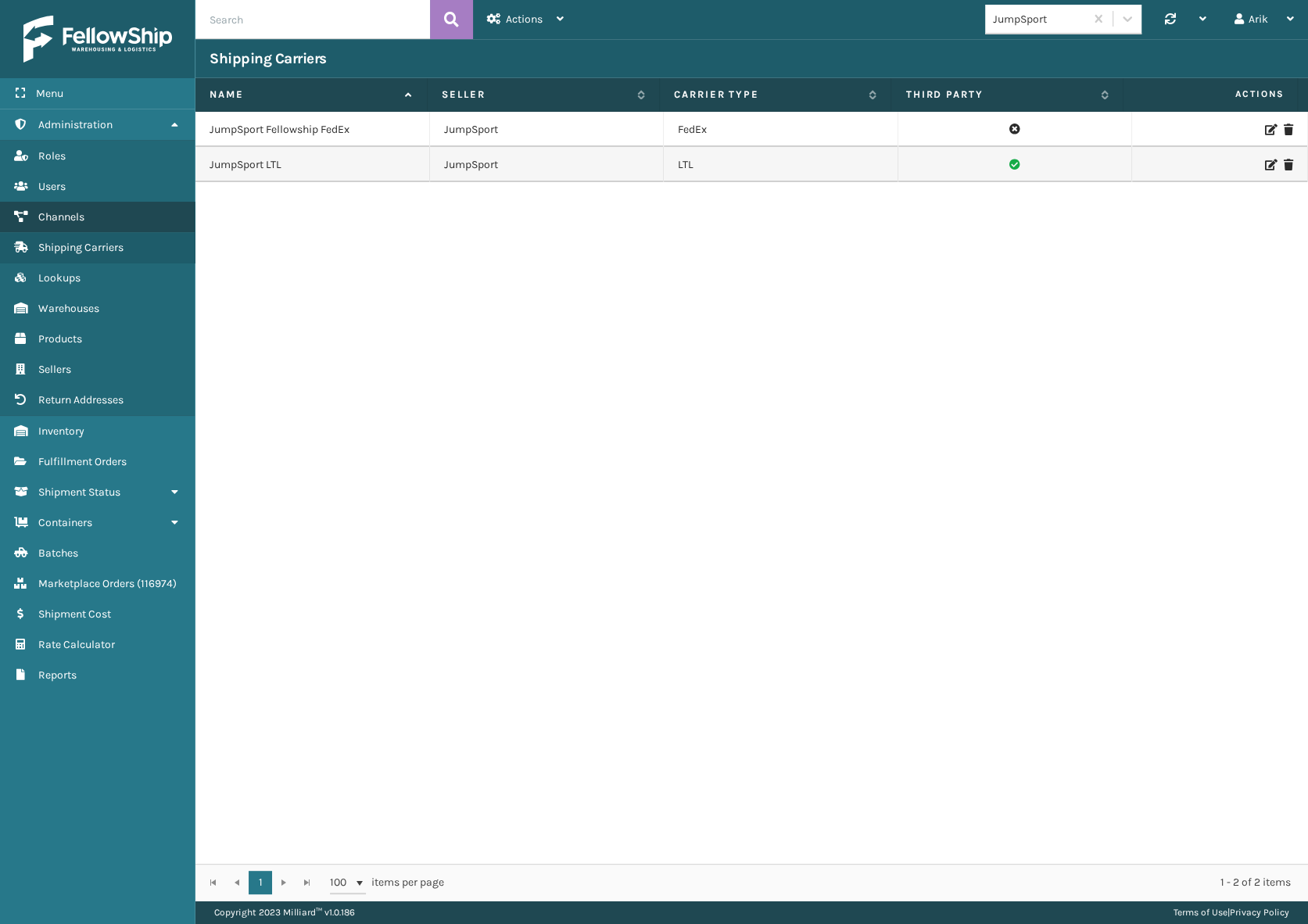
click at [55, 222] on span "Channels" at bounding box center [61, 217] width 46 height 13
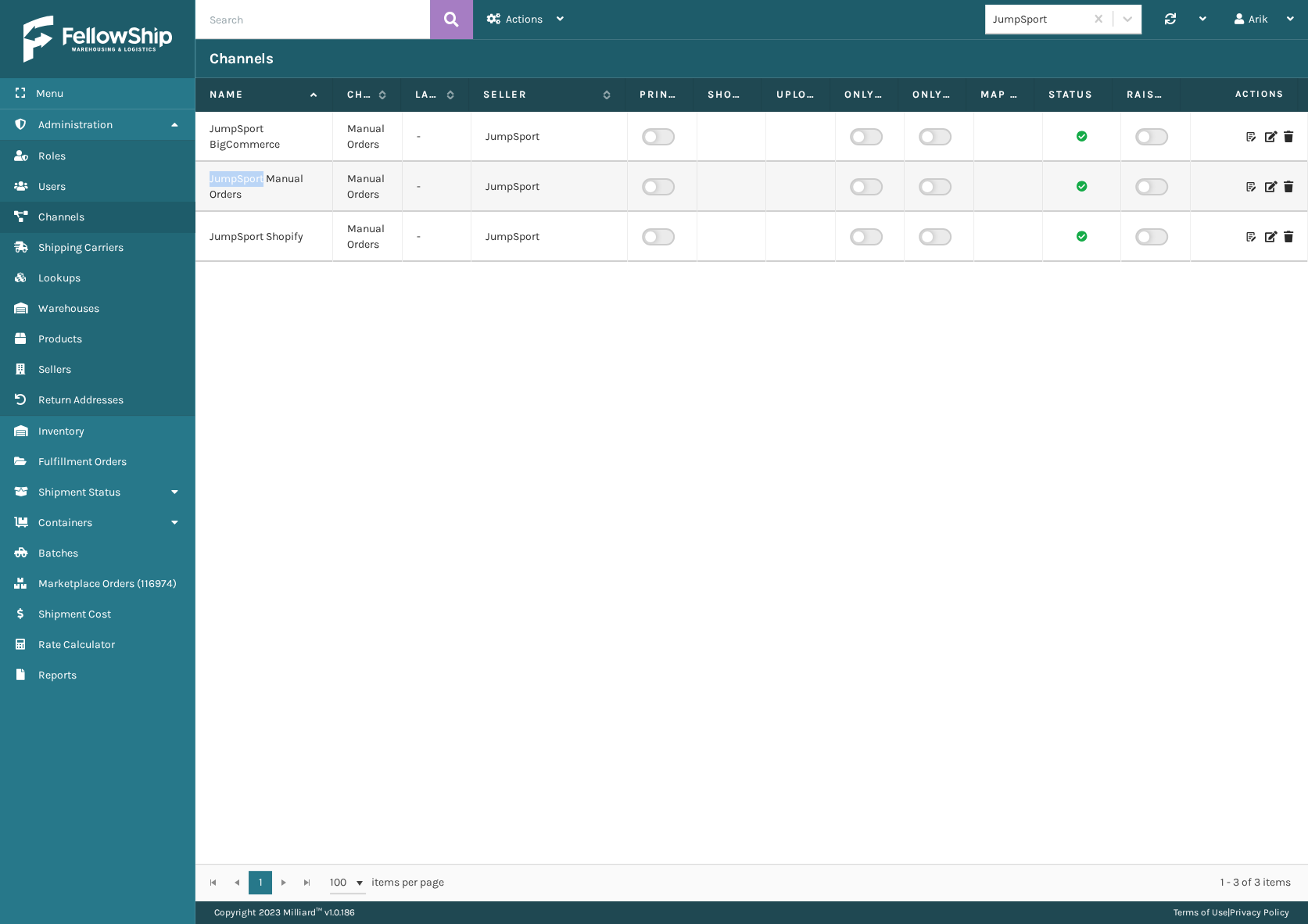
drag, startPoint x: 216, startPoint y: 178, endPoint x: 264, endPoint y: 184, distance: 48.4
click at [264, 184] on td "JumpSport Manual Orders" at bounding box center [264, 186] width 138 height 50
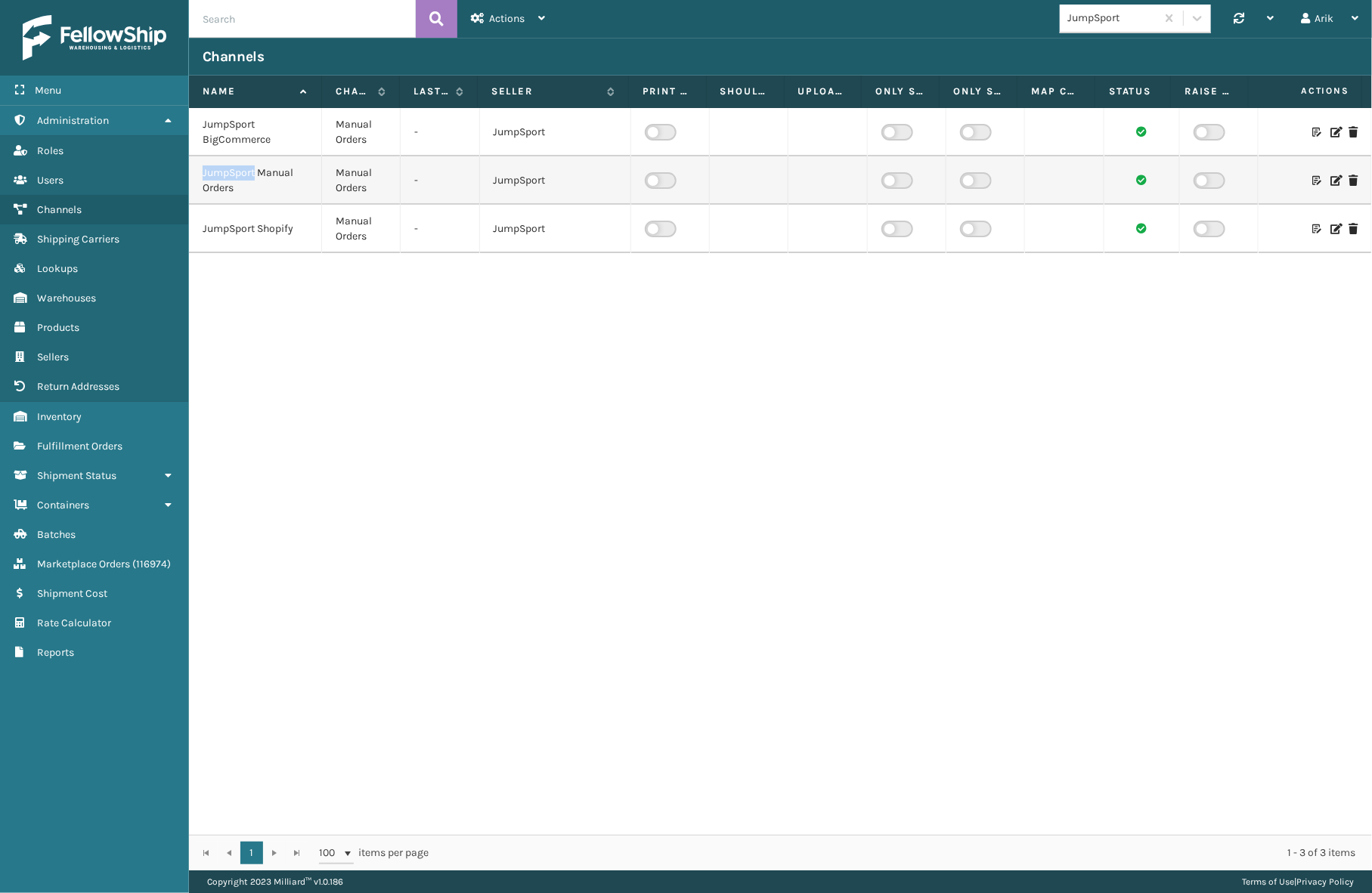
click at [1264, 177] on icon at bounding box center [1335, 181] width 9 height 11
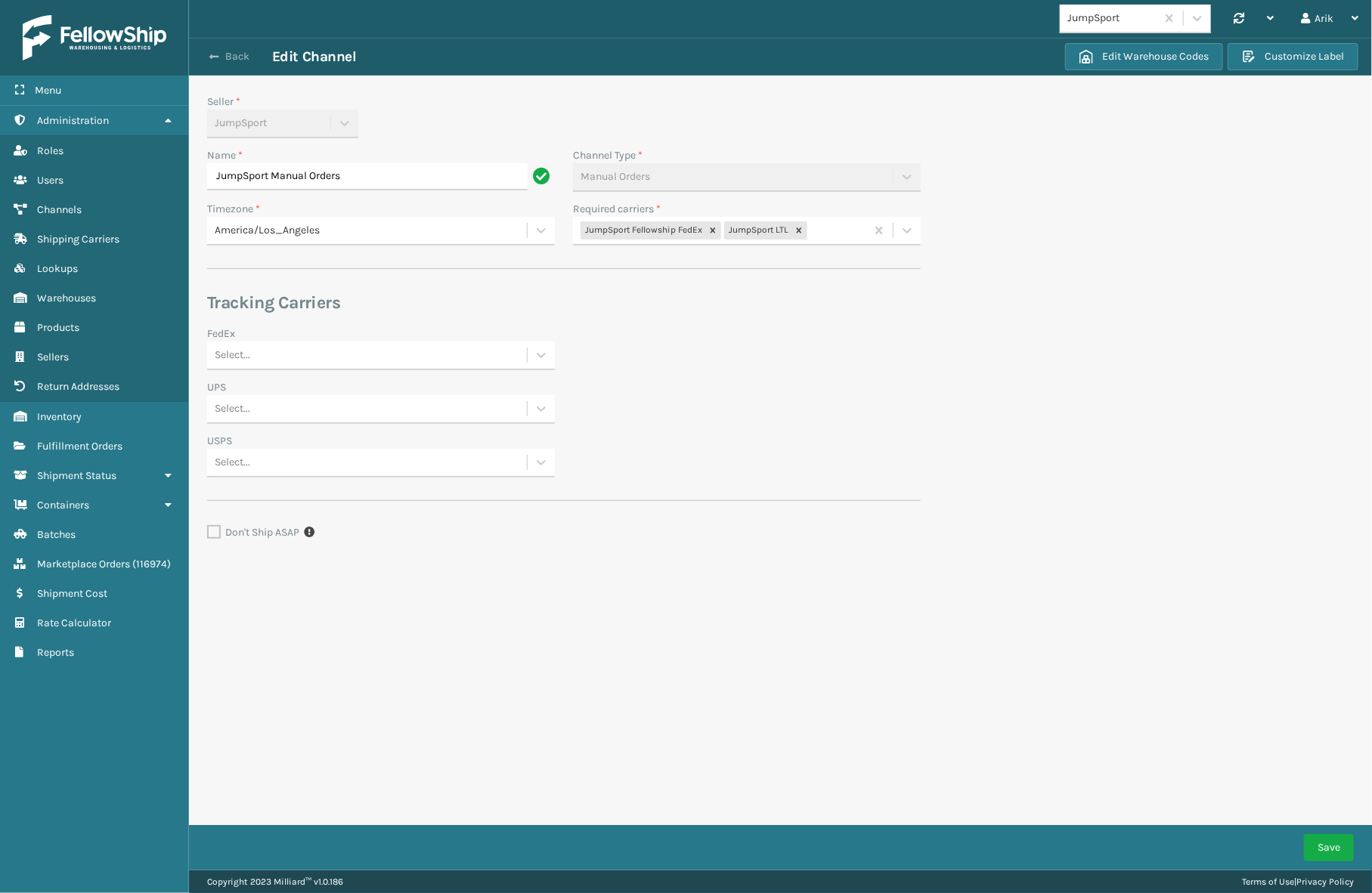
click at [217, 54] on span "button" at bounding box center [214, 57] width 9 height 11
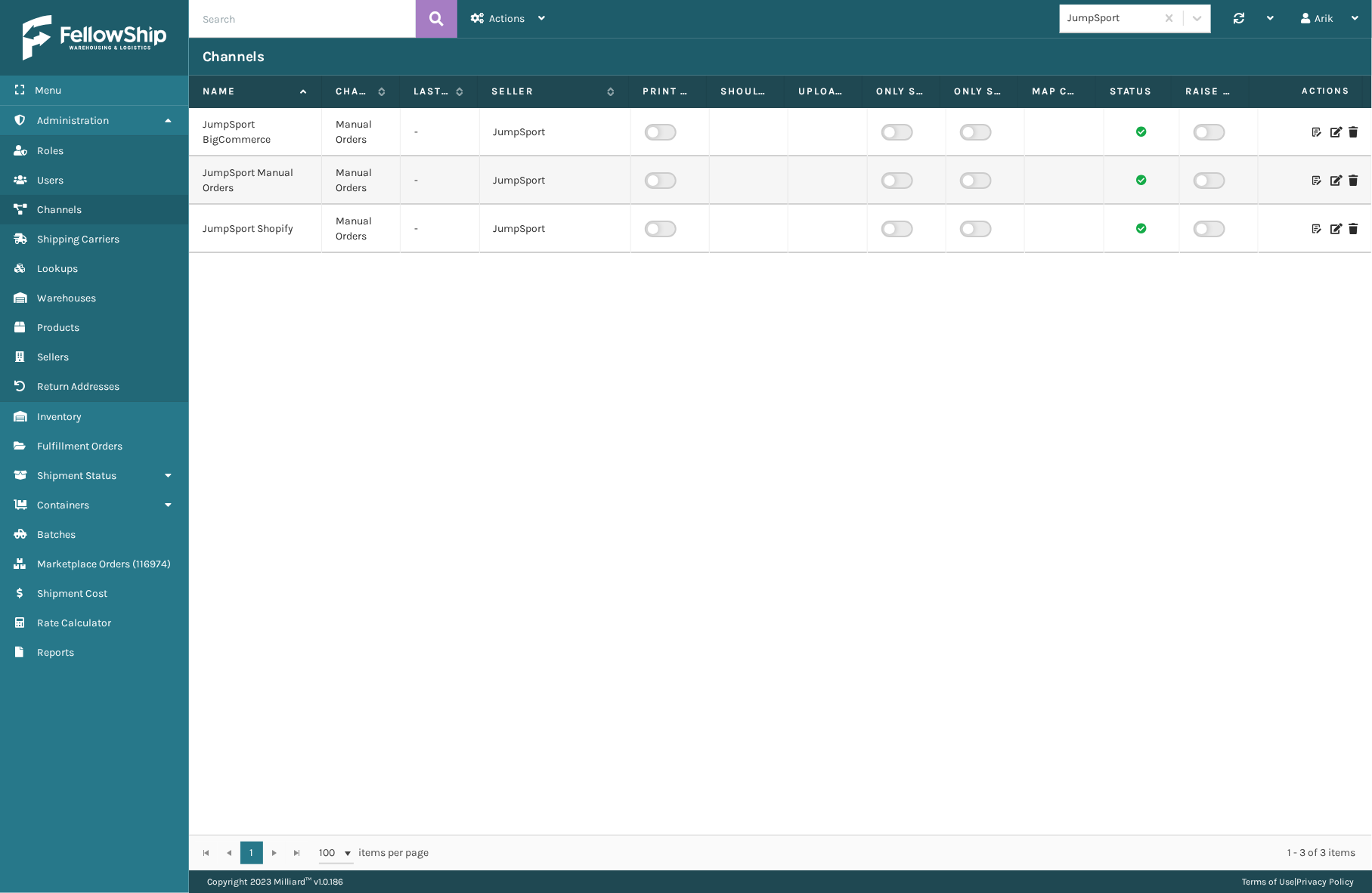
click at [1264, 227] on icon at bounding box center [1335, 229] width 9 height 11
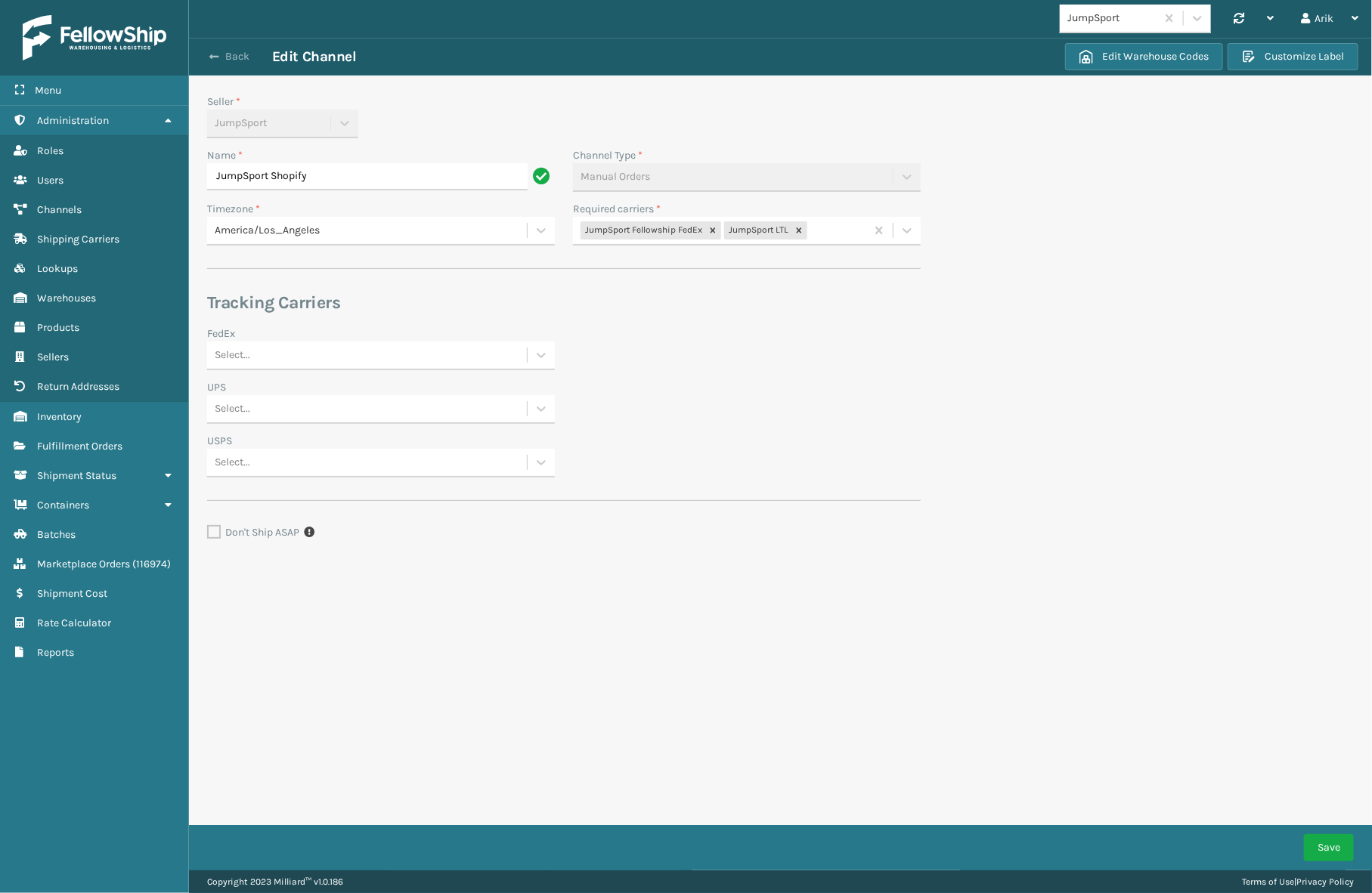
click at [215, 60] on span "button" at bounding box center [214, 57] width 9 height 11
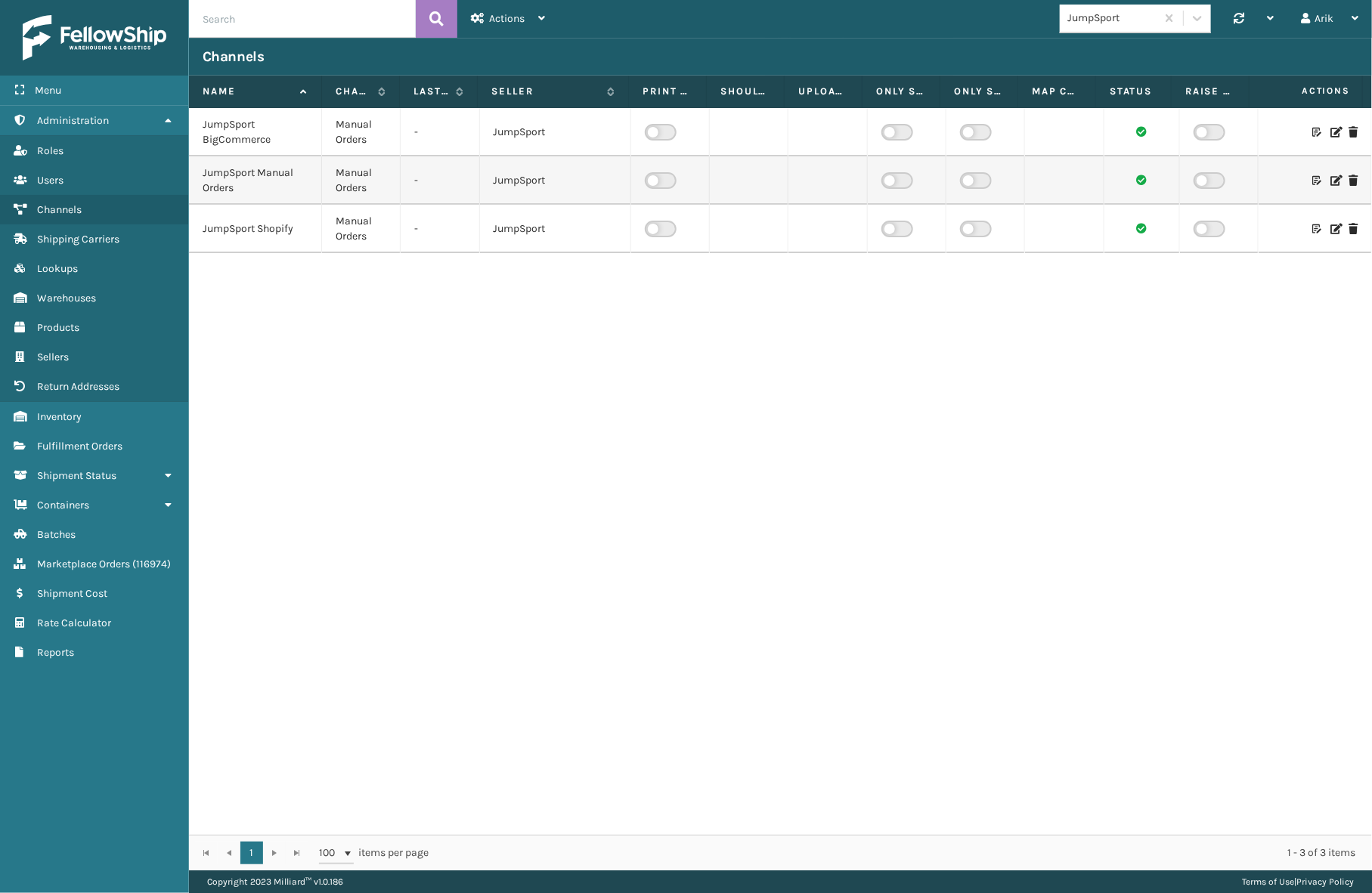
click at [518, 370] on div "JumpSport BigCommerce Manual Orders - JumpSport JumpSport Manual Orders Manual …" at bounding box center [780, 471] width 1183 height 727
click at [365, 817] on div "JumpSport BigCommerce Manual Orders - JumpSport JumpSport Manual Orders Manual …" at bounding box center [780, 471] width 1183 height 727
click at [58, 650] on span "Reports" at bounding box center [55, 652] width 37 height 13
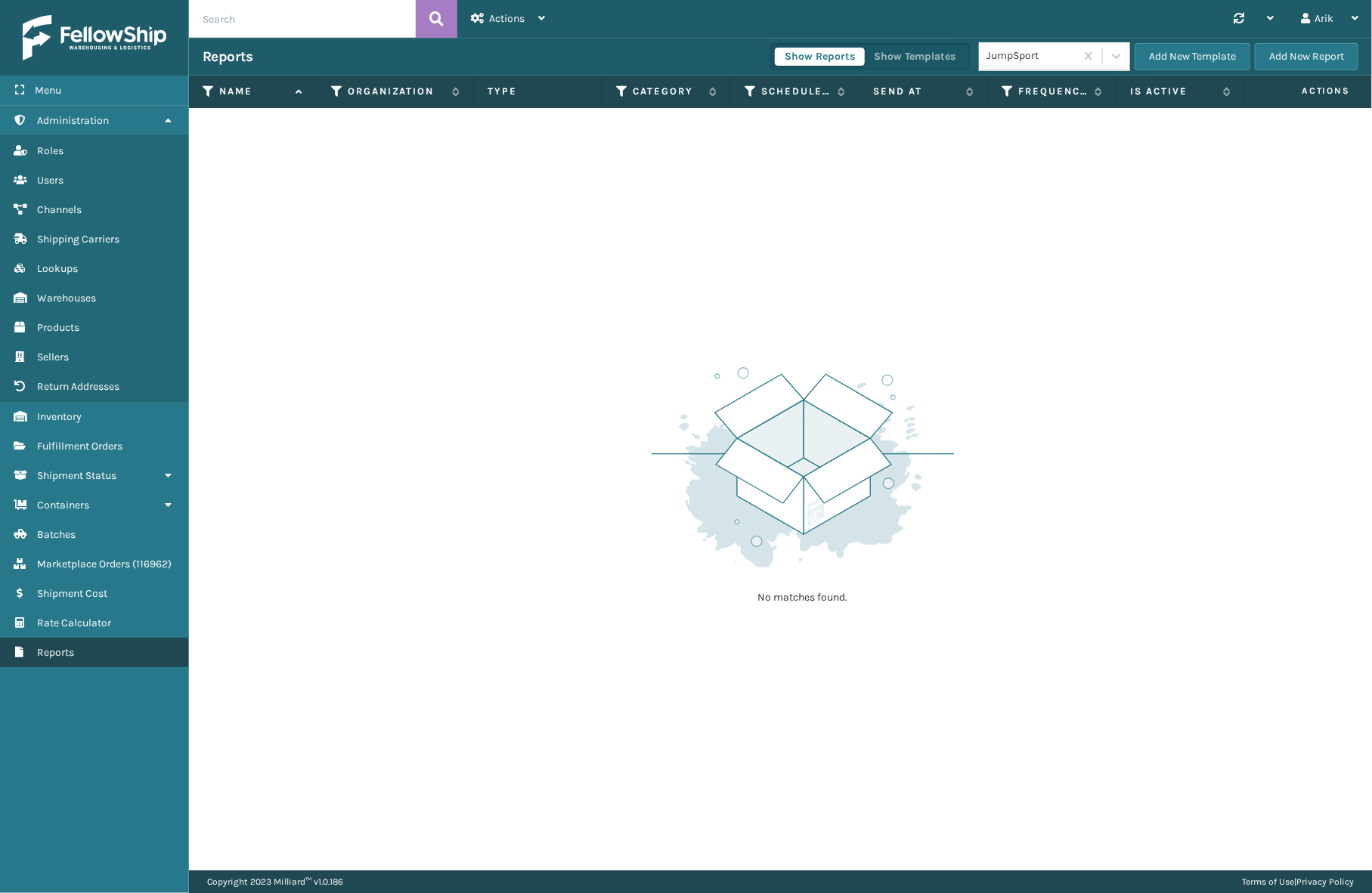
click at [80, 644] on link "Reports" at bounding box center [94, 652] width 188 height 30
click at [1192, 53] on button "Add New Template" at bounding box center [1192, 57] width 116 height 28
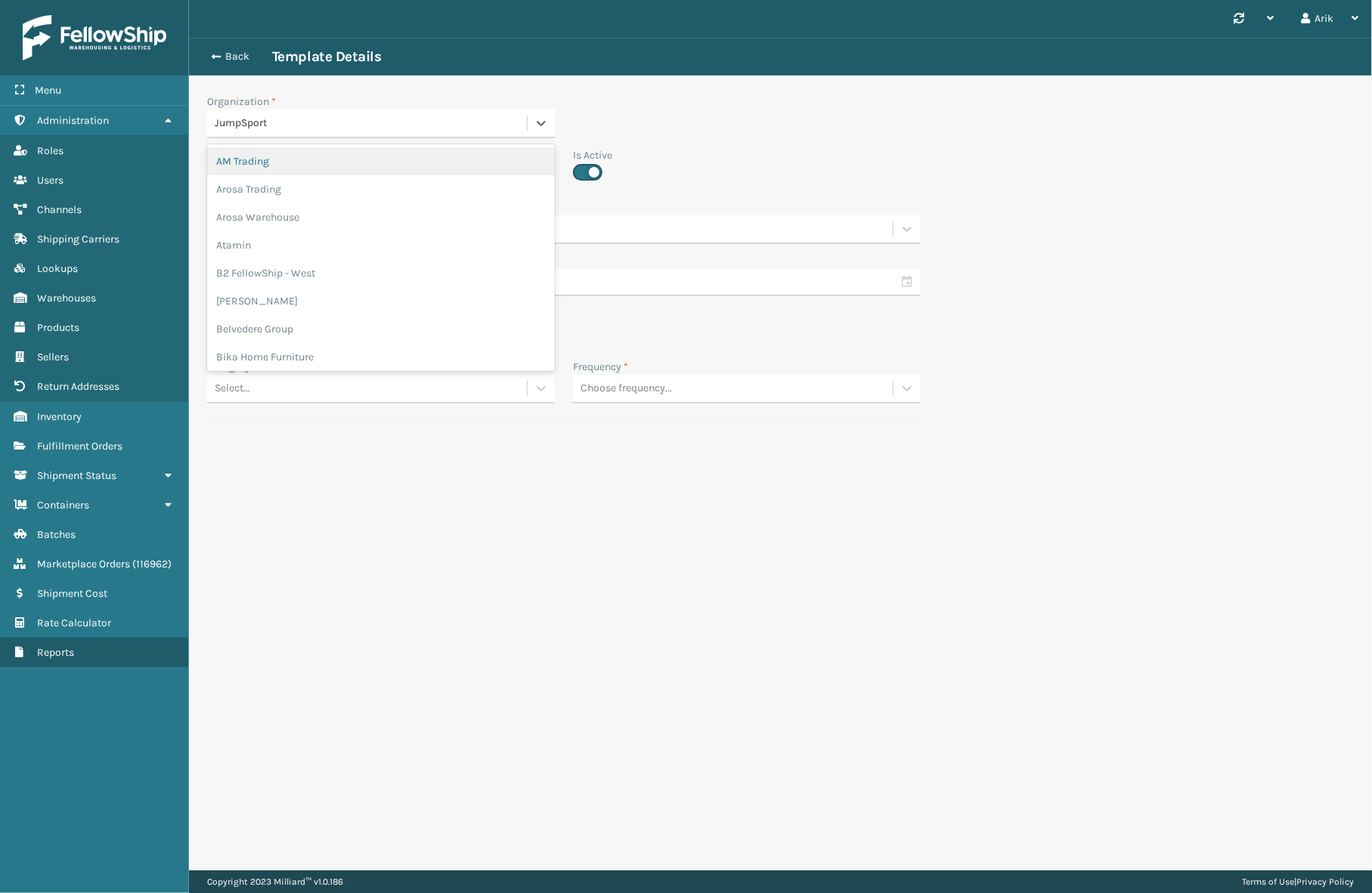
click at [326, 132] on div "JumpSport" at bounding box center [368, 123] width 320 height 25
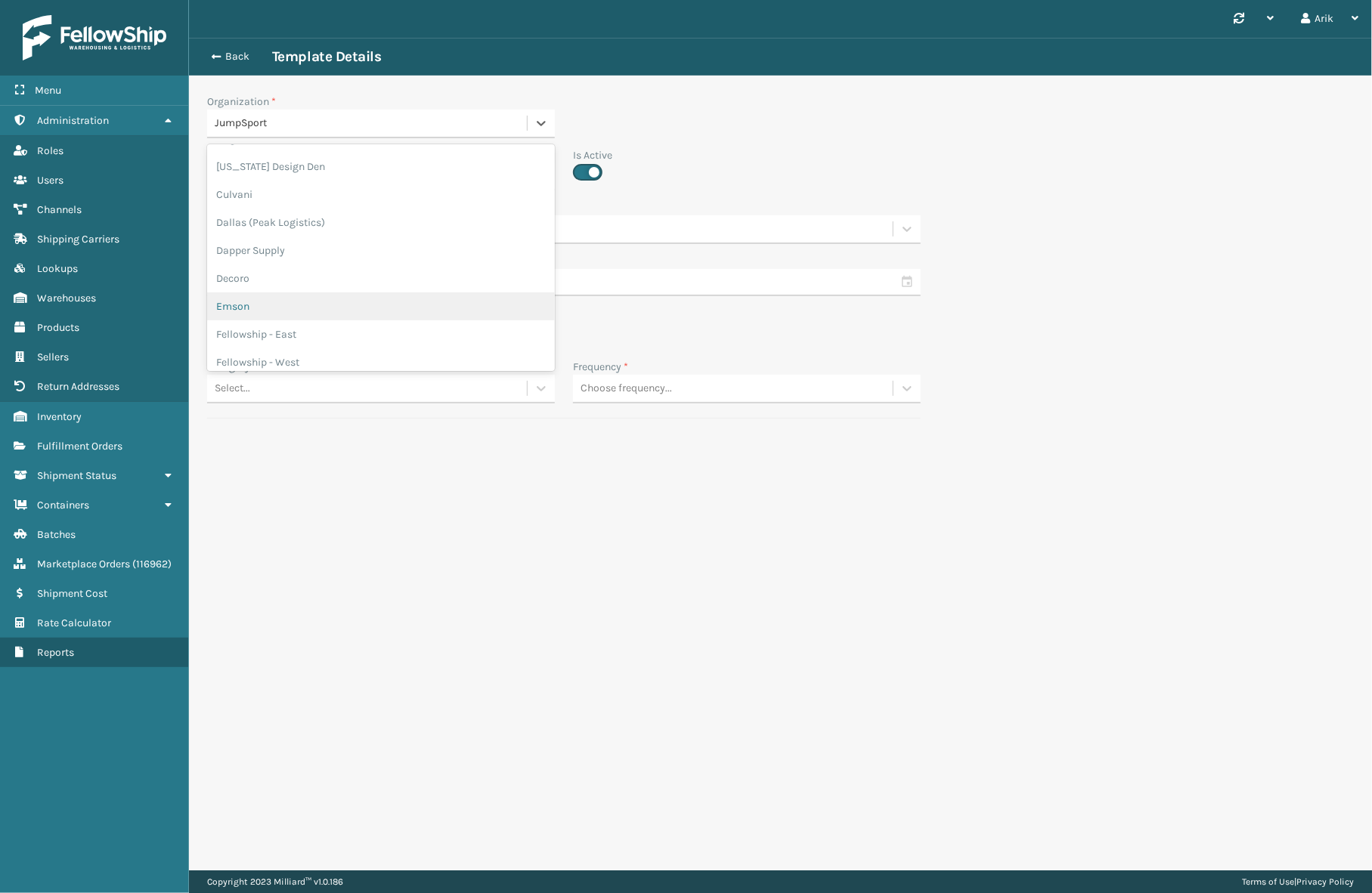
click at [249, 305] on div "Emson" at bounding box center [381, 306] width 348 height 28
click at [280, 221] on div "Choose users..." at bounding box center [250, 229] width 70 height 16
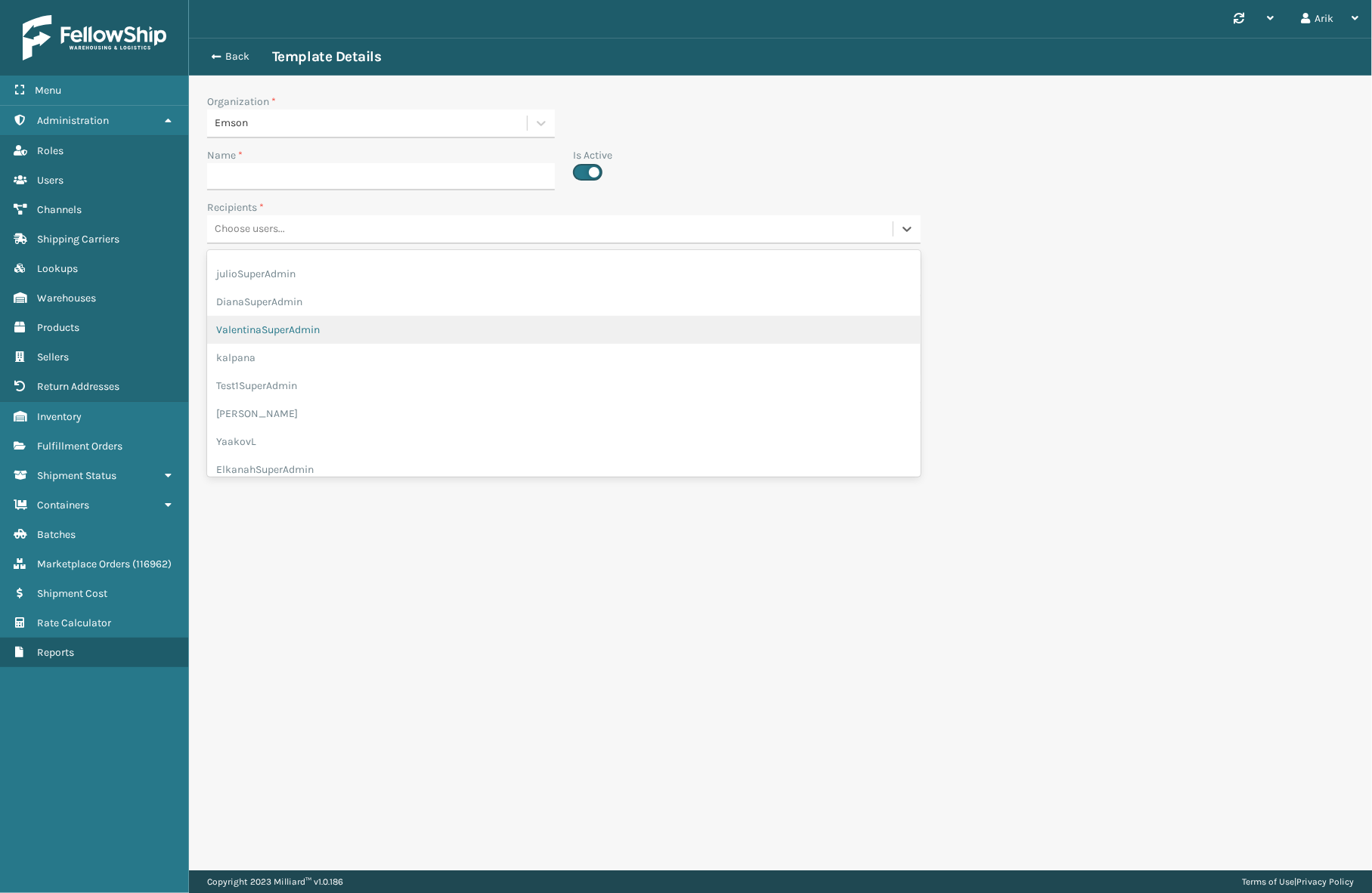
scroll to position [1149, 0]
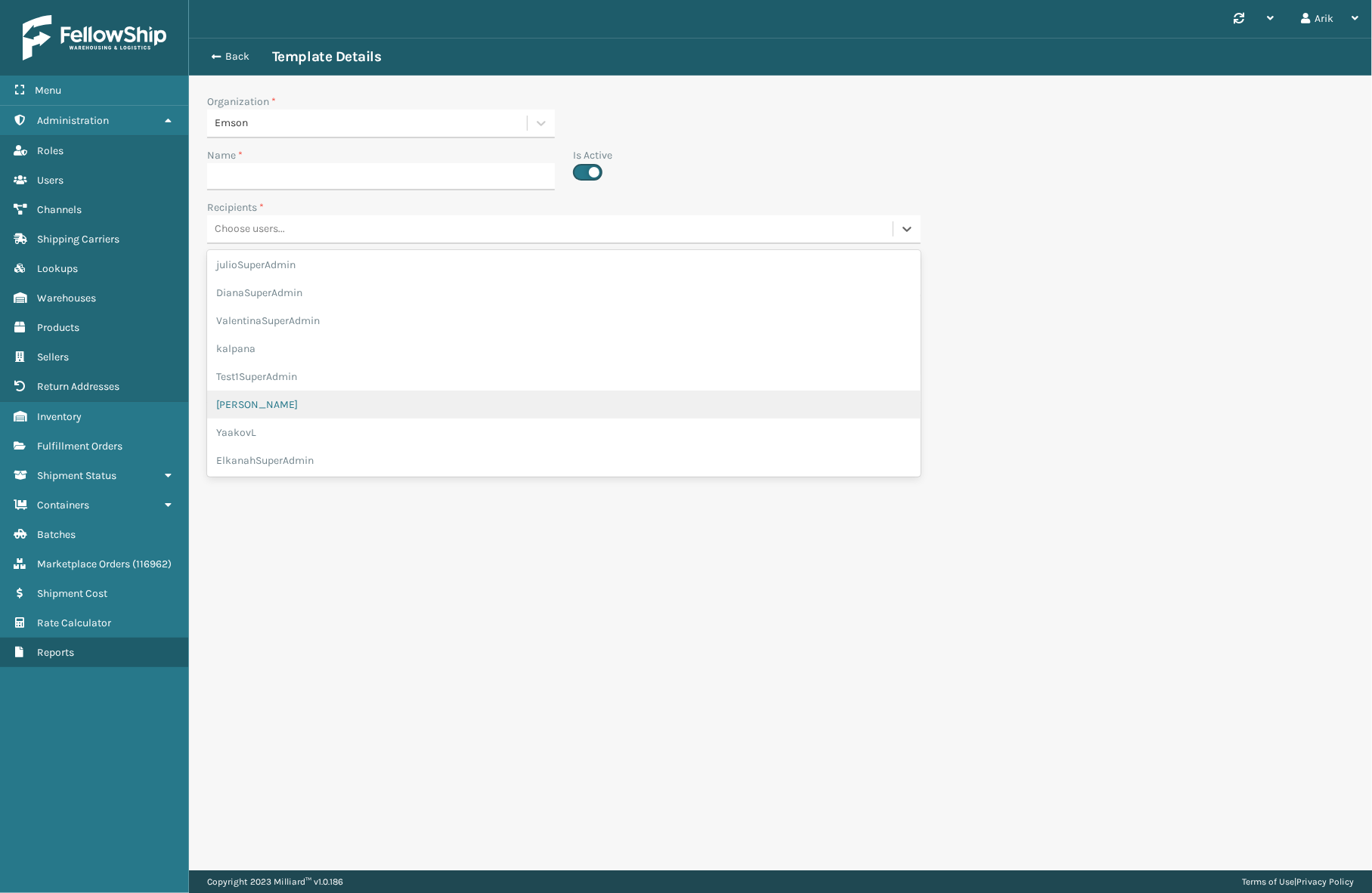
click at [1018, 311] on div "Back Template Details Organization * Emson Name * Is Active Recipients * option…" at bounding box center [780, 241] width 1183 height 408
click at [207, 60] on button "Back" at bounding box center [237, 57] width 70 height 14
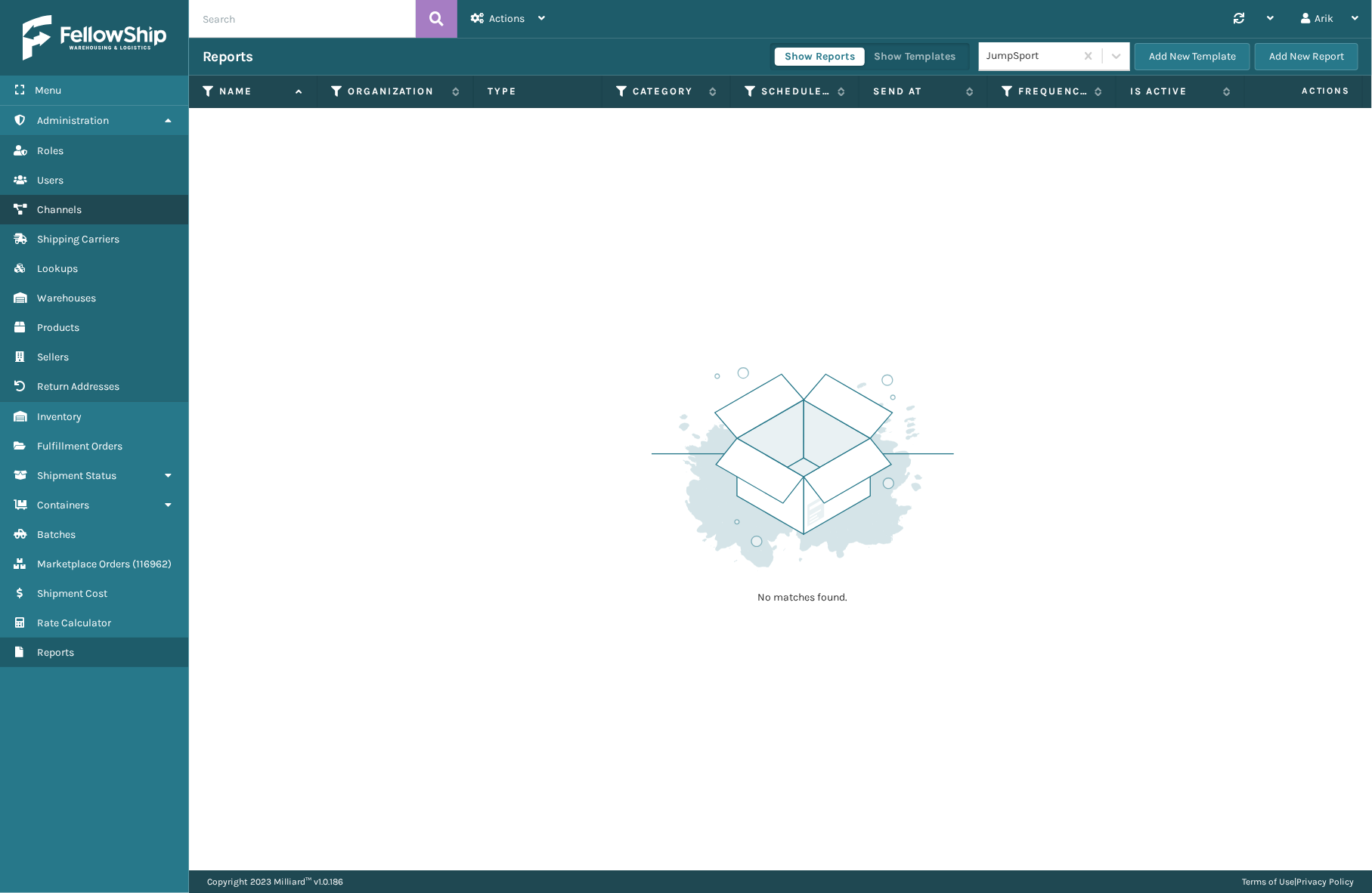
click at [56, 215] on link "Channels" at bounding box center [94, 210] width 188 height 30
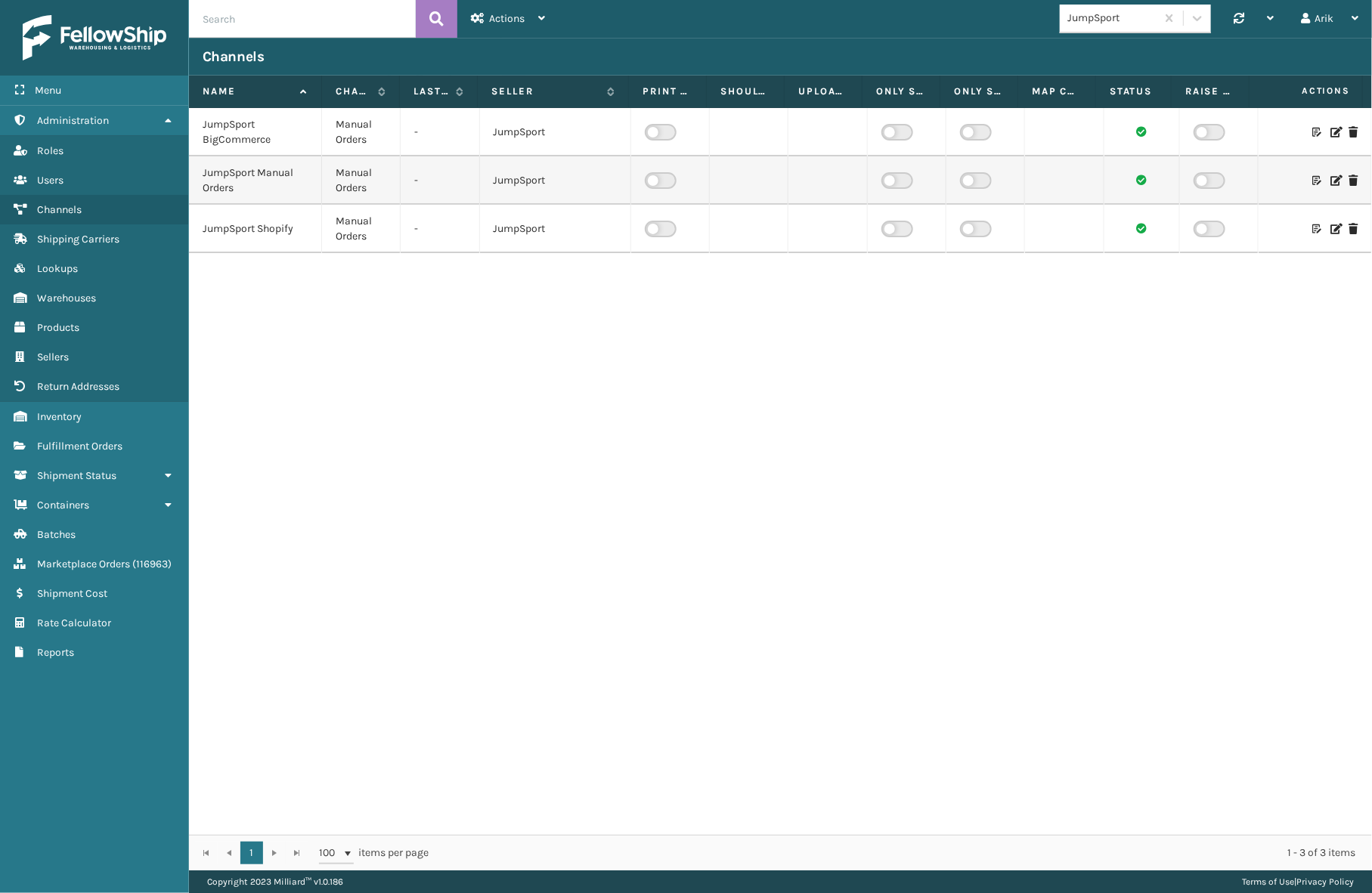
click at [1100, 30] on div "JumpSport" at bounding box center [1135, 19] width 151 height 29
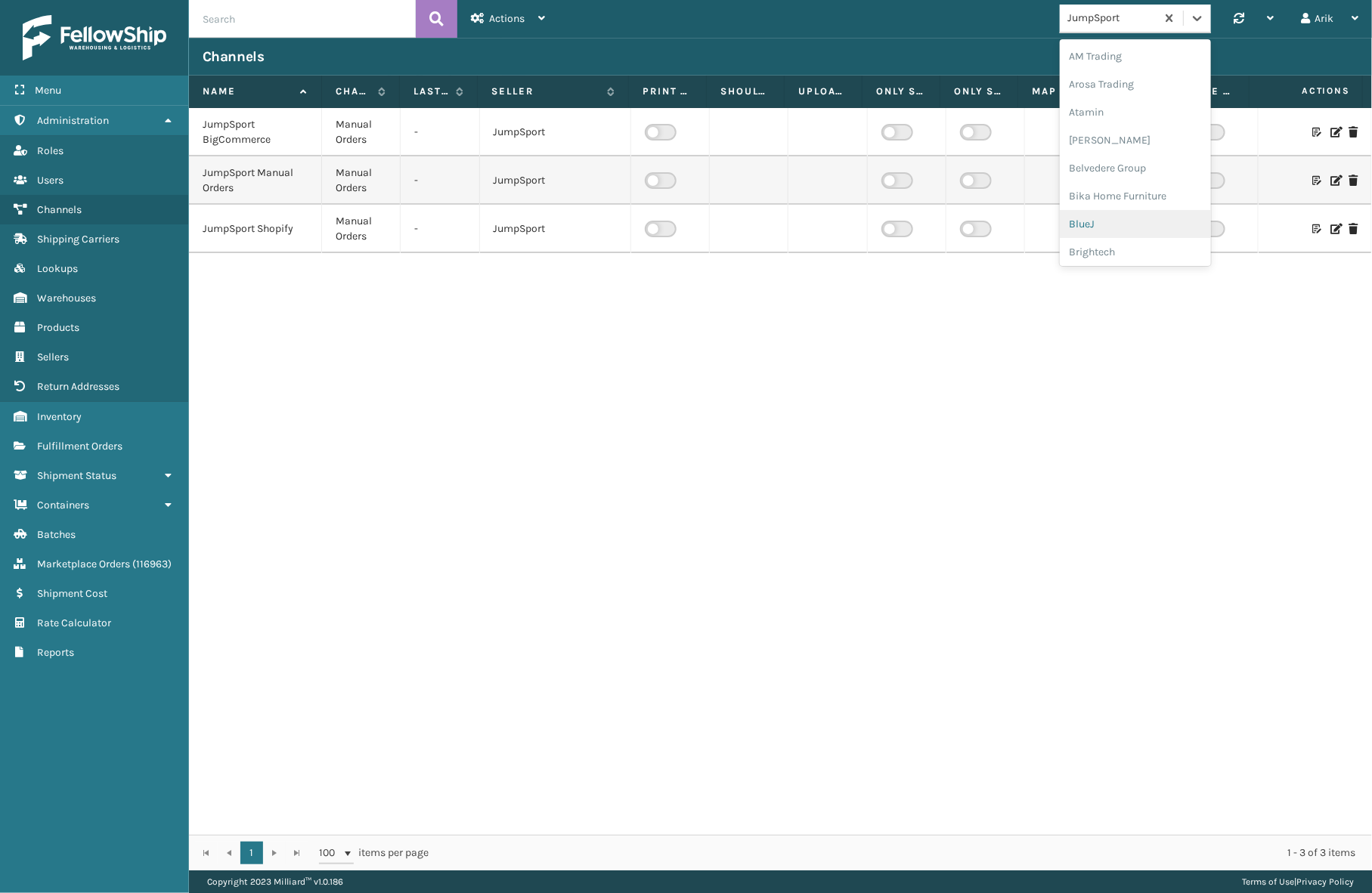
scroll to position [68, 0]
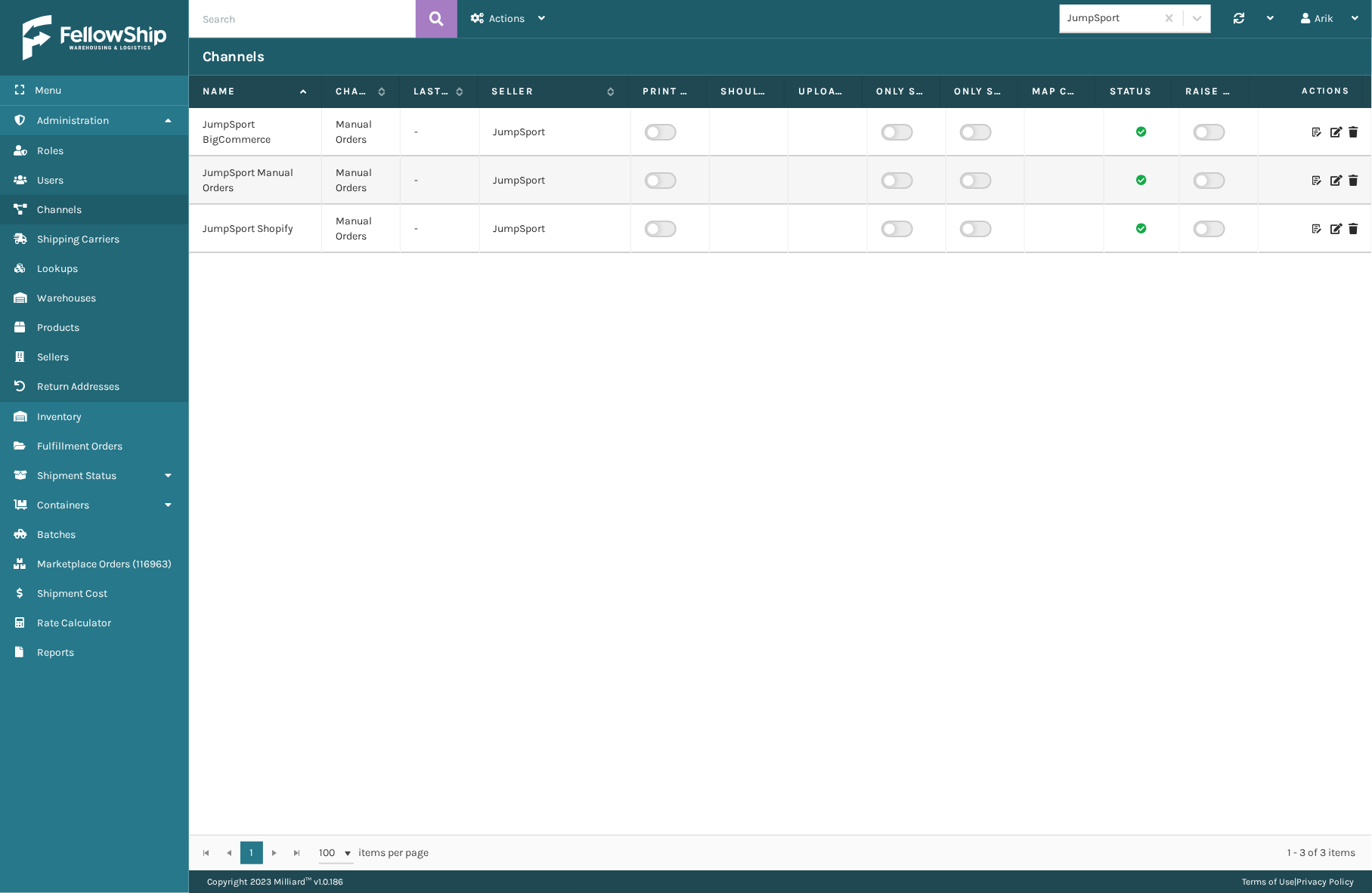
click at [227, 28] on input "text" at bounding box center [302, 18] width 227 height 37
click at [86, 455] on link "Fulfillment Orders" at bounding box center [94, 446] width 188 height 30
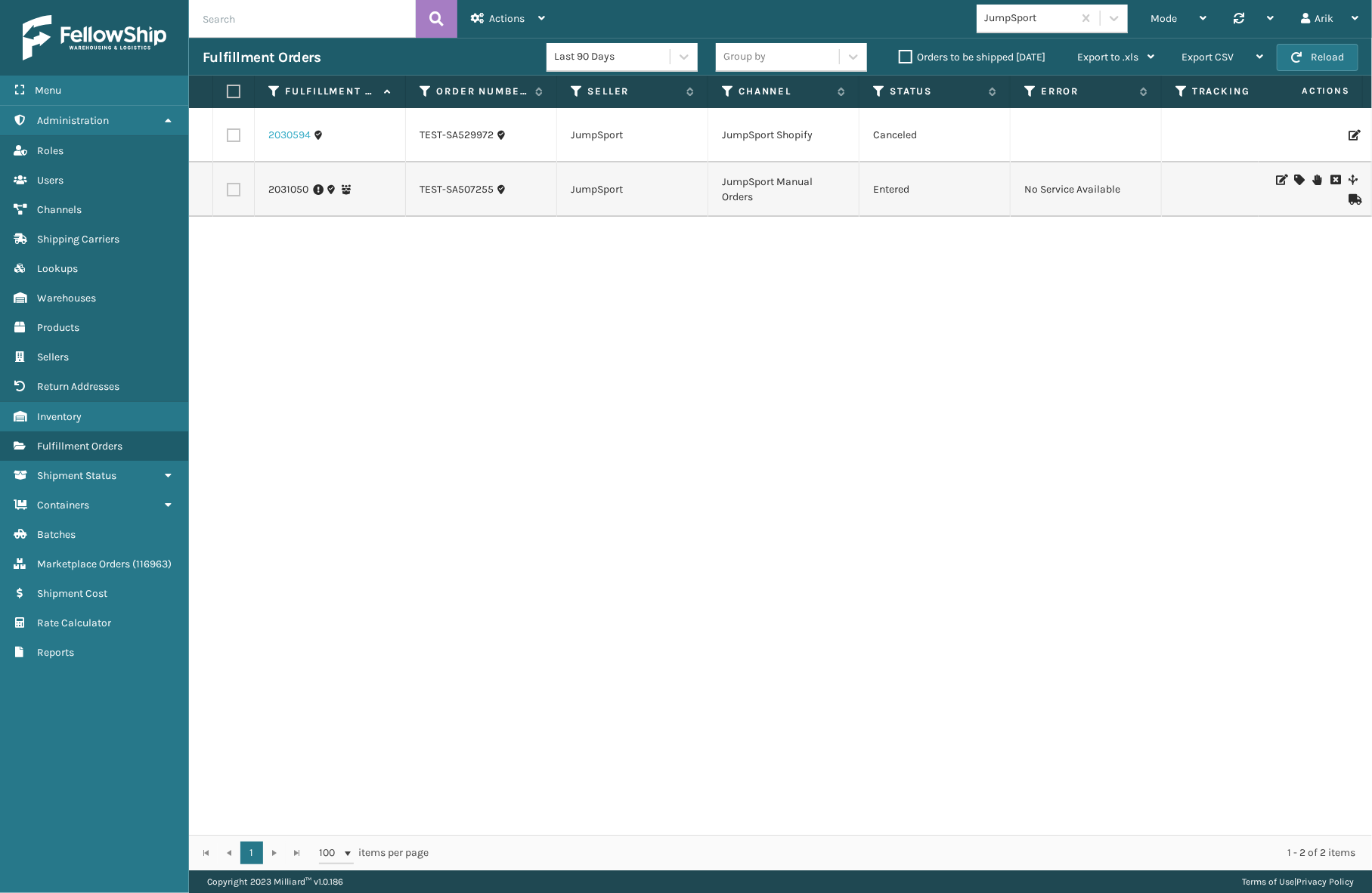
click at [280, 129] on link "2030594" at bounding box center [289, 135] width 42 height 15
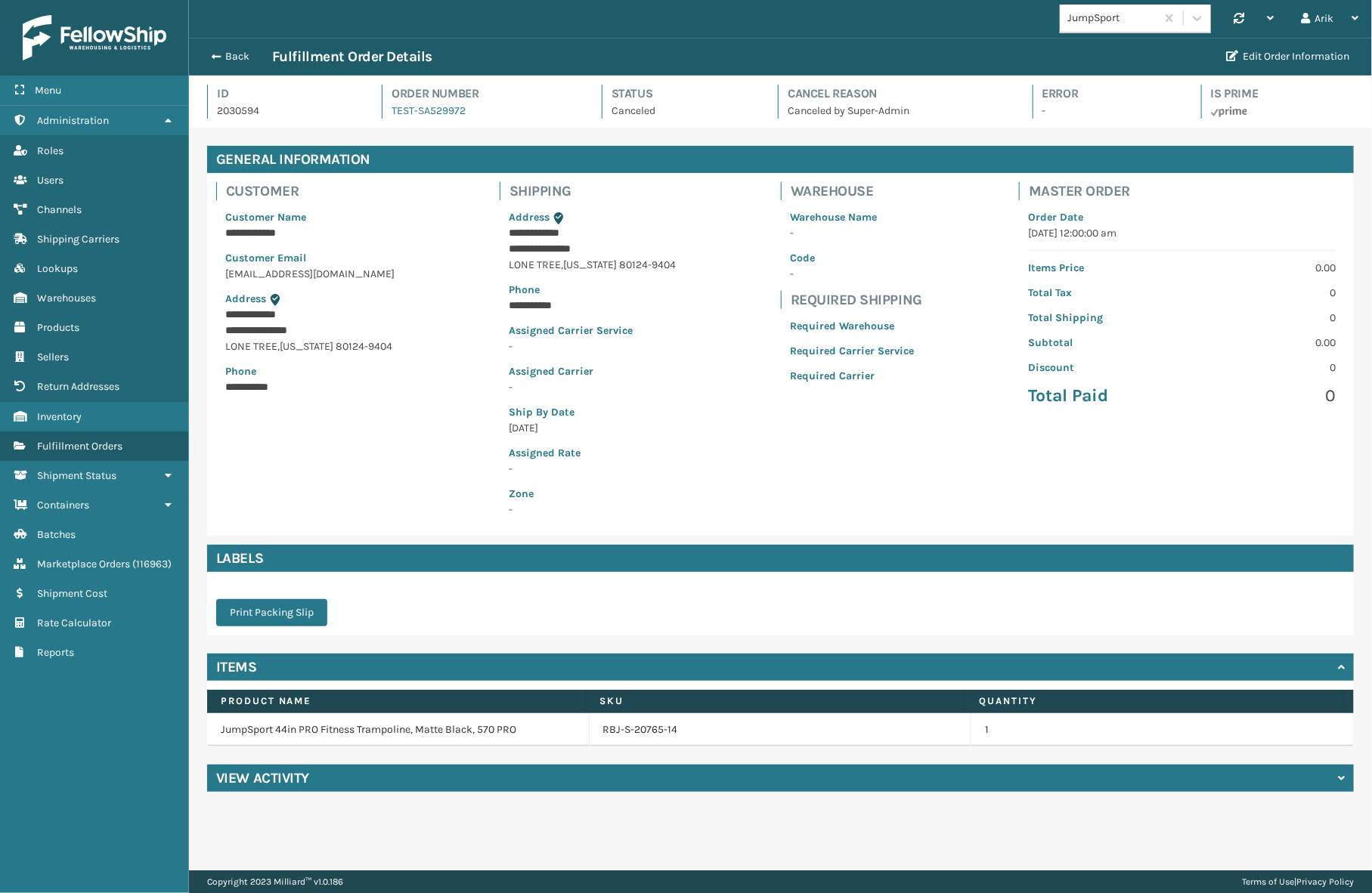
scroll to position [36, 1183]
click at [93, 446] on span "Fulfillment Orders" at bounding box center [80, 446] width 86 height 13
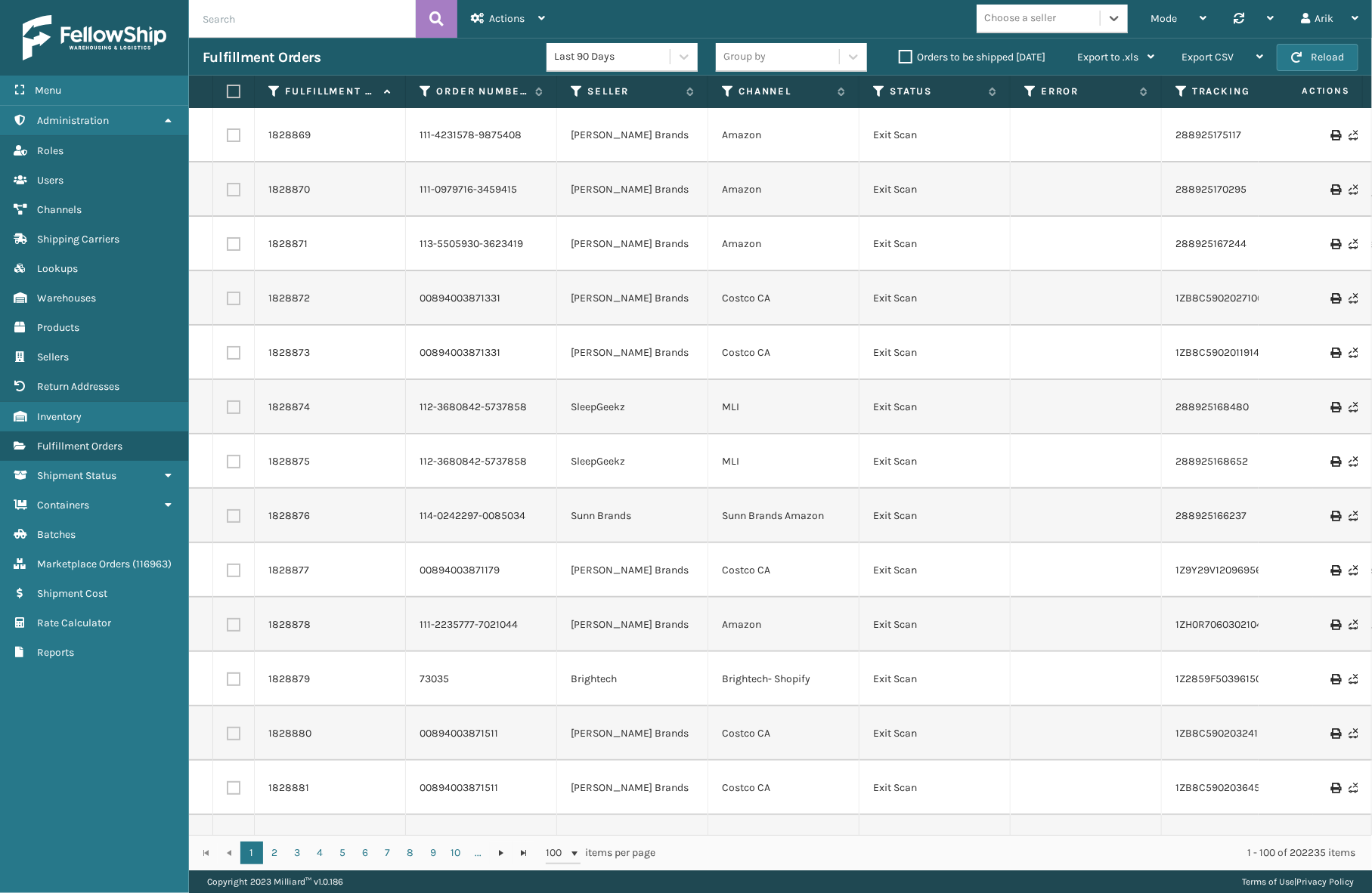
click at [907, 54] on label "Orders to be shipped [DATE]" at bounding box center [972, 57] width 147 height 13
click at [900, 54] on input "Orders to be shipped [DATE]" at bounding box center [899, 53] width 1 height 10
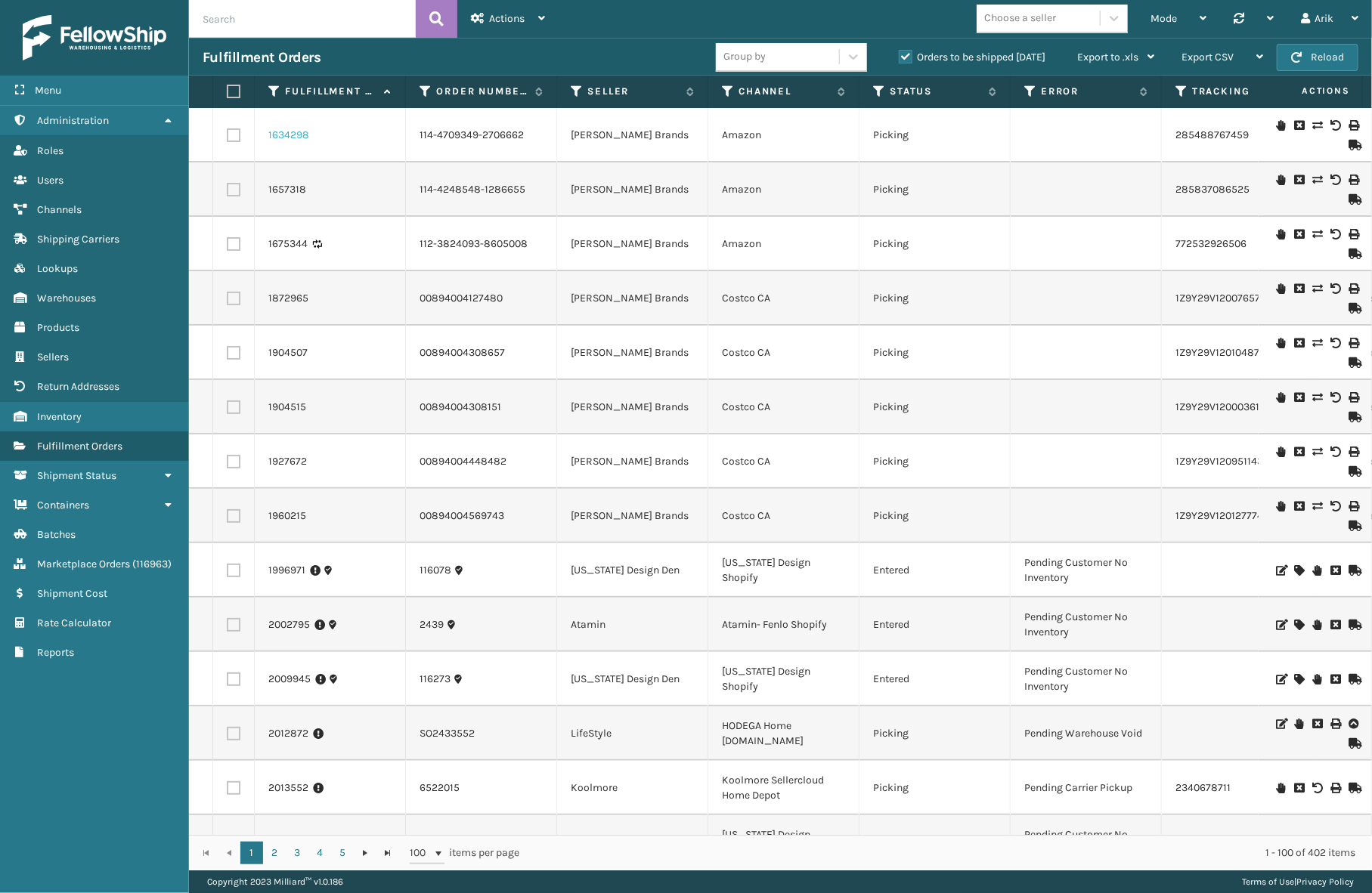
click at [295, 136] on link "1634298" at bounding box center [289, 135] width 41 height 15
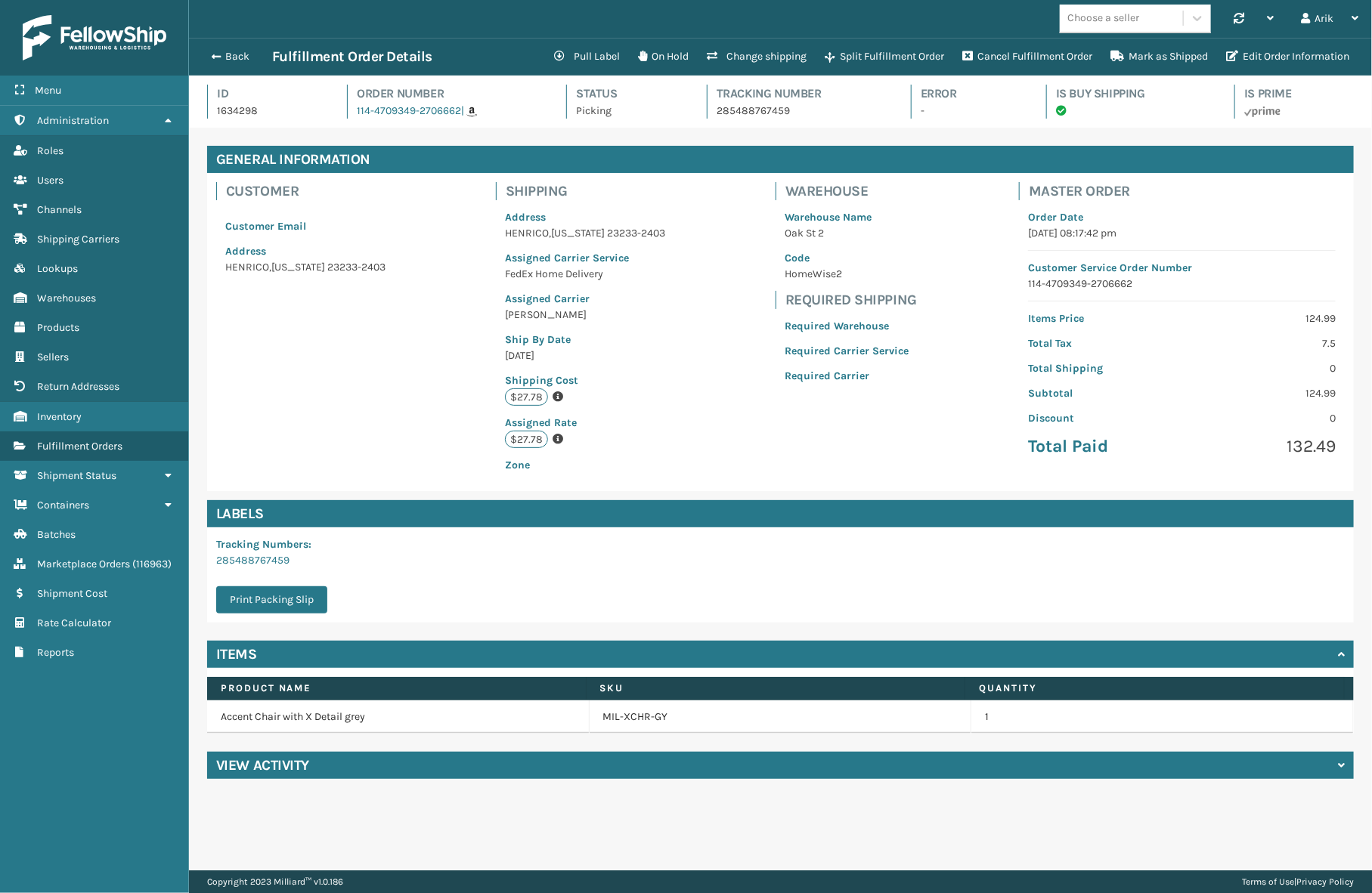
scroll to position [36, 1183]
drag, startPoint x: 499, startPoint y: 338, endPoint x: 566, endPoint y: 360, distance: 70.5
click at [566, 360] on div "Address [GEOGRAPHIC_DATA][US_STATE]-2403 Assigned Carrier Service FedEx Home De…" at bounding box center [585, 341] width 178 height 282
drag, startPoint x: 1029, startPoint y: 284, endPoint x: 1171, endPoint y: 286, distance: 142.0
click at [1171, 286] on p "114-4709349-2706662" at bounding box center [1182, 283] width 308 height 16
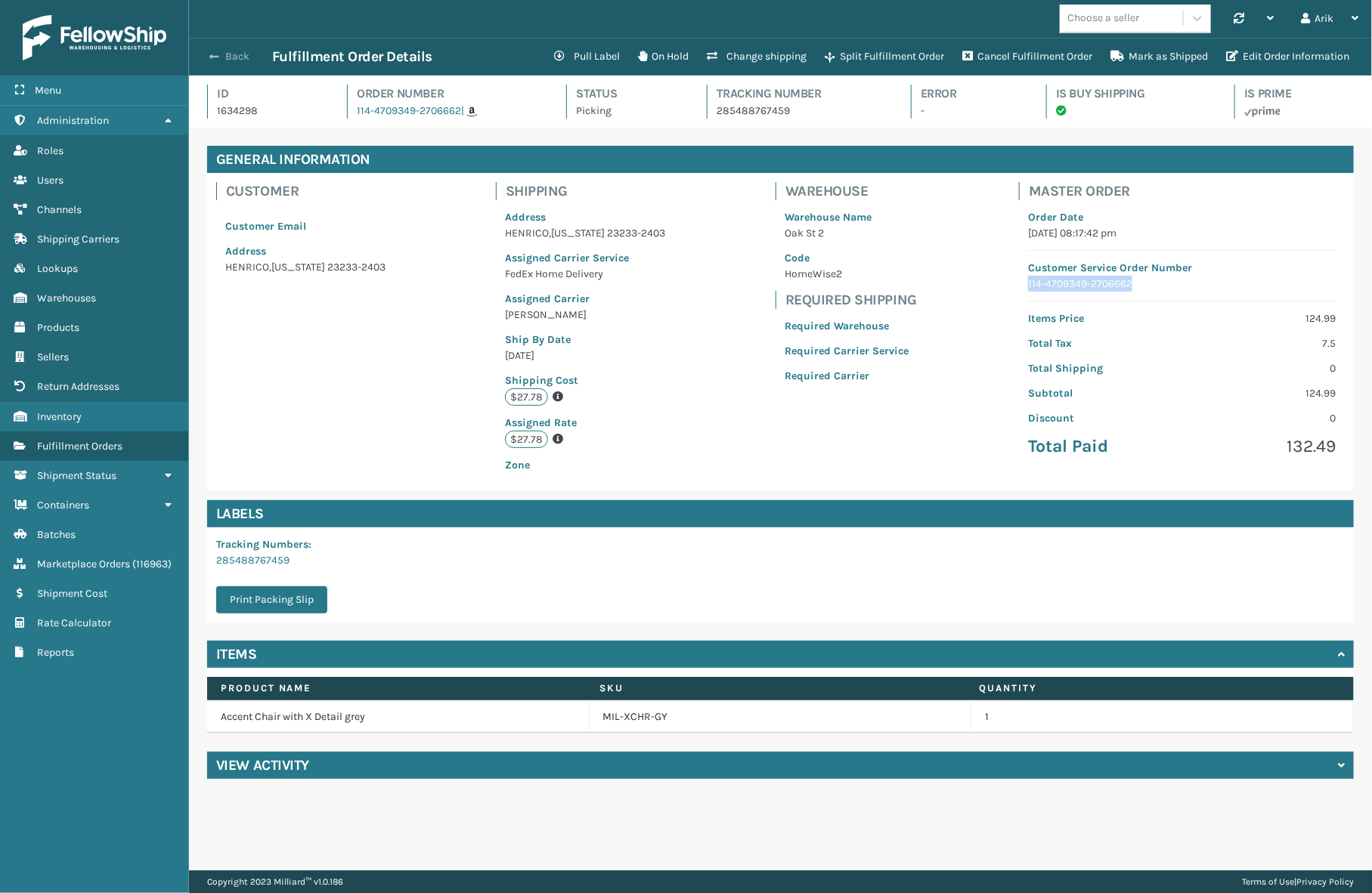
click at [219, 57] on button "Back" at bounding box center [237, 57] width 70 height 14
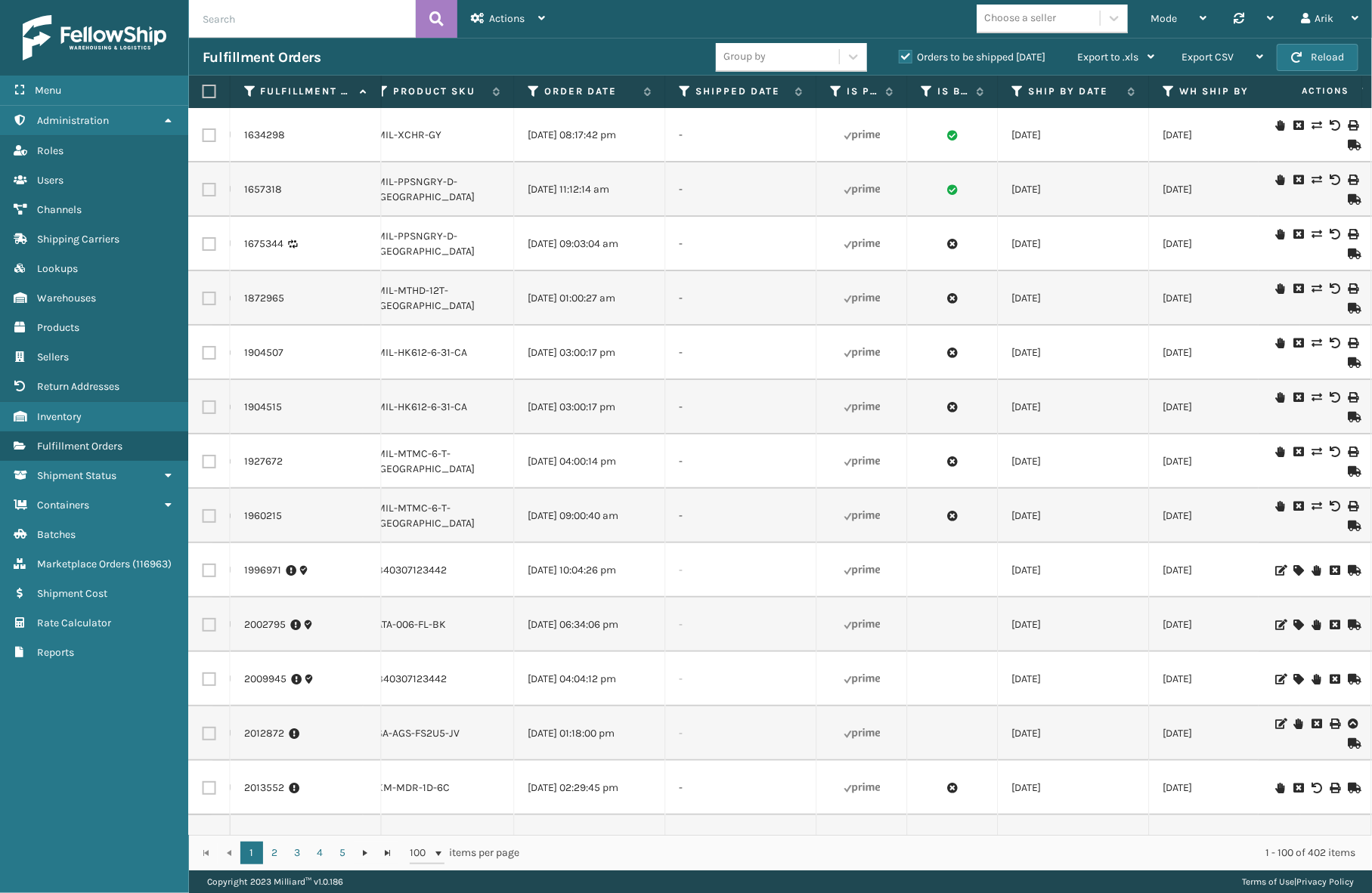
scroll to position [0, 1739]
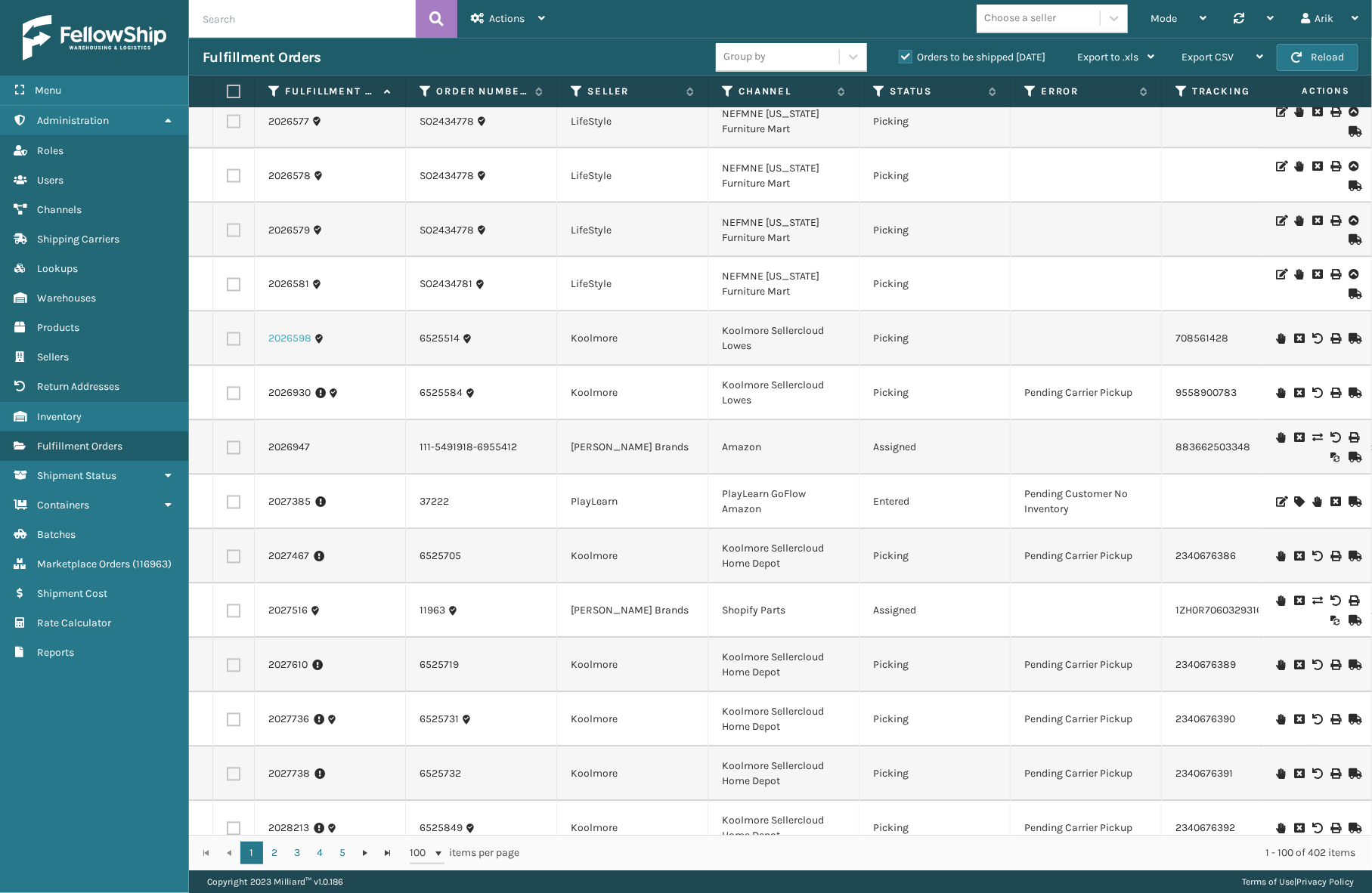
click at [294, 337] on link "2026598" at bounding box center [290, 339] width 43 height 15
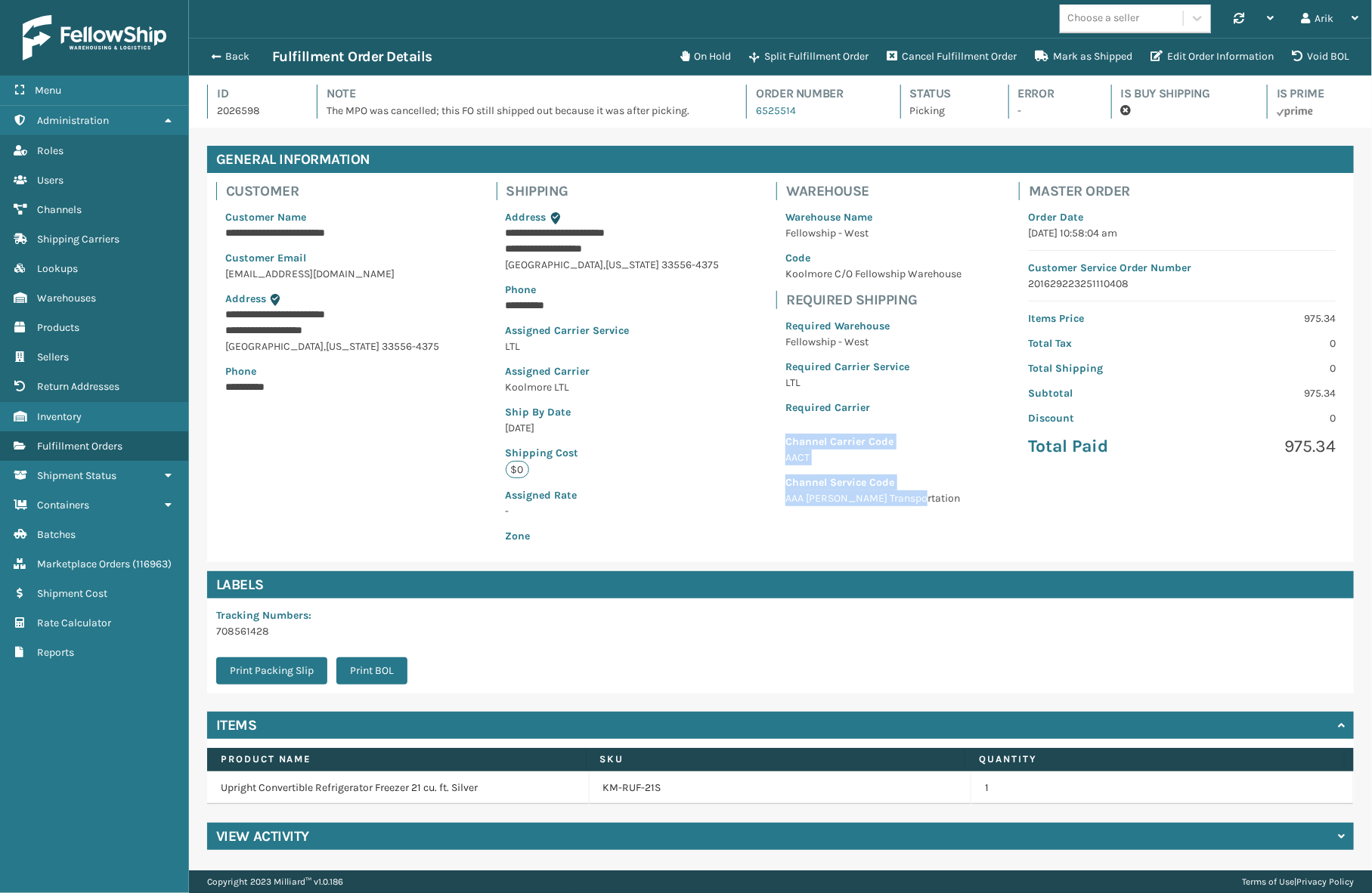
drag, startPoint x: 738, startPoint y: 442, endPoint x: 889, endPoint y: 521, distance: 170.4
click at [889, 521] on div "Warehouse Warehouse Name Fellowship - West Code Koolmore C/O Fellowship Warehou…" at bounding box center [873, 348] width 212 height 351
drag, startPoint x: 472, startPoint y: 374, endPoint x: 561, endPoint y: 391, distance: 90.6
click at [561, 391] on div "**********" at bounding box center [612, 367] width 250 height 389
drag, startPoint x: 473, startPoint y: 327, endPoint x: 635, endPoint y: 331, distance: 162.0
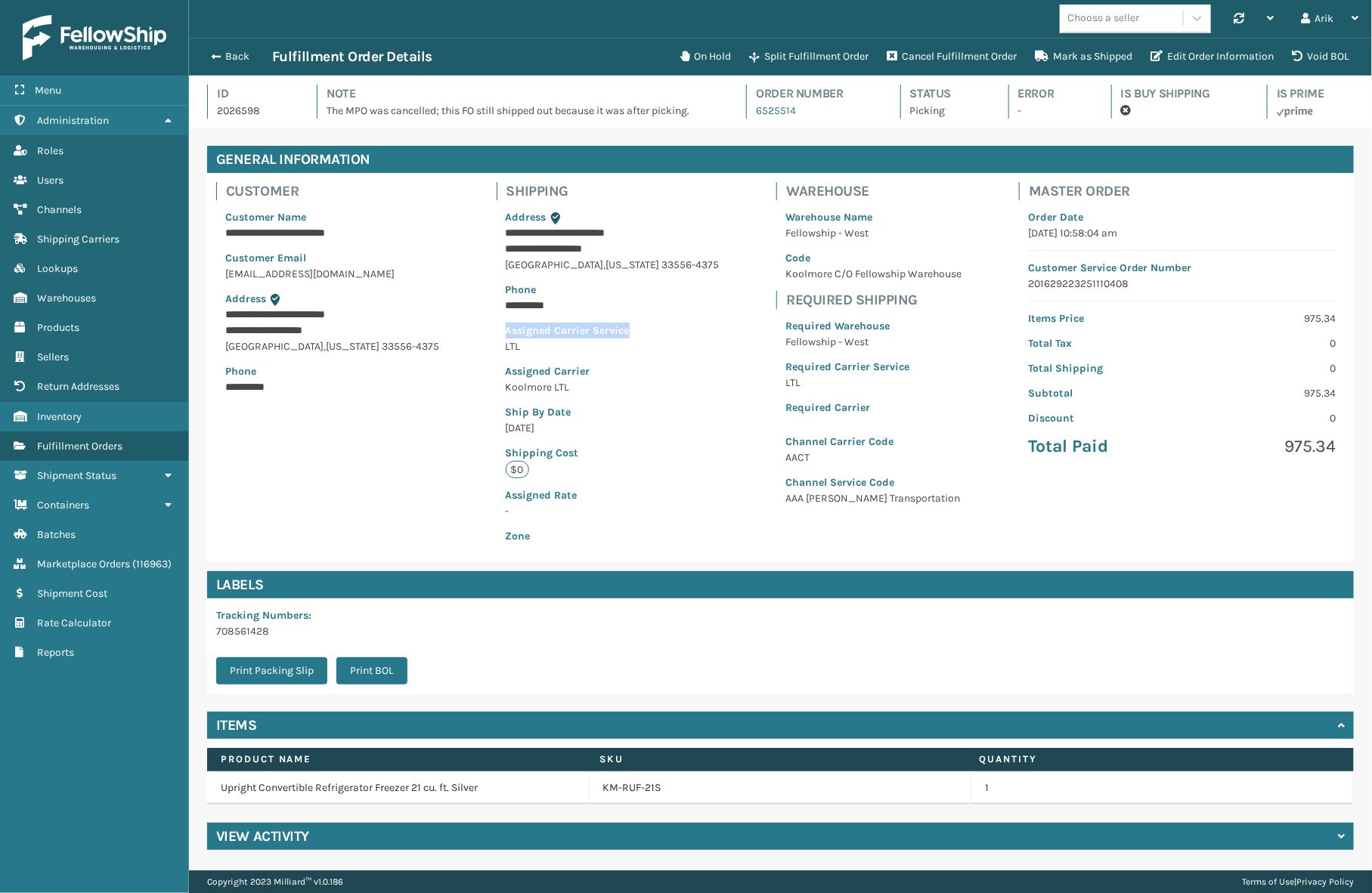
click at [635, 331] on div "**********" at bounding box center [612, 367] width 250 height 389
drag, startPoint x: 469, startPoint y: 278, endPoint x: 571, endPoint y: 310, distance: 106.9
click at [571, 310] on div "**********" at bounding box center [612, 367] width 250 height 389
click at [506, 536] on p "Zone" at bounding box center [612, 536] width 214 height 16
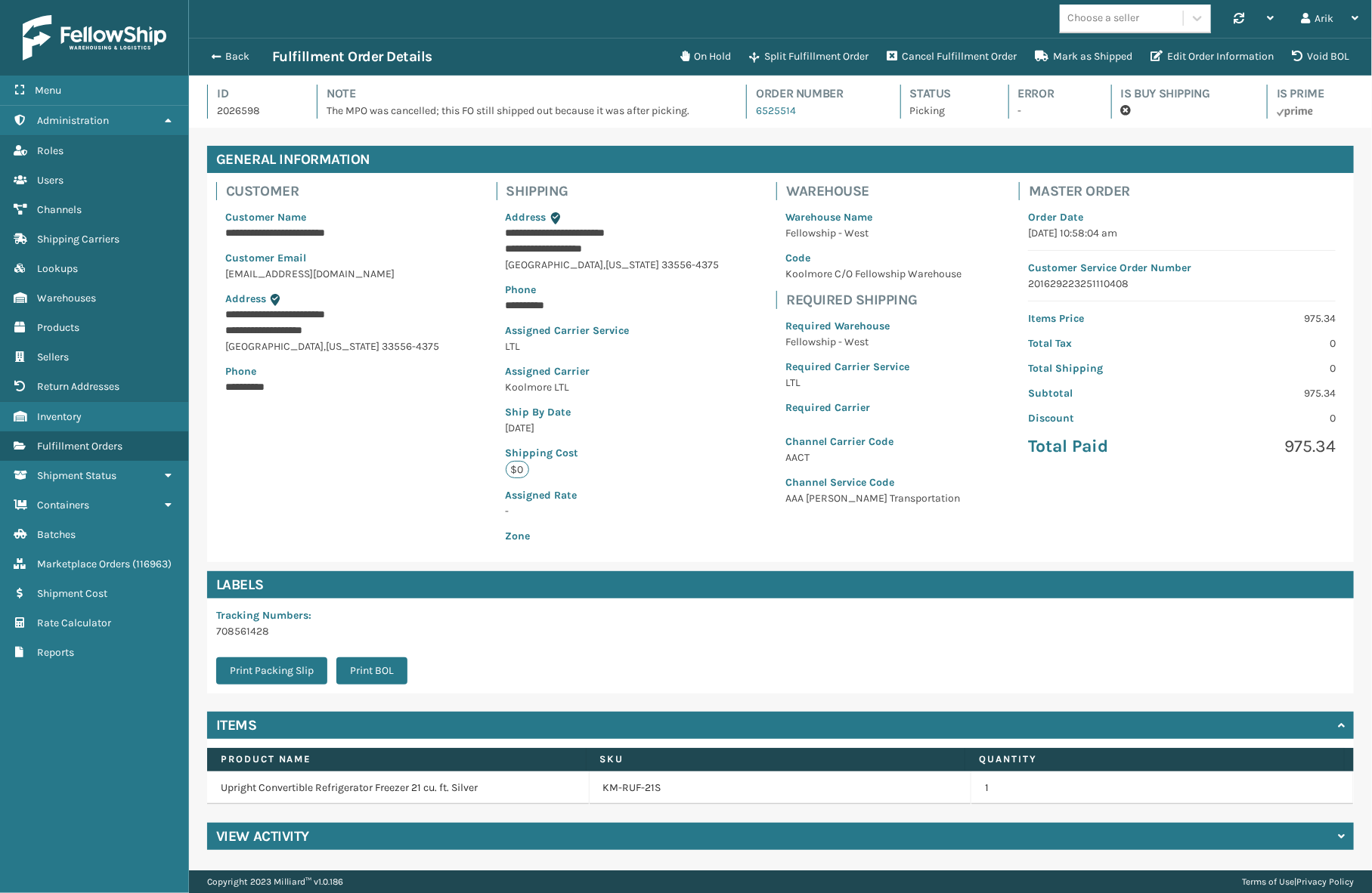
click at [786, 275] on p "Koolmore C/O Fellowship Warehouse" at bounding box center [874, 274] width 176 height 16
click at [367, 107] on p "The MPO was cancelled; this FO still shipped out because it was after picking." at bounding box center [523, 110] width 392 height 16
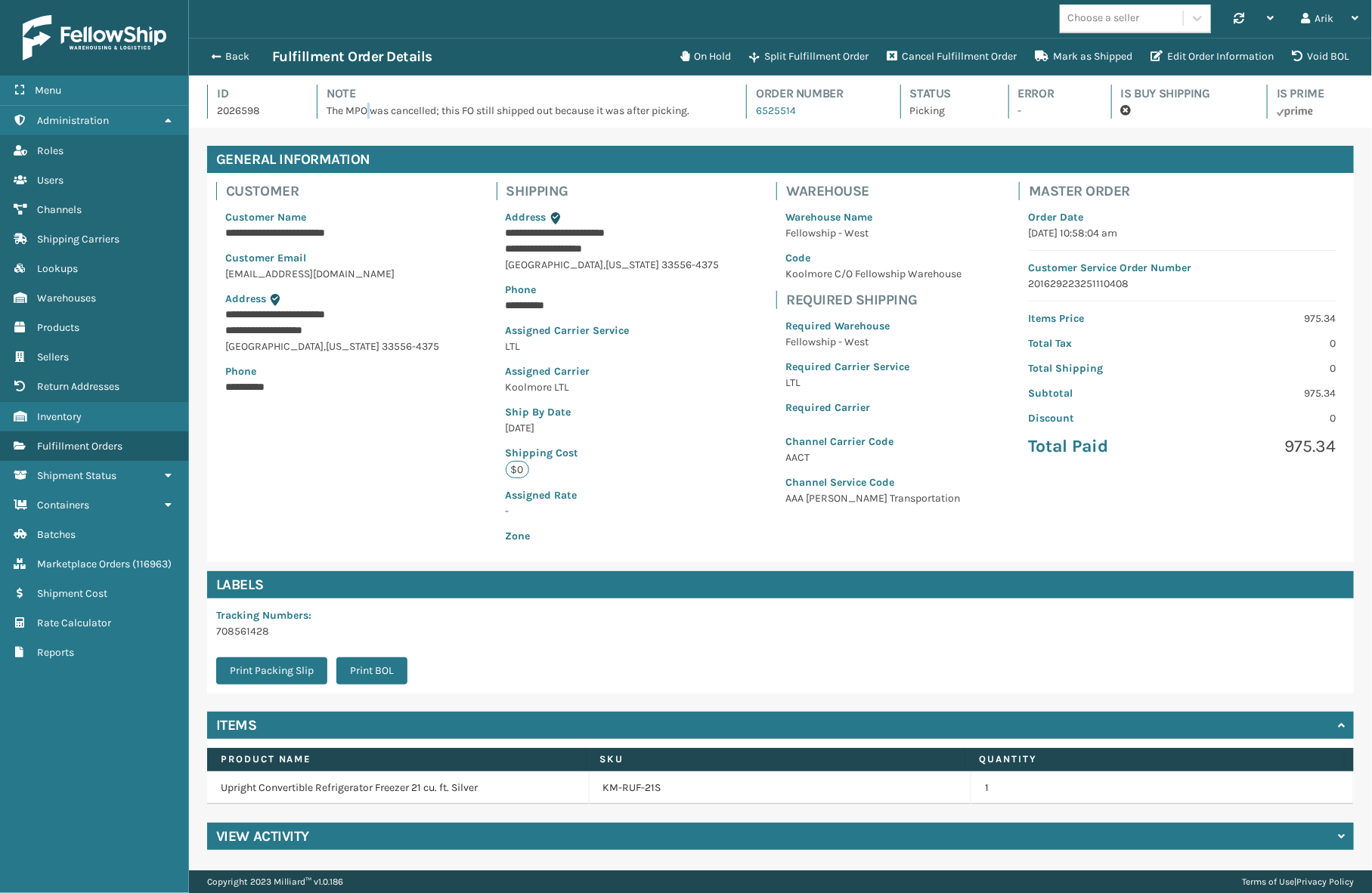
click at [367, 107] on p "The MPO was cancelled; this FO still shipped out because it was after picking." at bounding box center [523, 110] width 392 height 16
click at [673, 106] on p "The MPO was cancelled; this FO still shipped out because it was after picking." at bounding box center [523, 110] width 392 height 16
click at [328, 832] on div "View Activity" at bounding box center [781, 836] width 1147 height 28
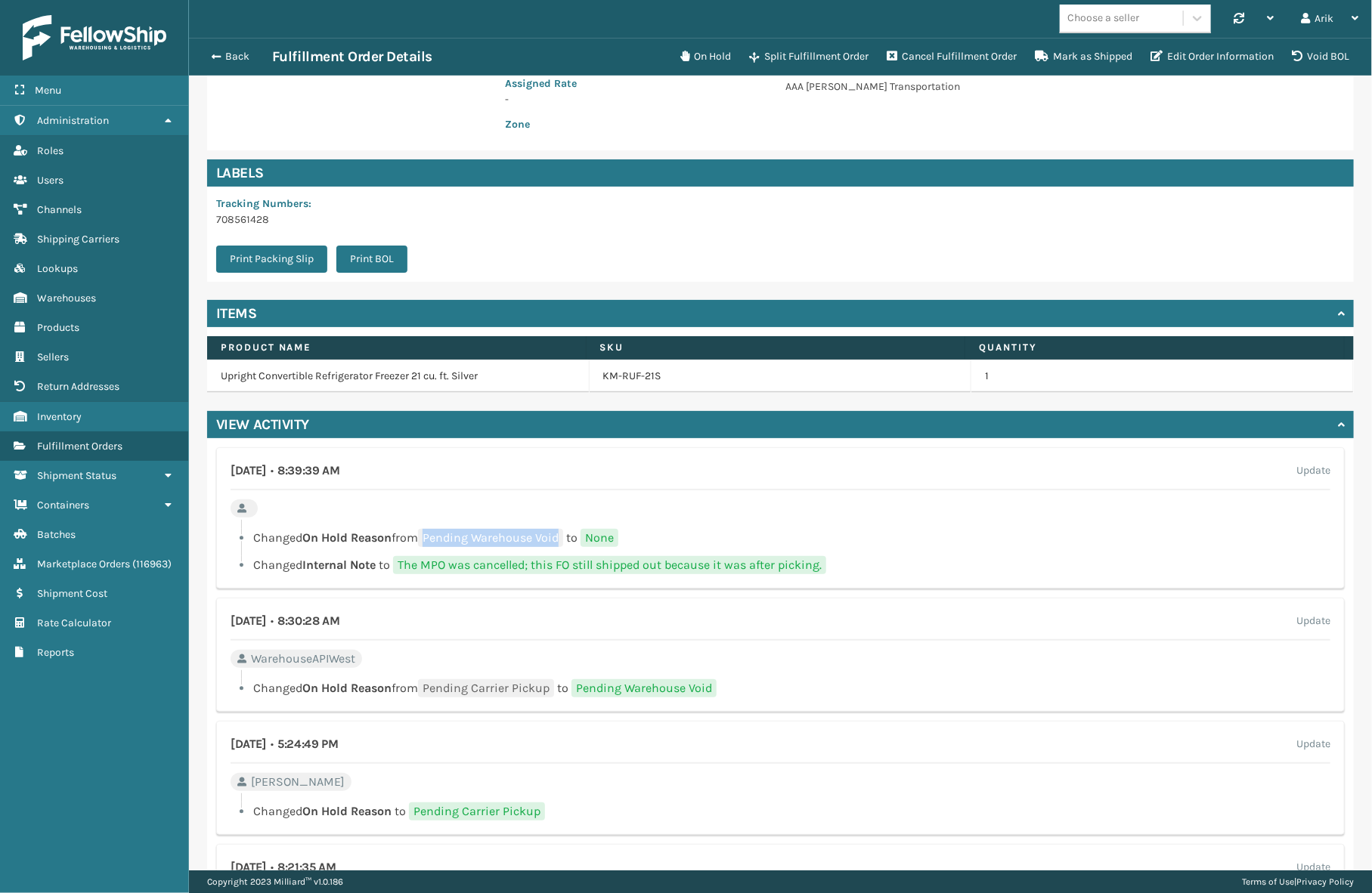
drag, startPoint x: 439, startPoint y: 534, endPoint x: 569, endPoint y: 540, distance: 130.1
click at [564, 540] on span "Pending Warehouse Void" at bounding box center [491, 538] width 145 height 18
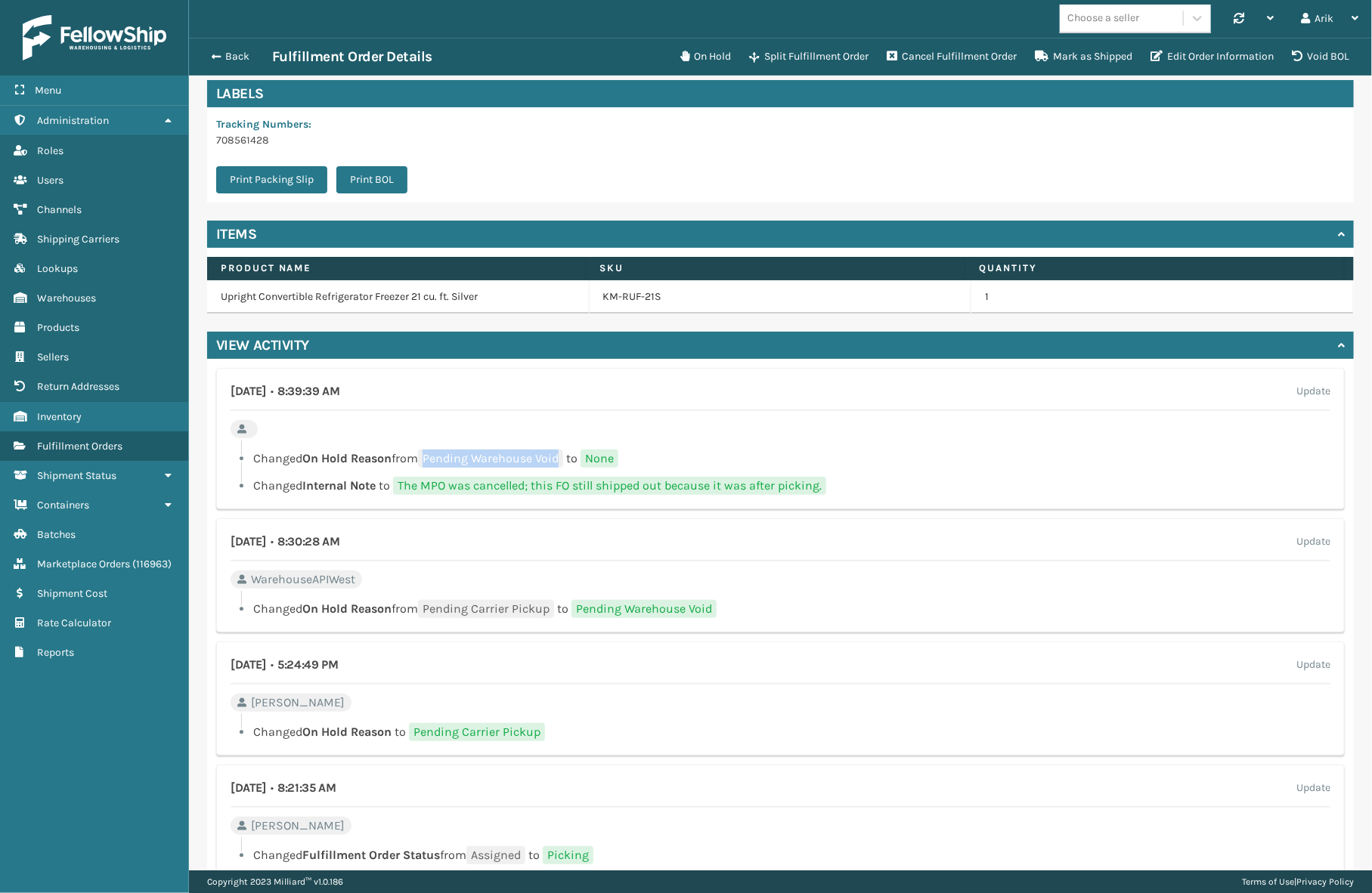
scroll to position [549, 0]
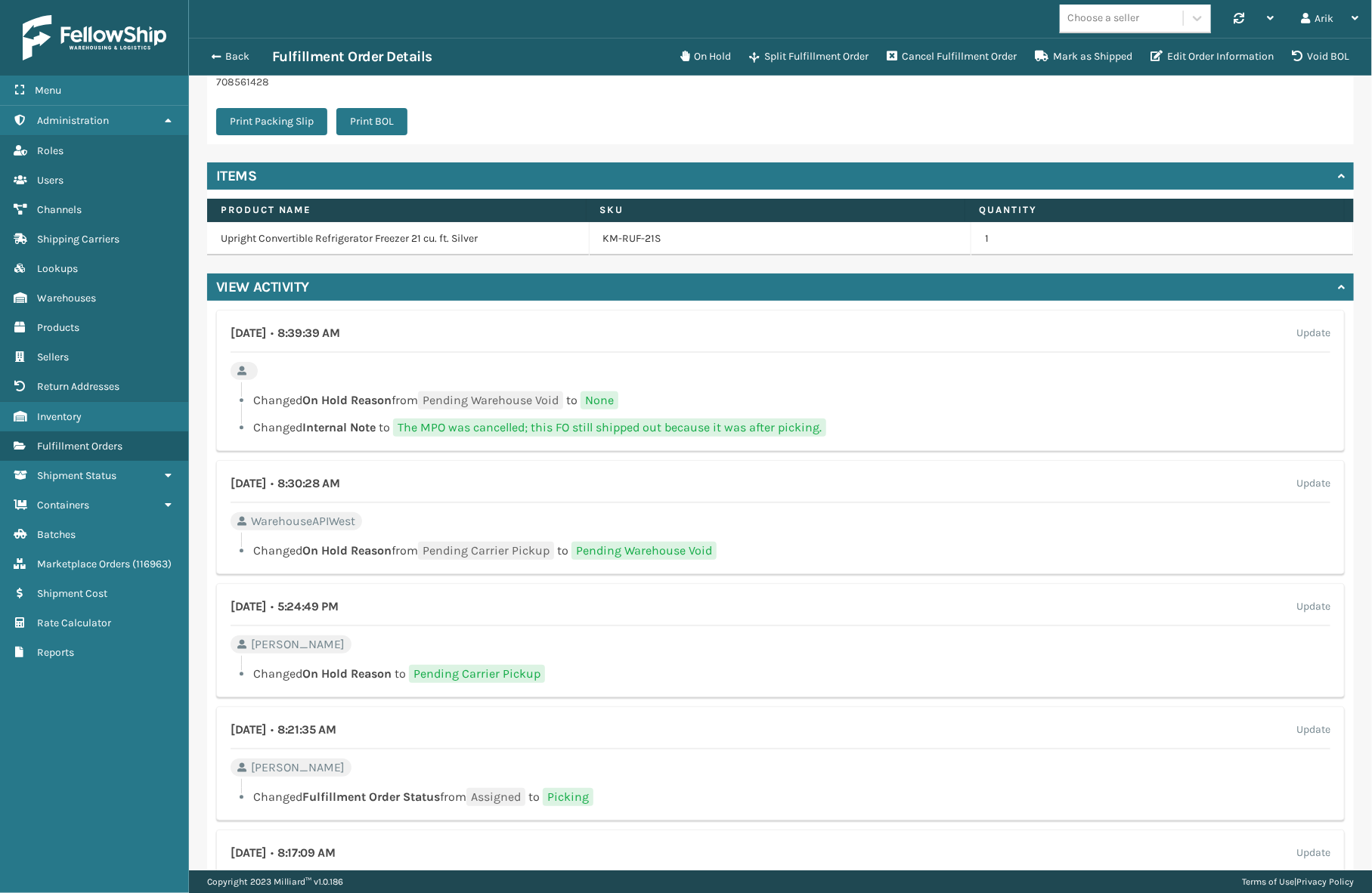
click at [328, 520] on span "WarehouseAPIWest" at bounding box center [303, 521] width 104 height 18
click at [485, 675] on span "Pending Carrier Pickup" at bounding box center [477, 674] width 136 height 18
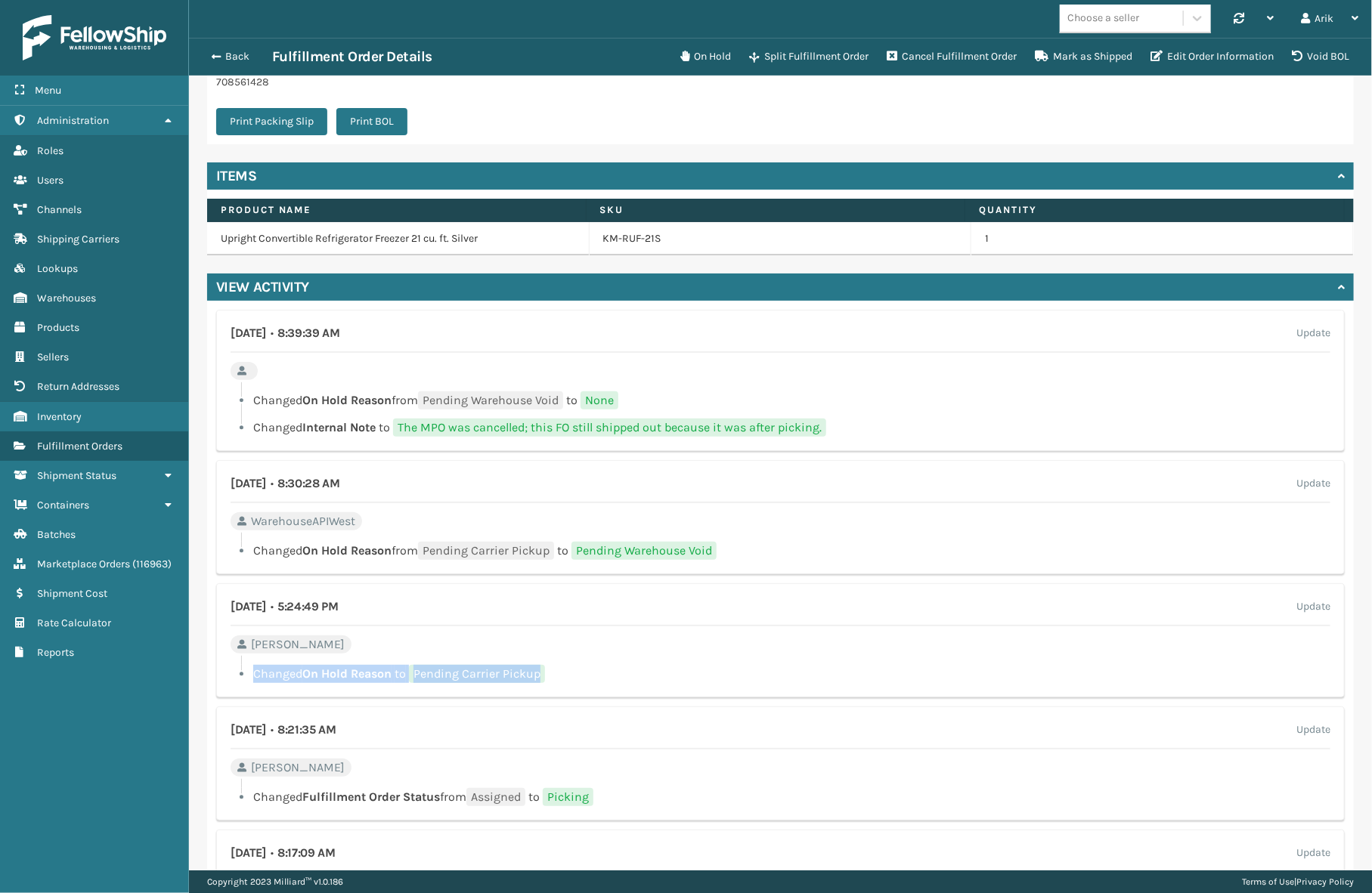
click at [485, 675] on span "Pending Carrier Pickup" at bounding box center [477, 674] width 136 height 18
click at [485, 669] on span "Pending Carrier Pickup" at bounding box center [477, 674] width 136 height 18
click at [662, 547] on span "Pending Warehouse Void" at bounding box center [644, 551] width 145 height 18
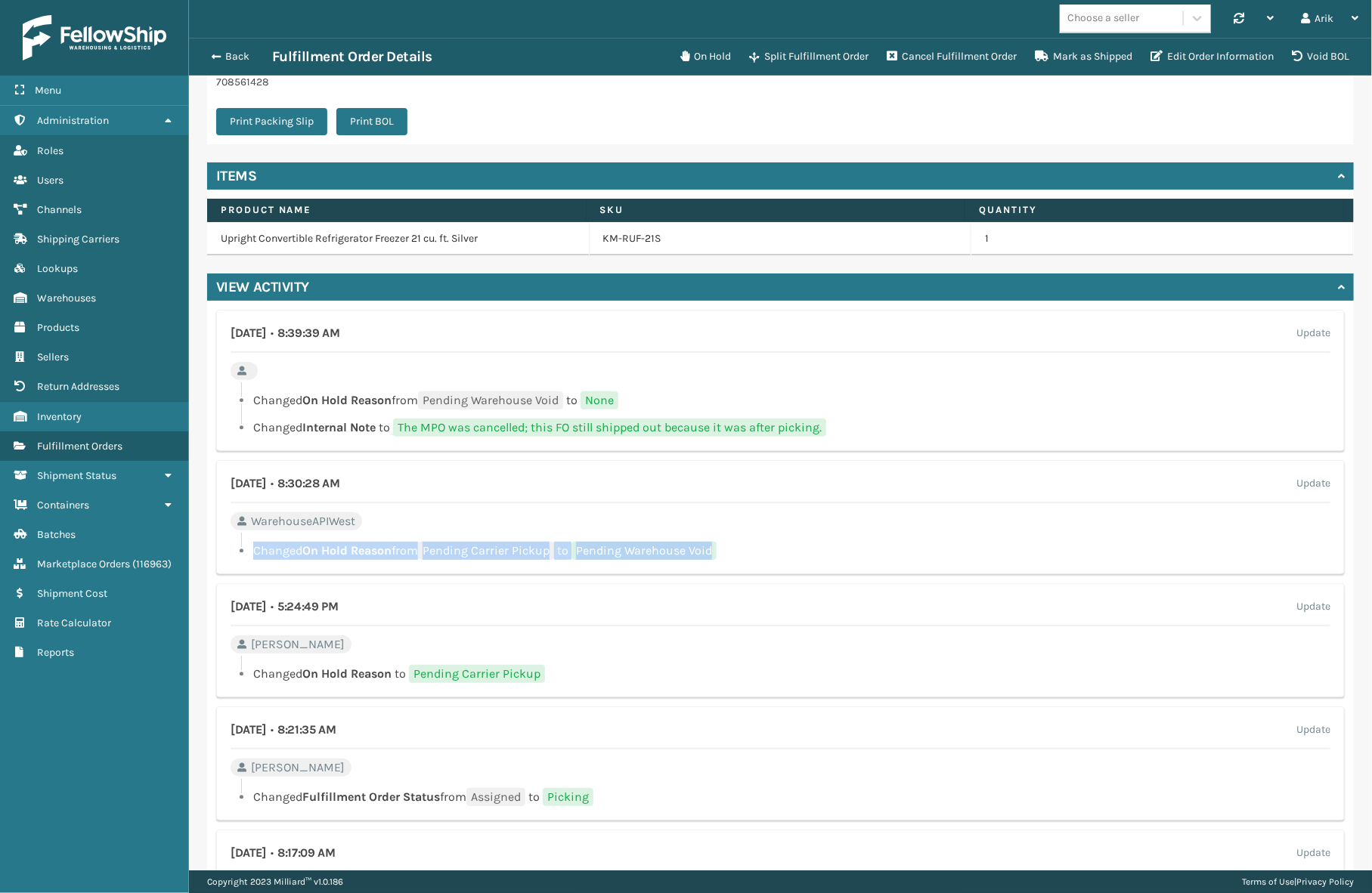
click at [662, 547] on span "Pending Warehouse Void" at bounding box center [644, 551] width 145 height 18
drag, startPoint x: 720, startPoint y: 550, endPoint x: 585, endPoint y: 552, distance: 135.0
click at [585, 552] on span "Pending Warehouse Void" at bounding box center [644, 551] width 145 height 18
click at [458, 680] on span "Pending Carrier Pickup" at bounding box center [477, 674] width 136 height 18
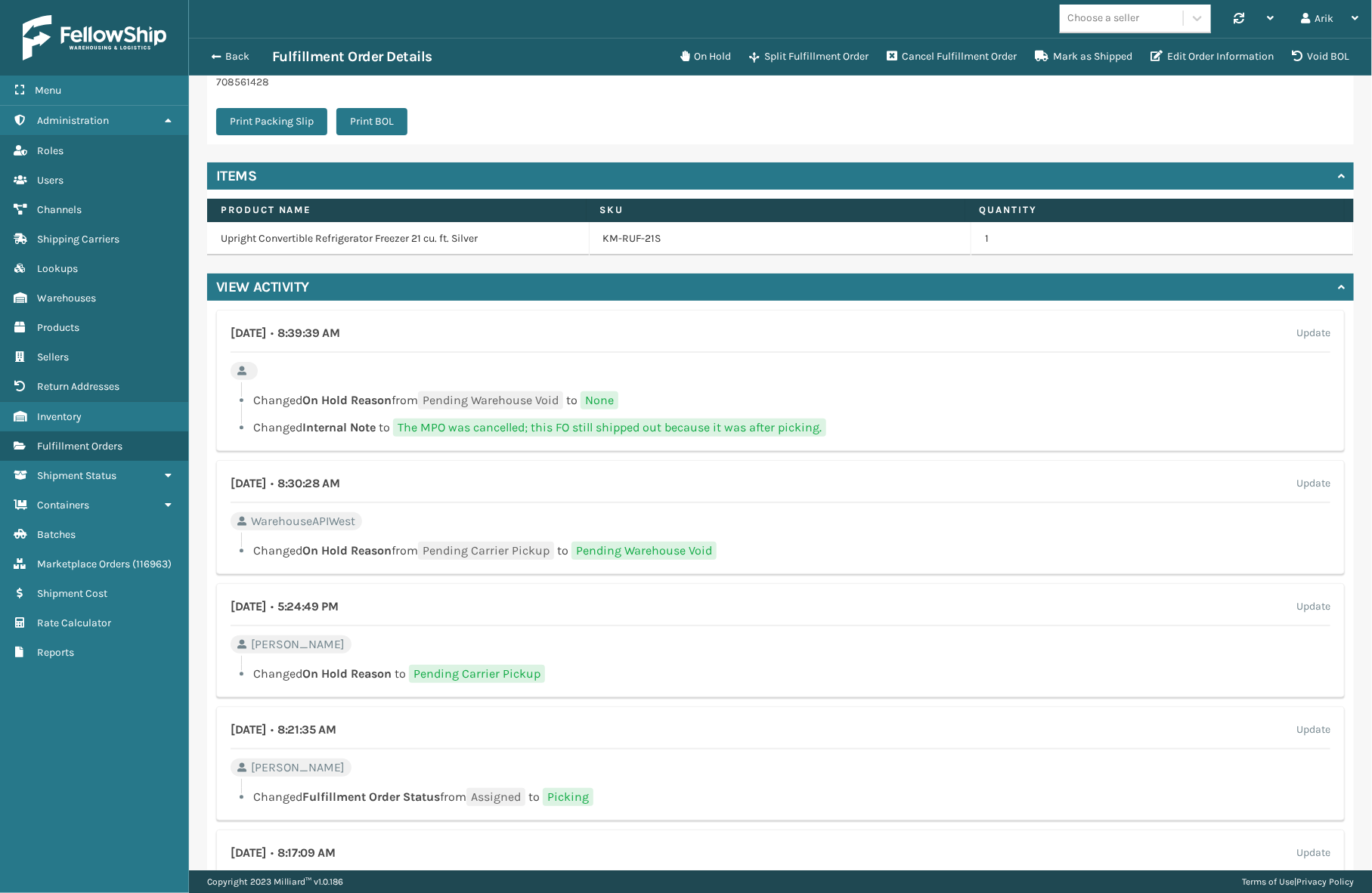
click at [458, 680] on span "Pending Carrier Pickup" at bounding box center [477, 674] width 136 height 18
click at [454, 678] on span "Pending Carrier Pickup" at bounding box center [477, 674] width 136 height 18
click at [453, 677] on span "Pending Carrier Pickup" at bounding box center [477, 674] width 136 height 18
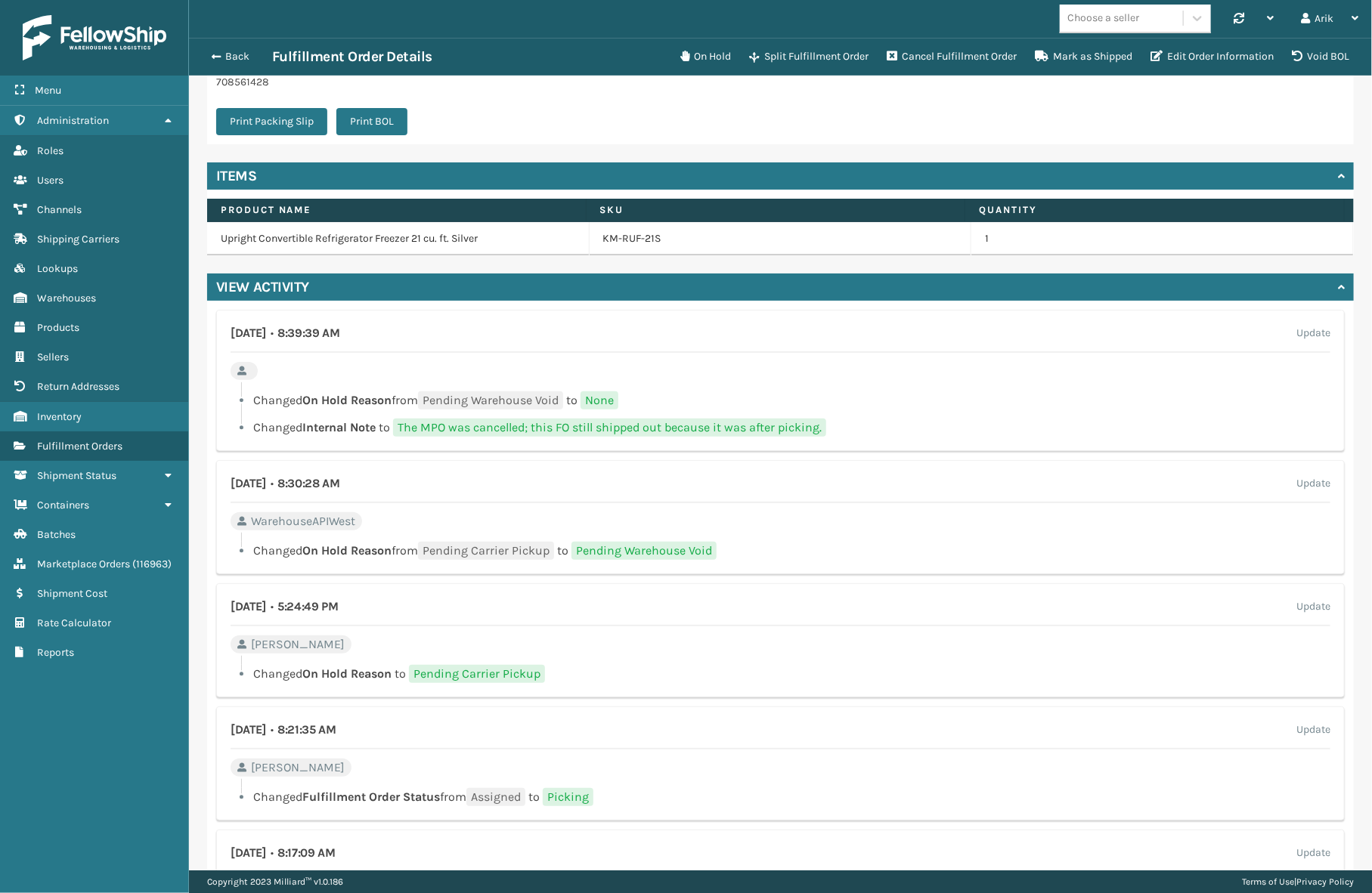
click at [303, 520] on span "WarehouseAPIWest" at bounding box center [303, 521] width 104 height 18
click at [303, 519] on span "WarehouseAPIWest" at bounding box center [303, 521] width 104 height 18
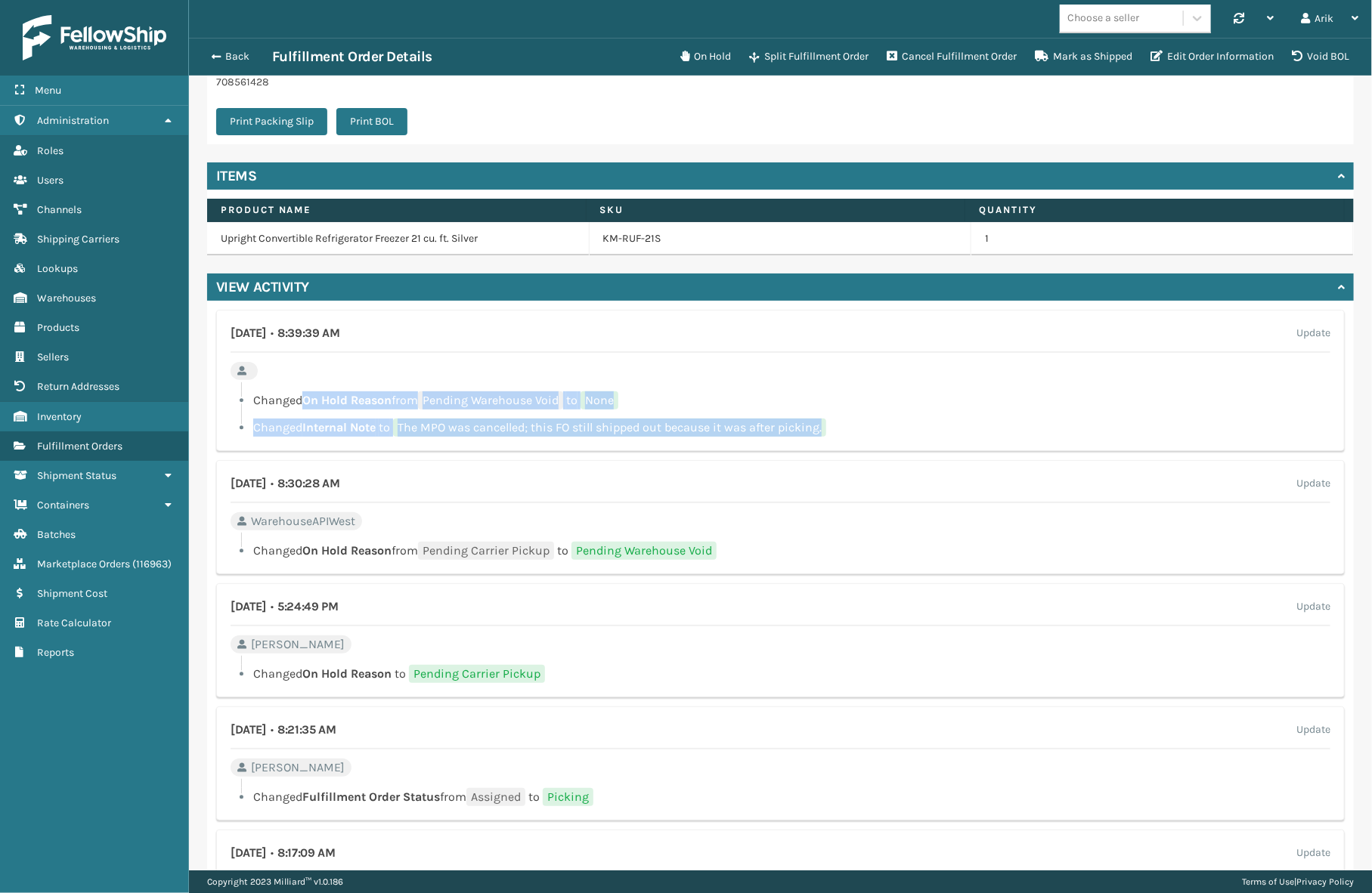
drag, startPoint x: 339, startPoint y: 400, endPoint x: 856, endPoint y: 440, distance: 518.5
click at [856, 440] on div "[DATE] • 8:39:39 AM Update Changed On Hold Reason from Pending Warehouse Void t…" at bounding box center [780, 380] width 1129 height 142
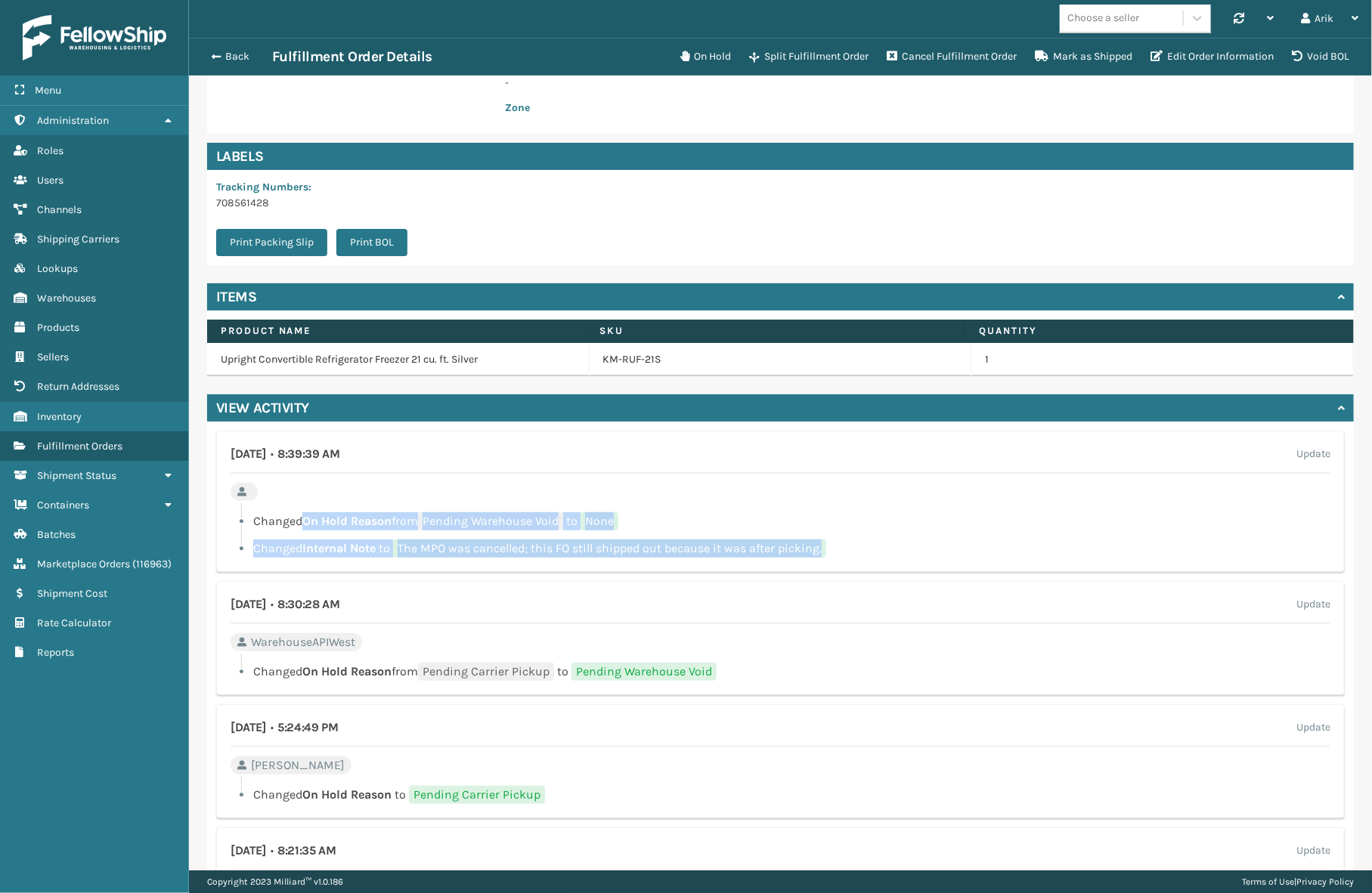
scroll to position [618, 0]
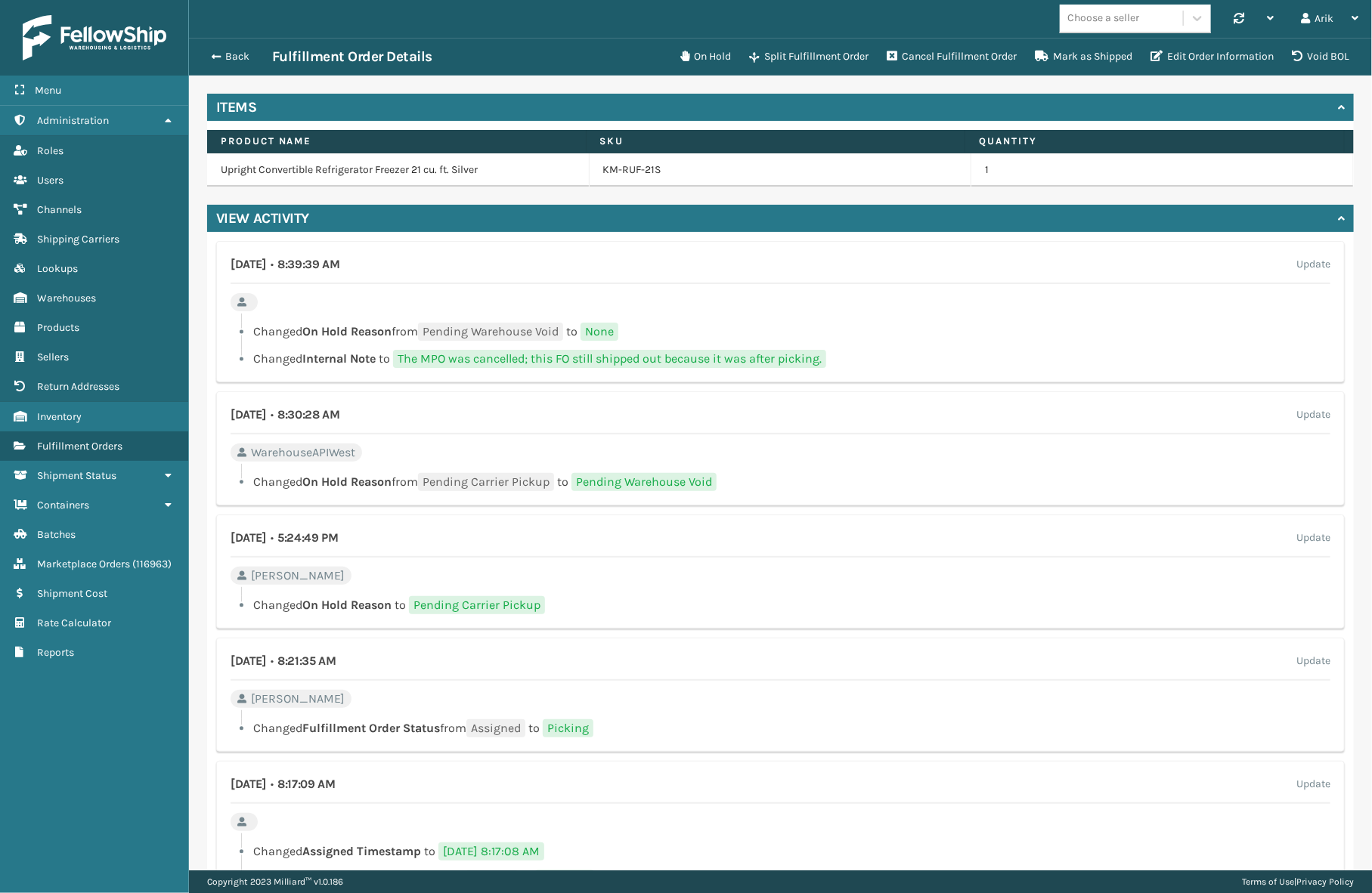
click at [715, 508] on div "[DATE] • 8:39:39 AM Update Changed On Hold Reason from Pending Warehouse Void t…" at bounding box center [781, 603] width 1147 height 743
drag, startPoint x: 724, startPoint y: 477, endPoint x: 583, endPoint y: 479, distance: 141.0
click at [583, 479] on span "Pending Warehouse Void" at bounding box center [644, 482] width 145 height 18
click at [210, 51] on span "button" at bounding box center [214, 57] width 9 height 11
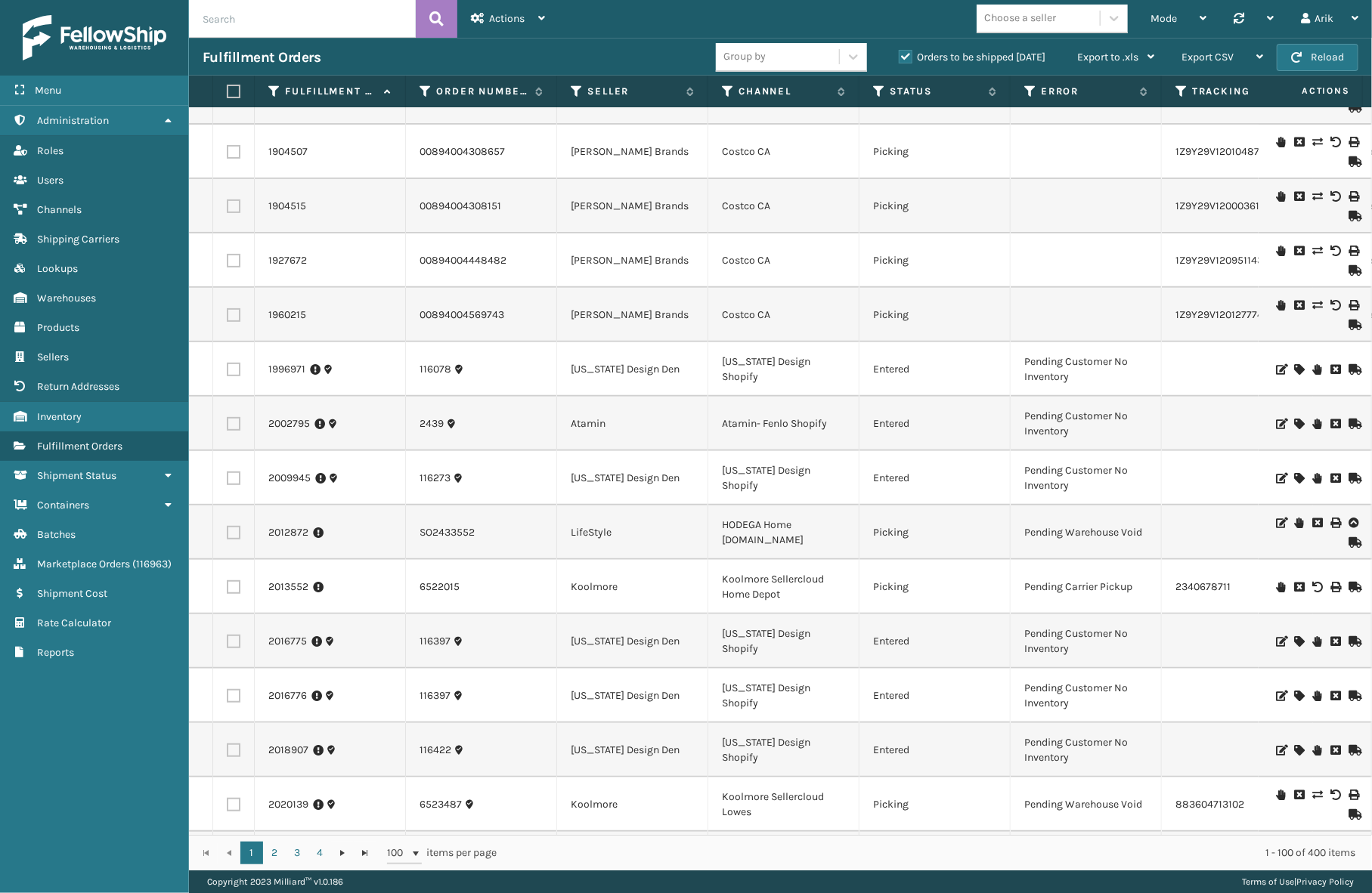
scroll to position [274, 0]
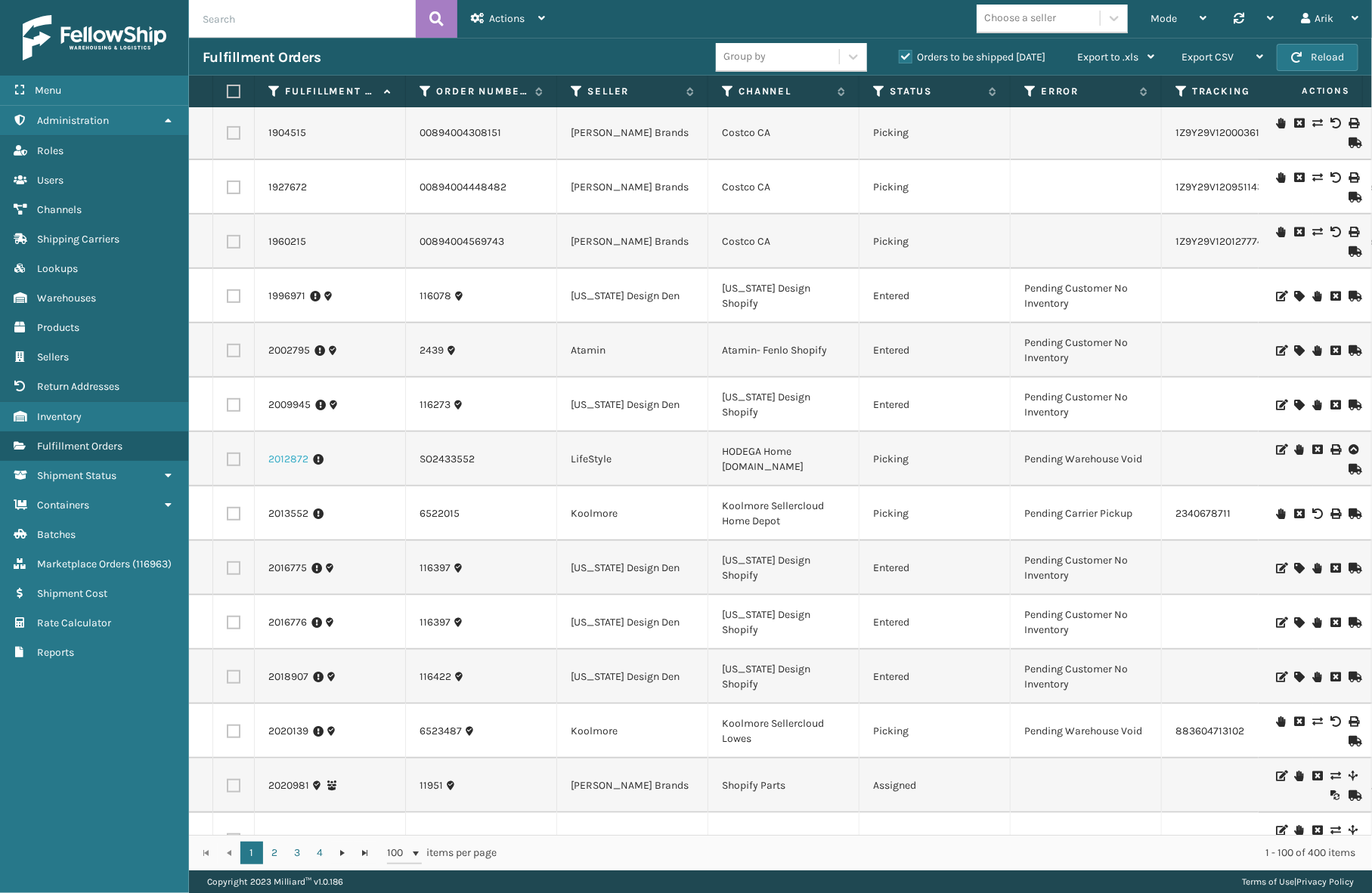
click at [287, 459] on link "2012872" at bounding box center [289, 459] width 40 height 15
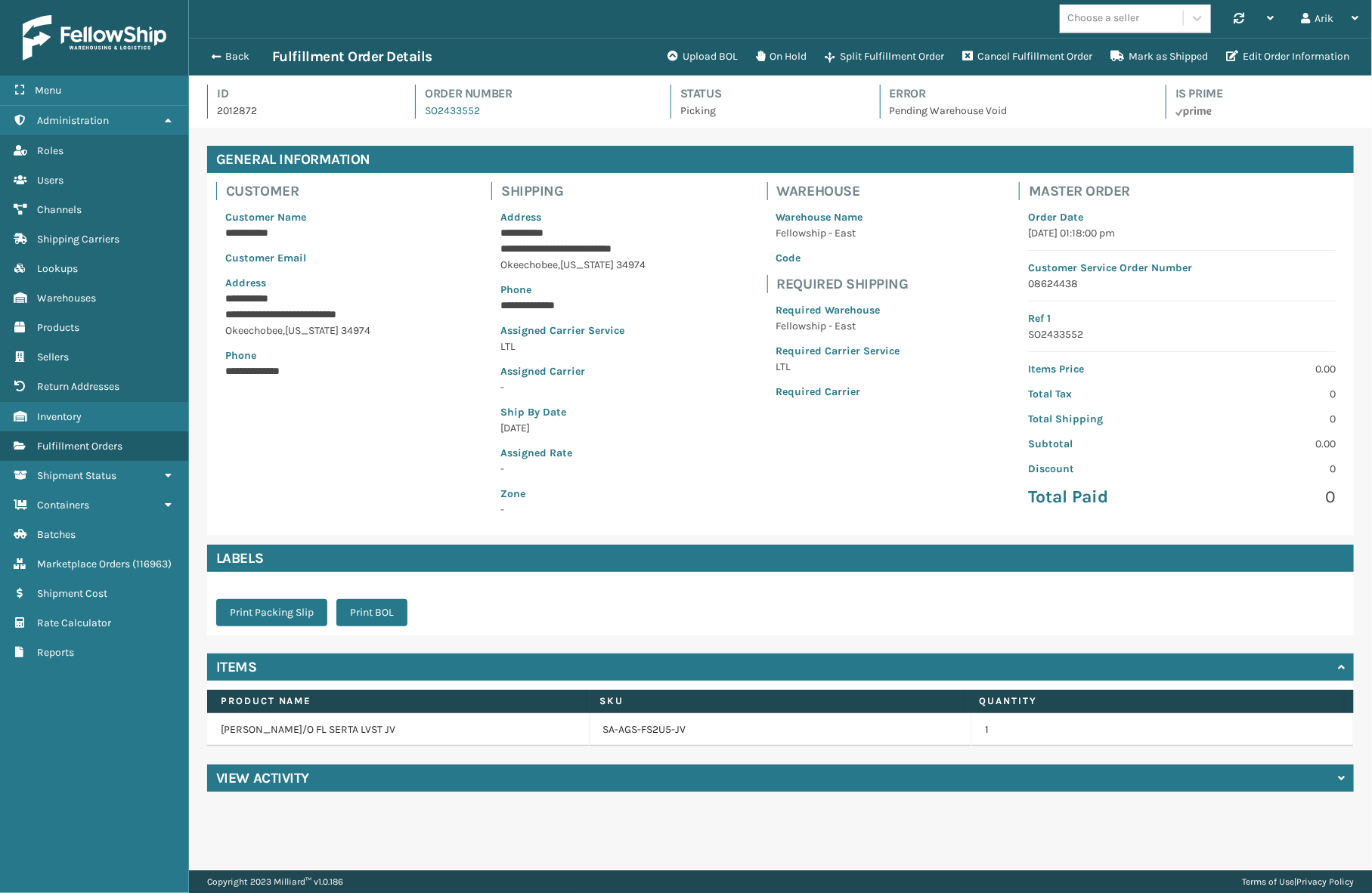
scroll to position [36, 1183]
click at [299, 778] on h4 "View Activity" at bounding box center [262, 778] width 93 height 18
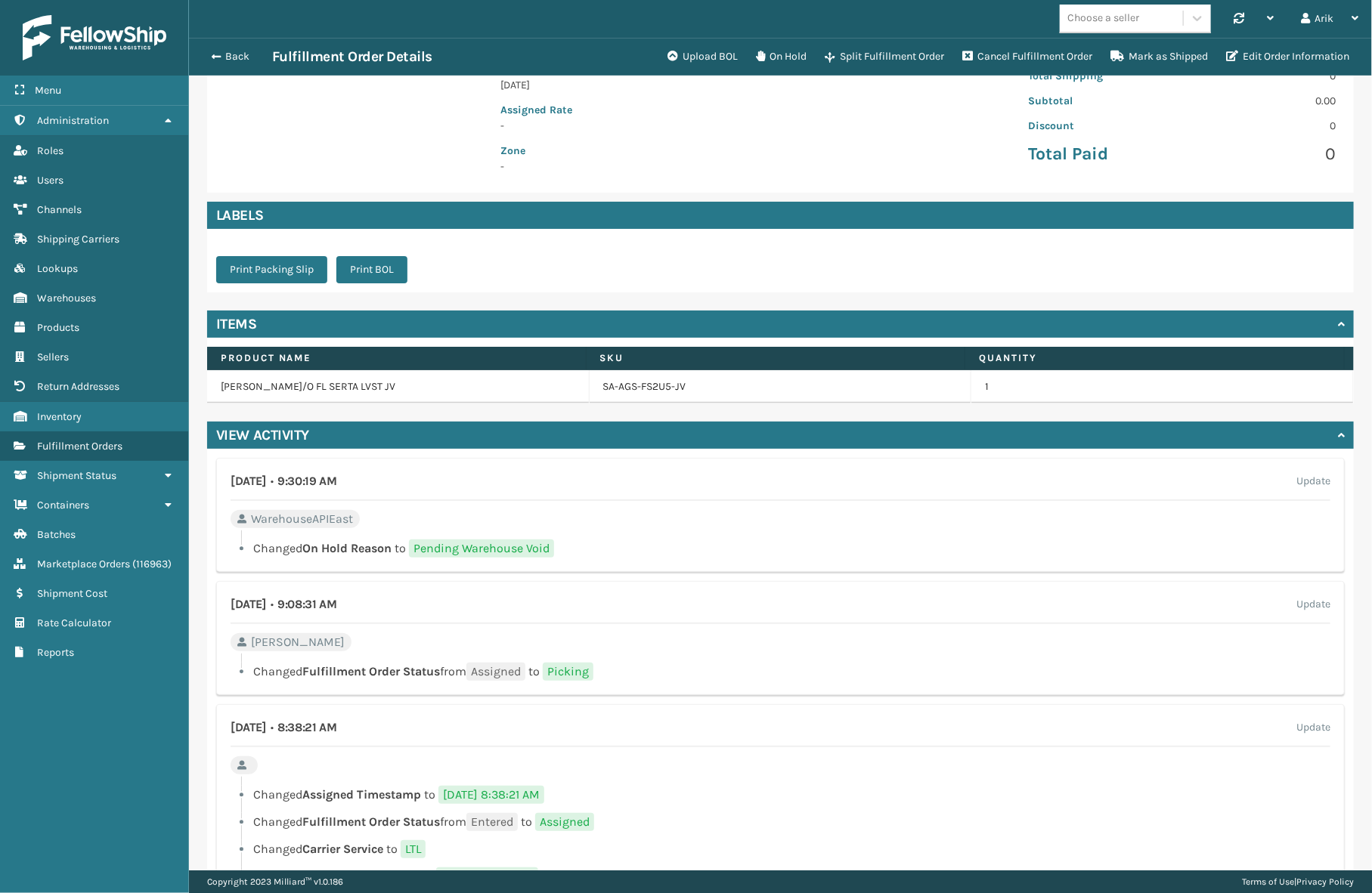
scroll to position [408, 0]
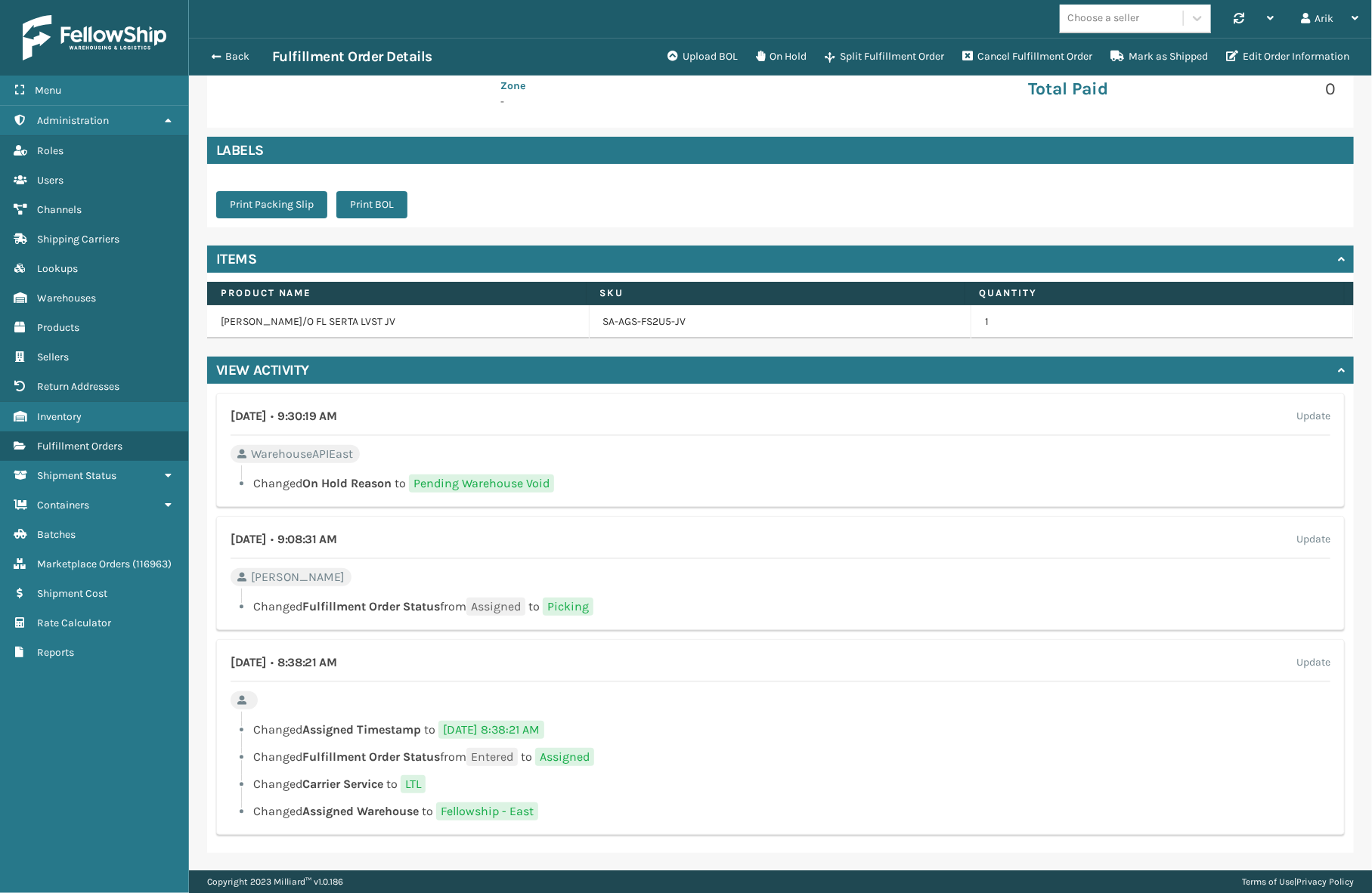
click at [488, 481] on span "Pending Warehouse Void" at bounding box center [482, 484] width 145 height 18
click at [456, 481] on span "Pending Warehouse Void" at bounding box center [482, 484] width 145 height 18
drag, startPoint x: 416, startPoint y: 479, endPoint x: 550, endPoint y: 474, distance: 134.1
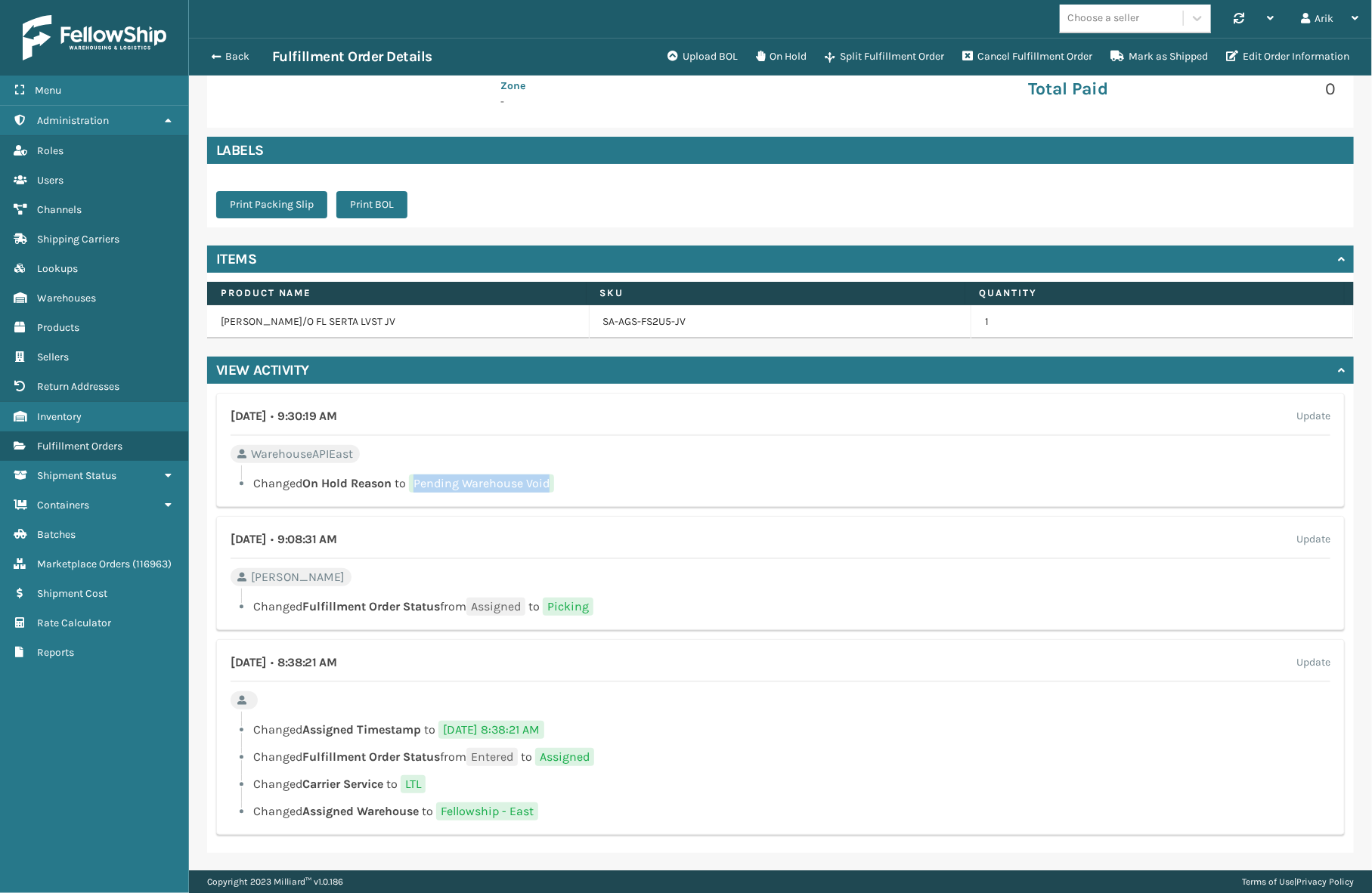
click at [551, 476] on span "Pending Warehouse Void" at bounding box center [482, 484] width 145 height 18
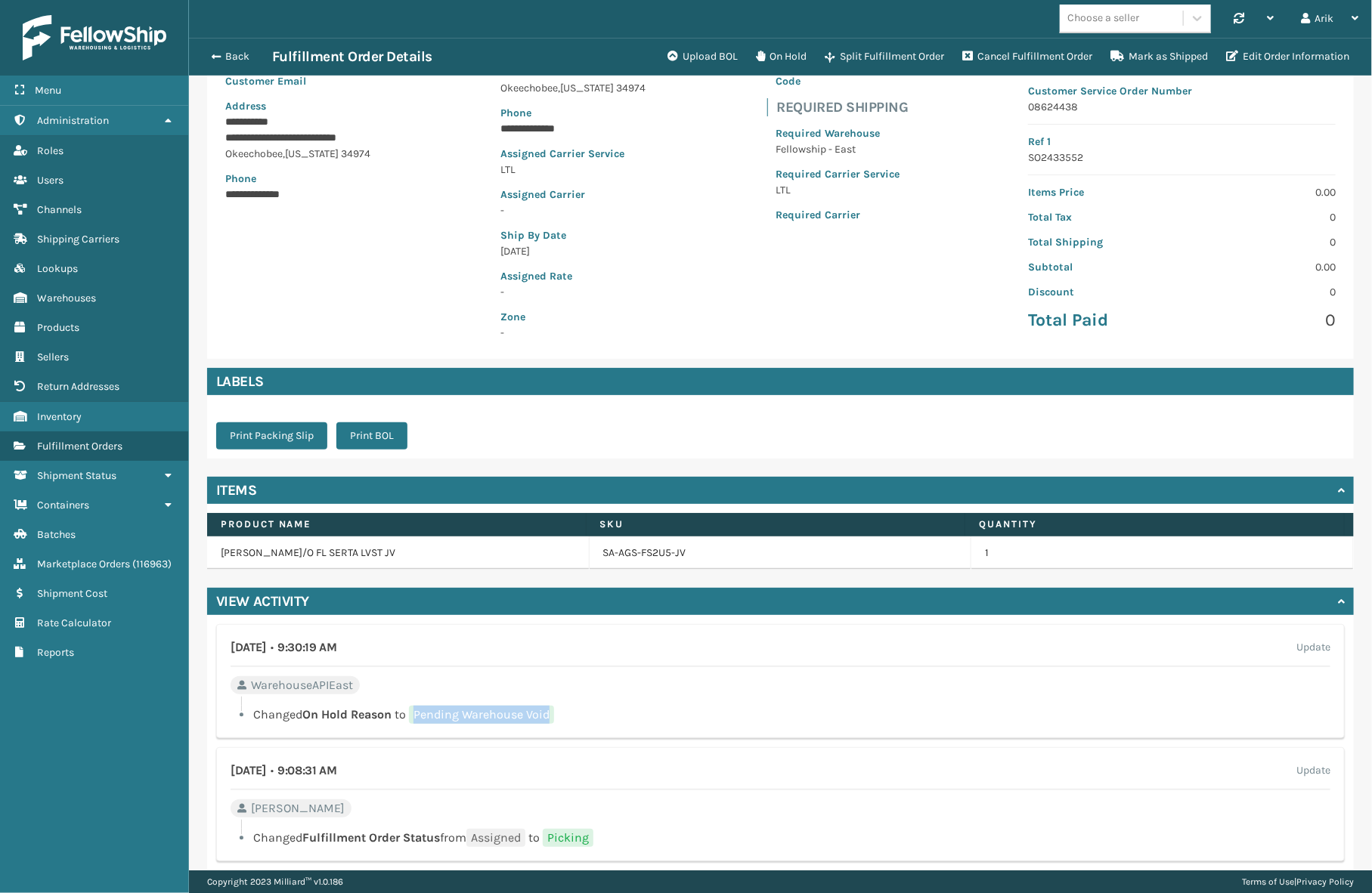
scroll to position [206, 0]
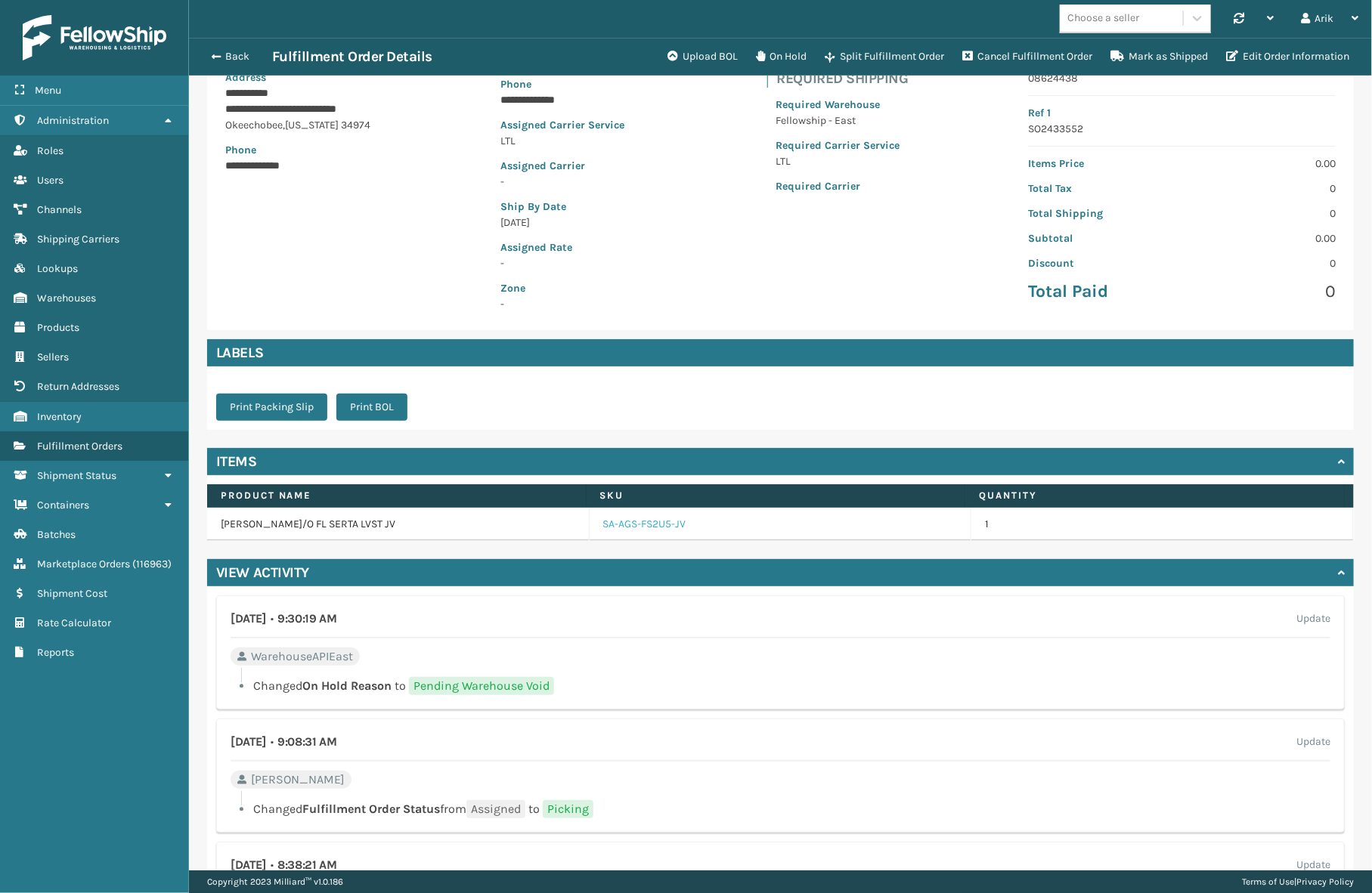
click at [614, 525] on link "SA-AGS-FS2U5-JV" at bounding box center [645, 524] width 83 height 15
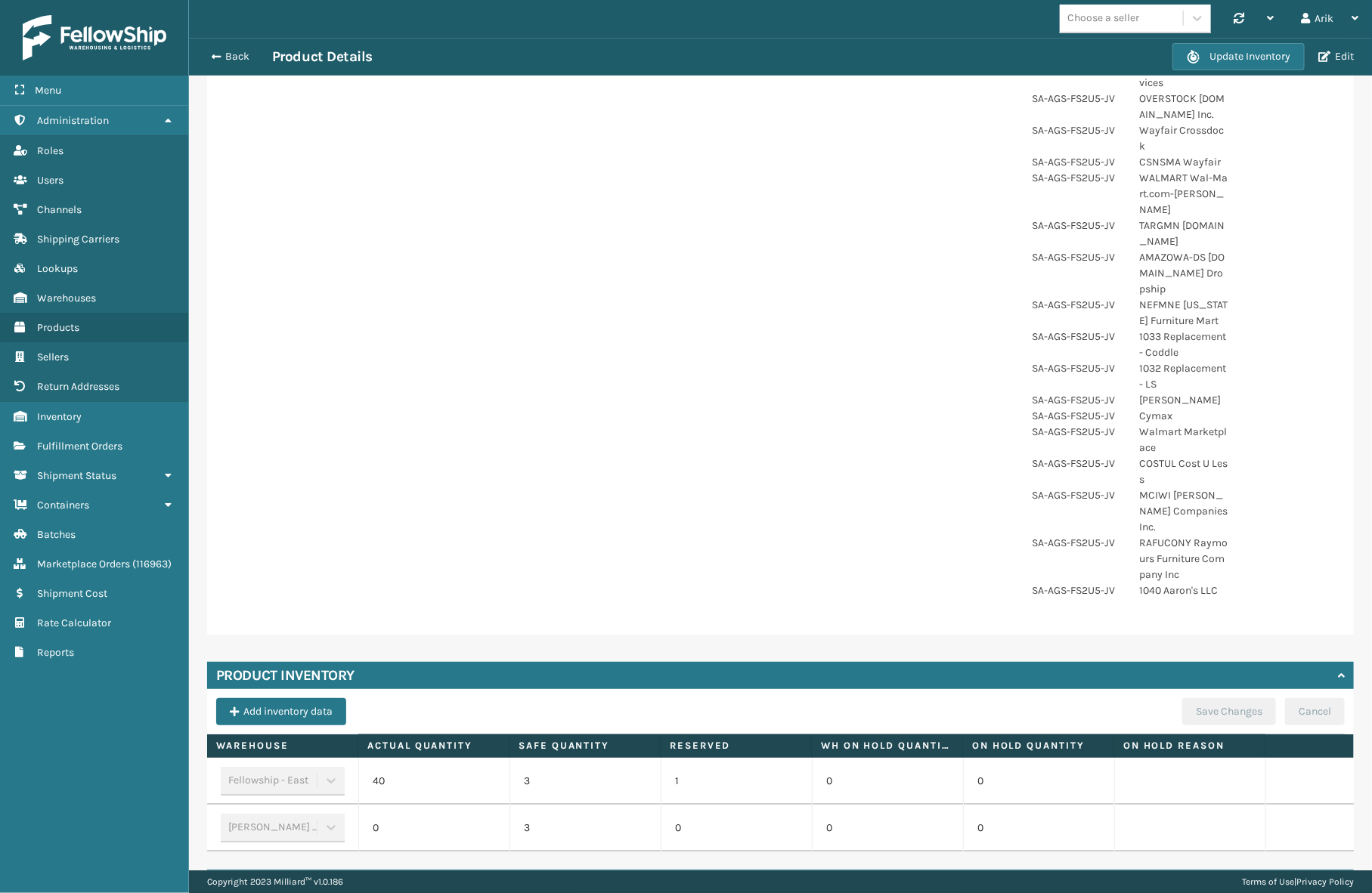
scroll to position [786, 0]
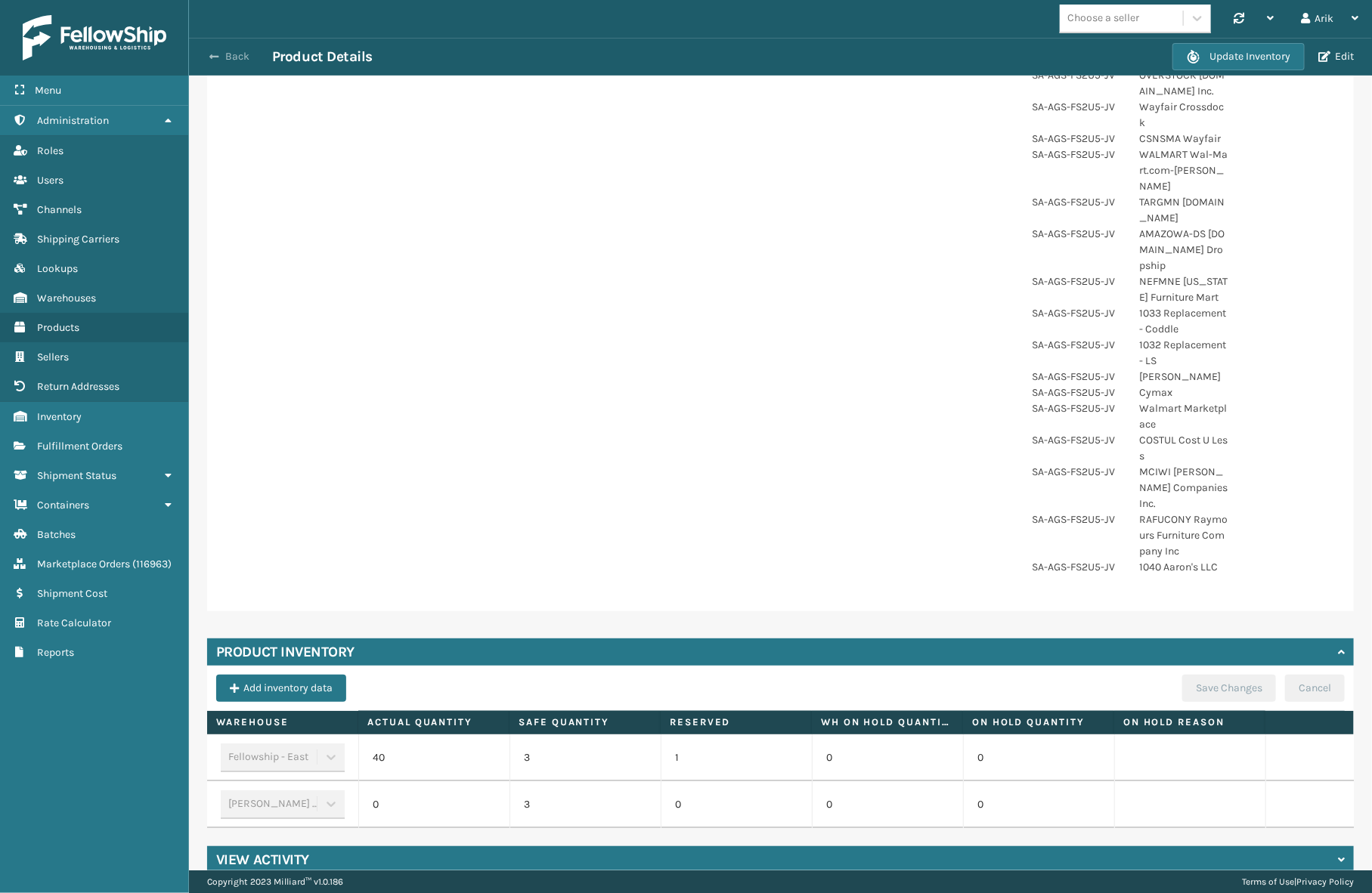
click at [215, 60] on span "button" at bounding box center [214, 57] width 9 height 11
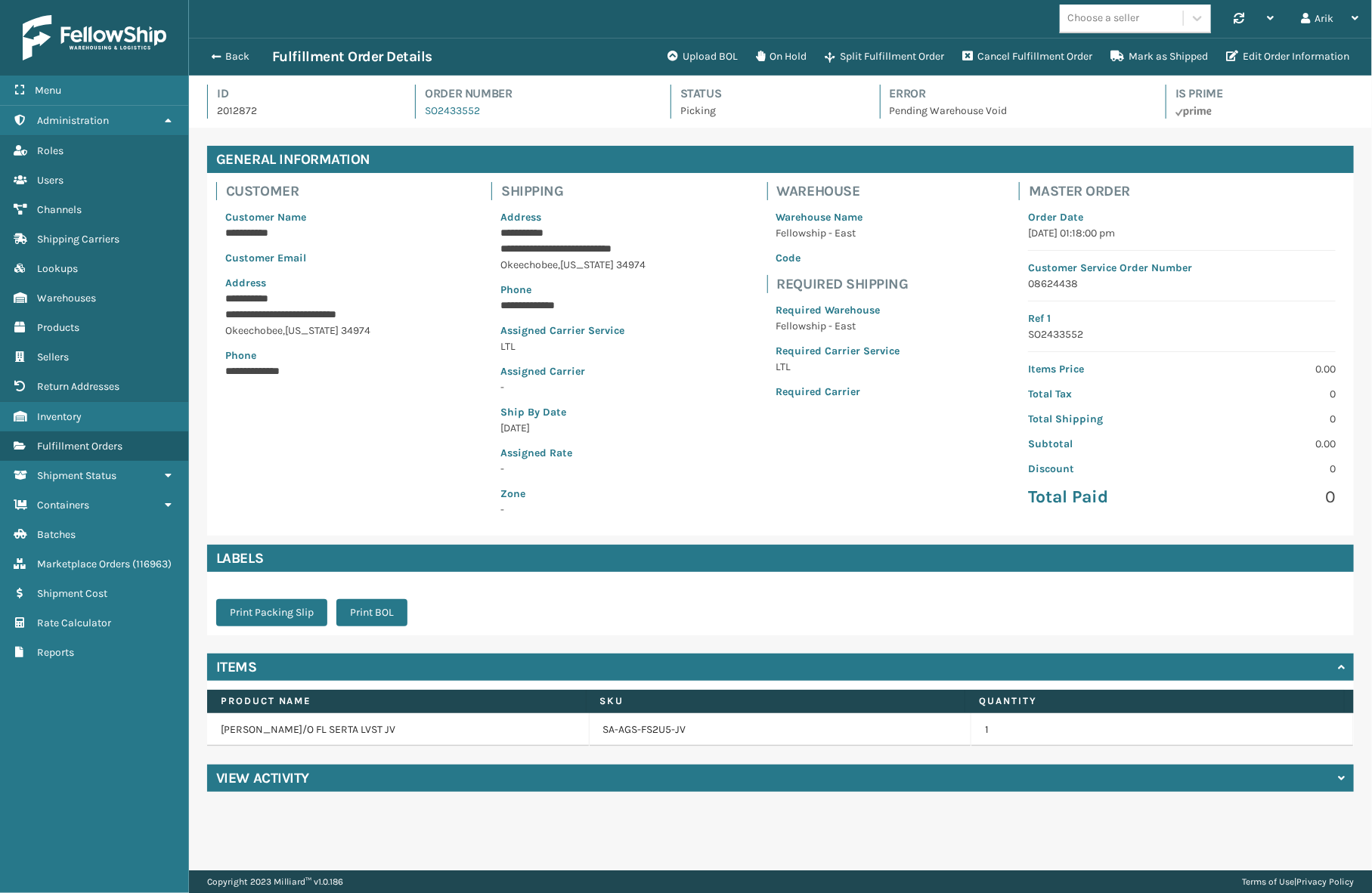
scroll to position [36, 1183]
click at [352, 783] on div "View Activity" at bounding box center [781, 778] width 1147 height 28
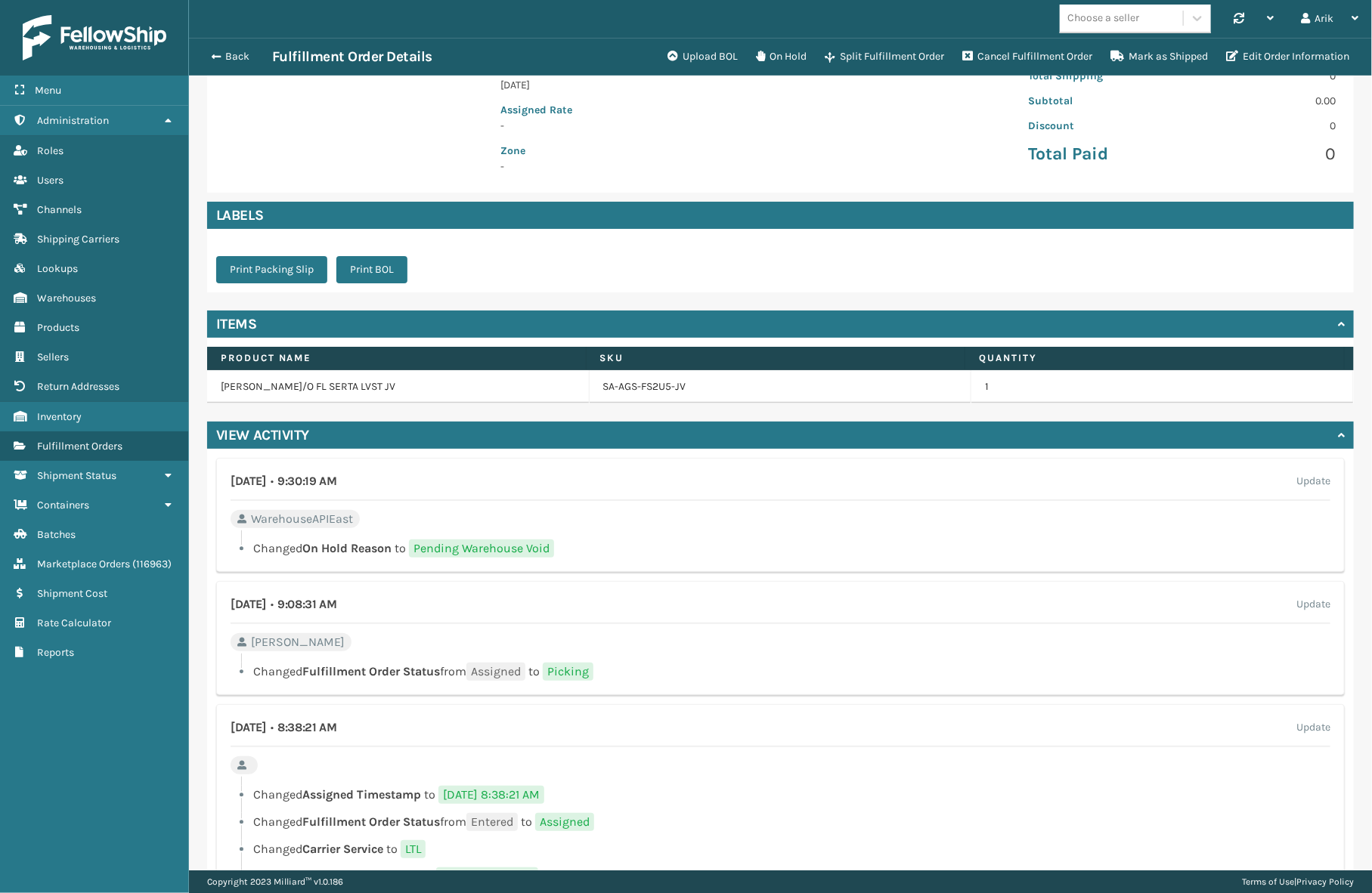
scroll to position [408, 0]
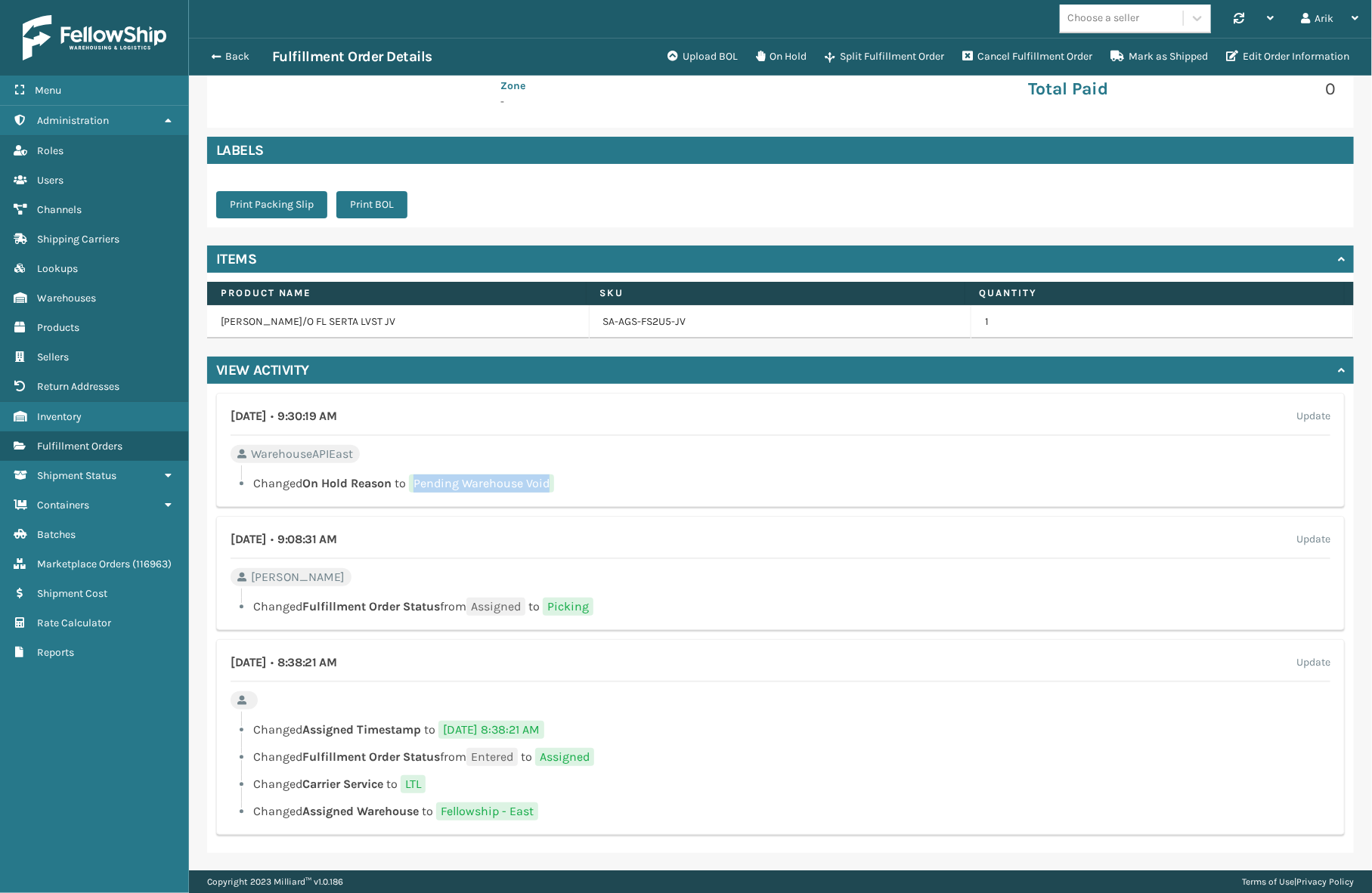
drag, startPoint x: 418, startPoint y: 477, endPoint x: 576, endPoint y: 484, distance: 158.2
click at [576, 484] on li "Changed On Hold Reason to Pending Warehouse Void" at bounding box center [780, 484] width 1100 height 18
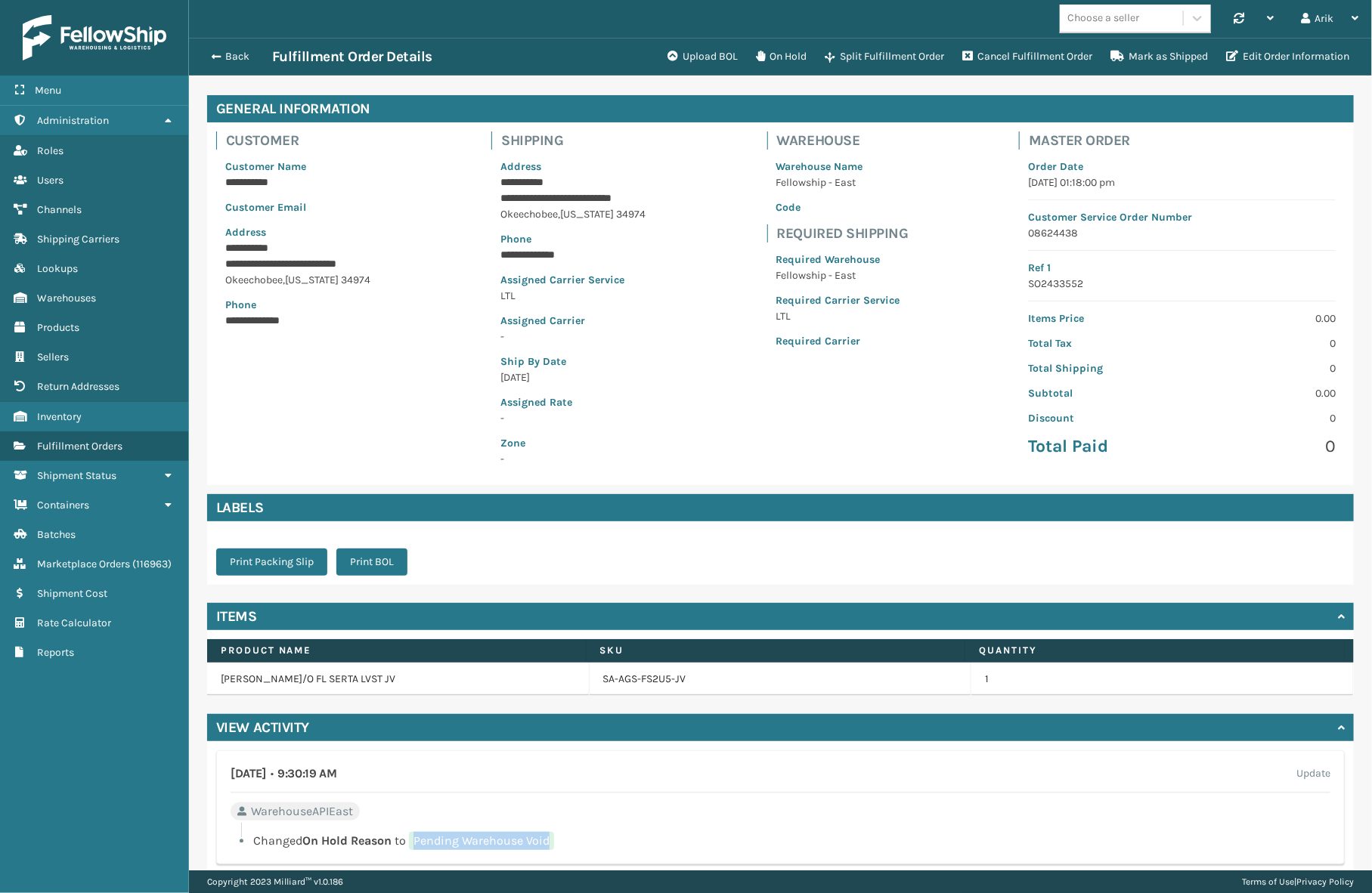
scroll to position [0, 0]
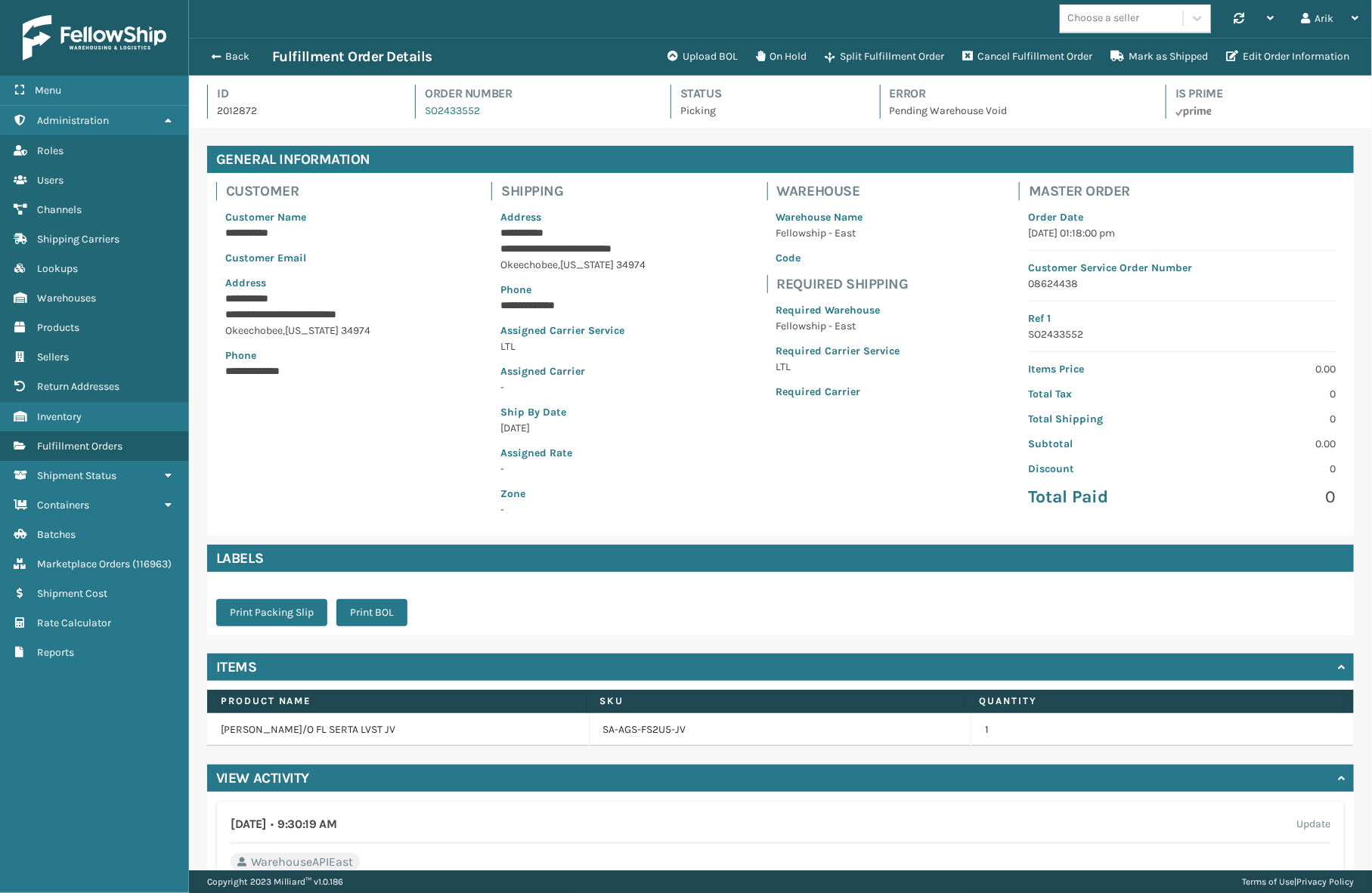
click at [242, 109] on p "2012872" at bounding box center [302, 110] width 171 height 16
copy p "2012872"
